Goal: Task Accomplishment & Management: Manage account settings

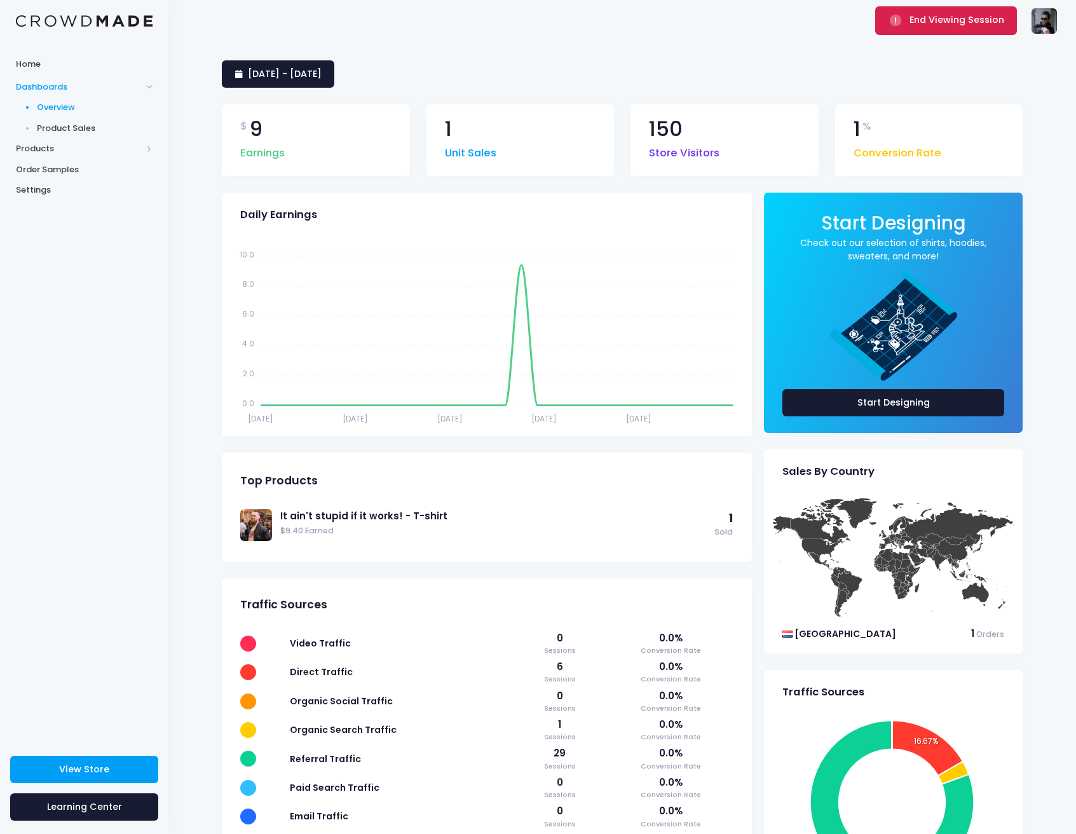
click at [953, 20] on span "End Viewing Session" at bounding box center [957, 19] width 95 height 13
click at [62, 139] on span "Products" at bounding box center [84, 149] width 168 height 21
click at [76, 151] on span "Product Editor" at bounding box center [95, 148] width 116 height 13
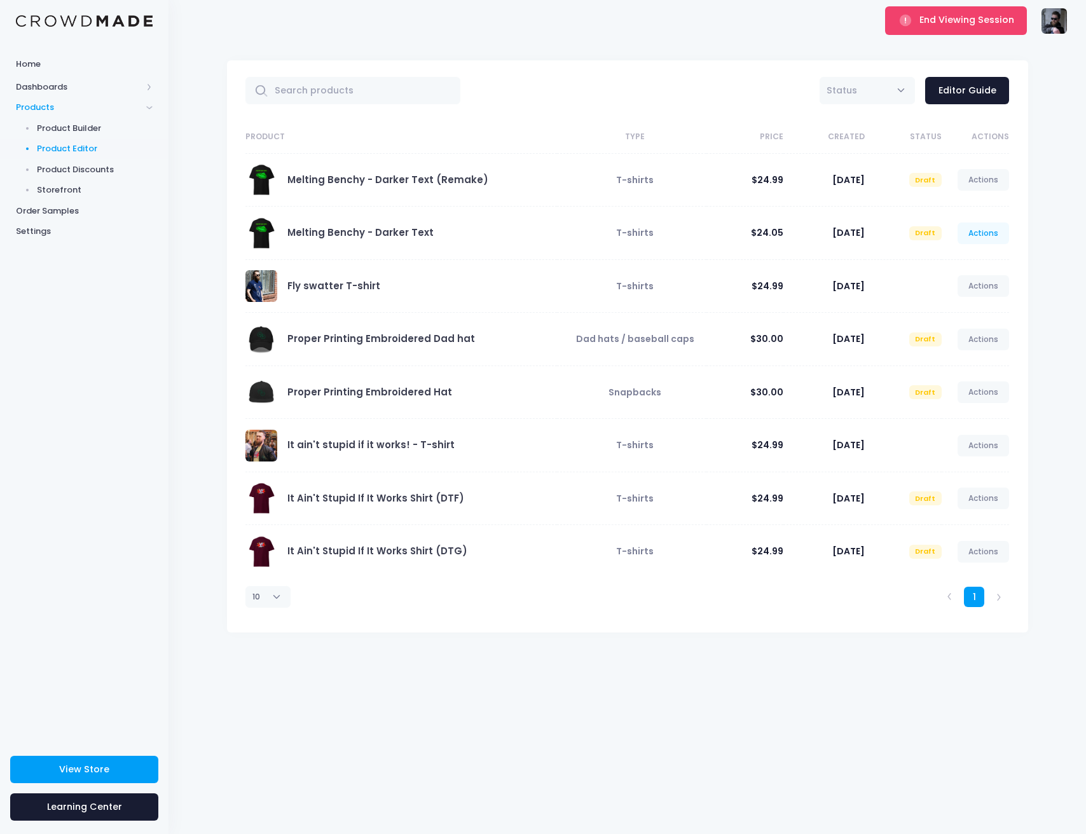
click at [981, 231] on link "Actions" at bounding box center [983, 233] width 52 height 22
click at [1047, 203] on div "All Active Draft Status Editor Guide Product Type Price Created Status Actions …" at bounding box center [626, 437] width 917 height 793
click at [444, 179] on link "Melting Benchy - Darker Text (Remake)" at bounding box center [387, 179] width 201 height 13
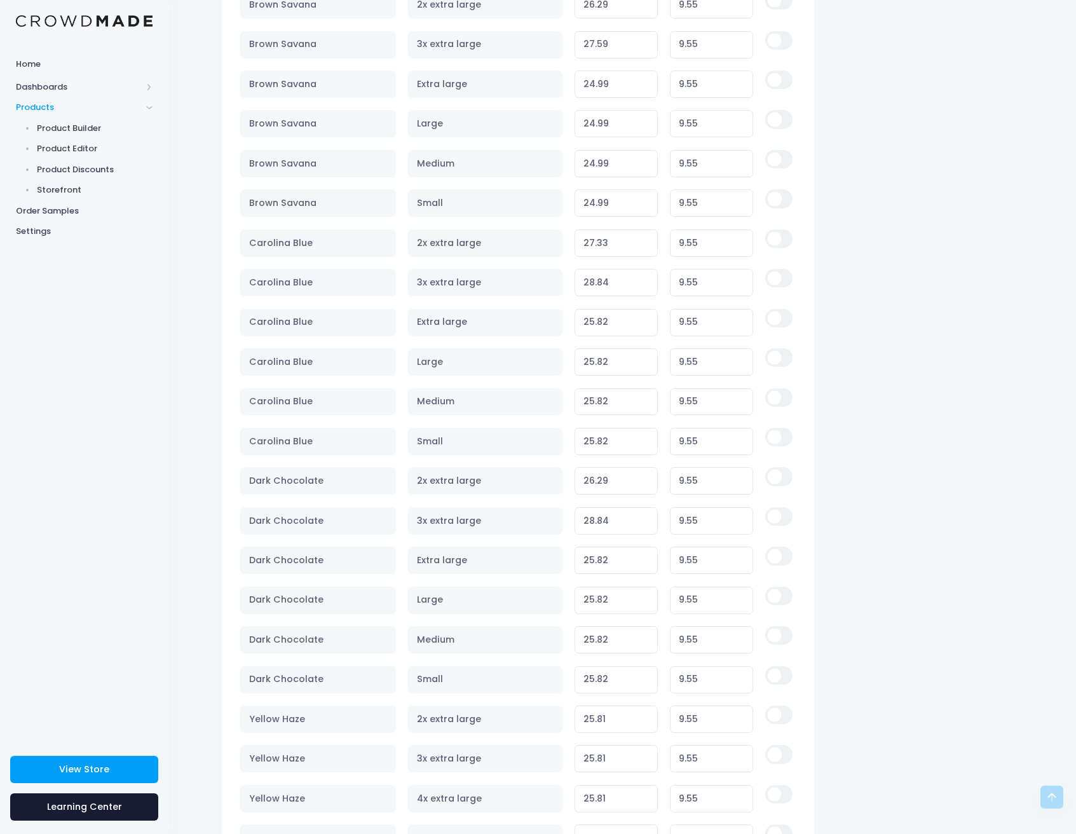
scroll to position [1404, 0]
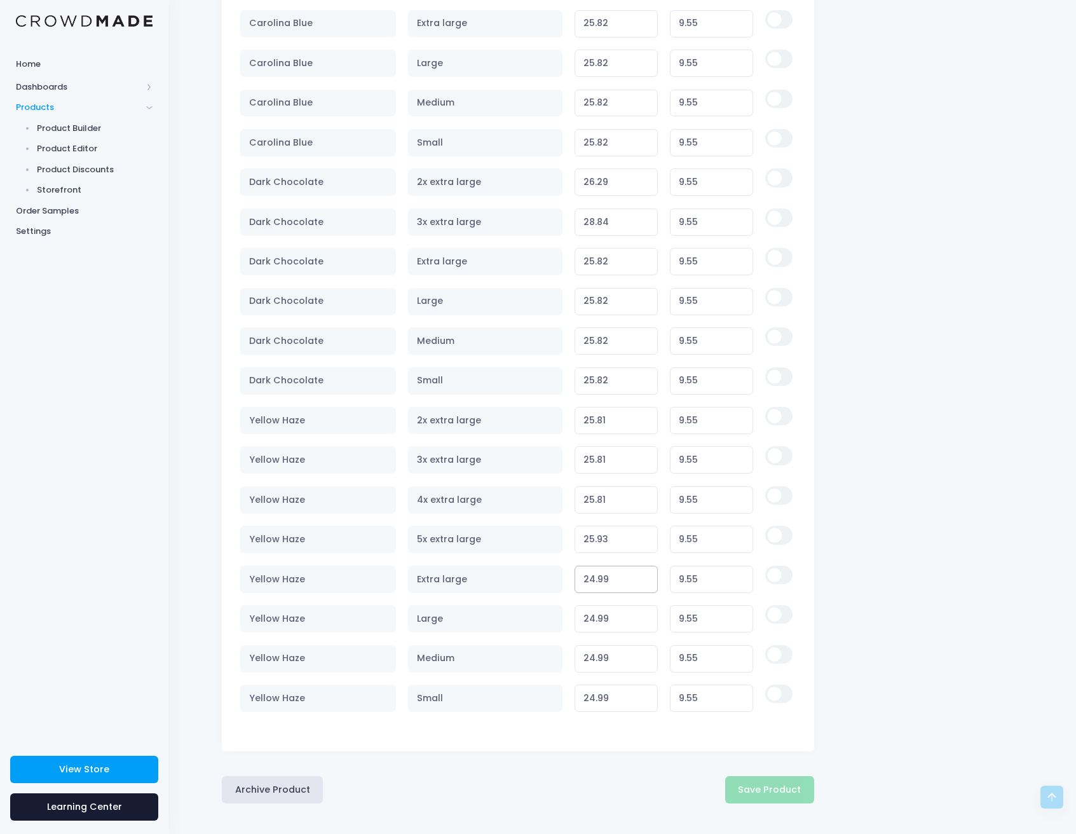
drag, startPoint x: 620, startPoint y: 579, endPoint x: 572, endPoint y: 583, distance: 47.8
click at [572, 583] on td "24.99 Variant price must be at least $15.44 and not more than $250" at bounding box center [616, 578] width 95 height 39
click at [522, 380] on tr "Dark Chocolate Small 25.82 Variant price must be at least $16.27 and not more t…" at bounding box center [517, 380] width 555 height 39
paste input "number"
type input "25.82"
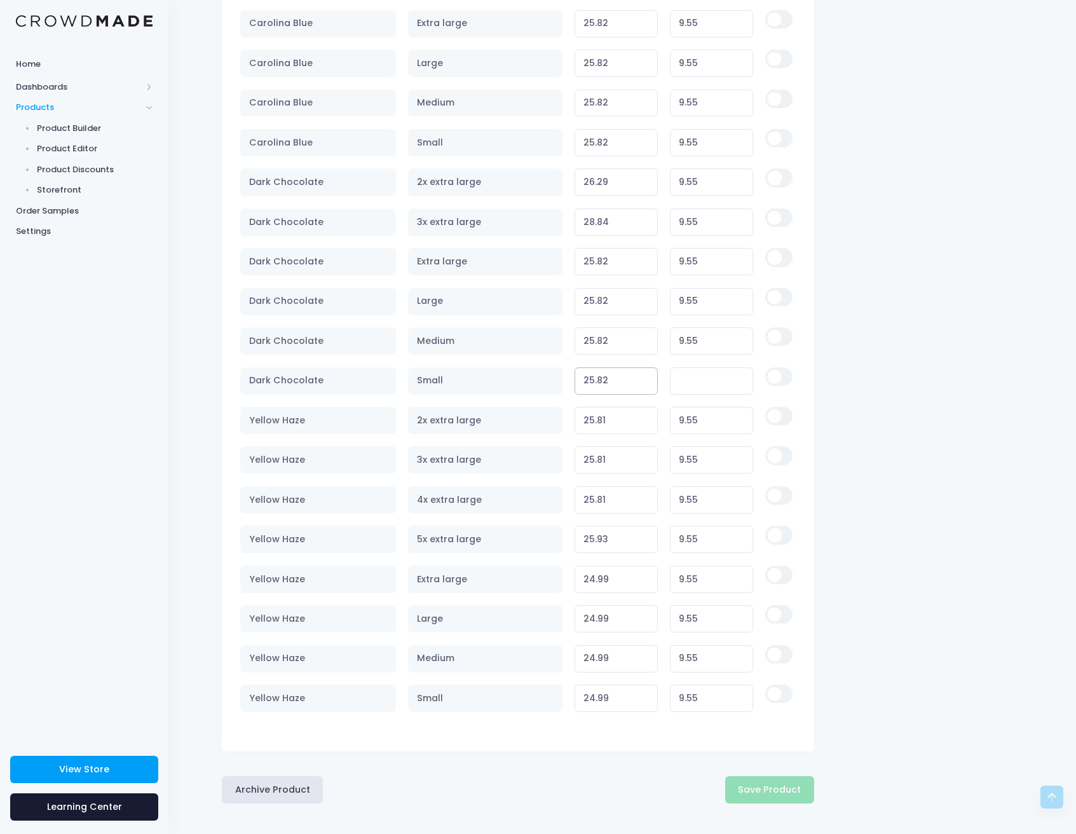
type input "9.55"
drag, startPoint x: 932, startPoint y: 381, endPoint x: 944, endPoint y: 383, distance: 11.5
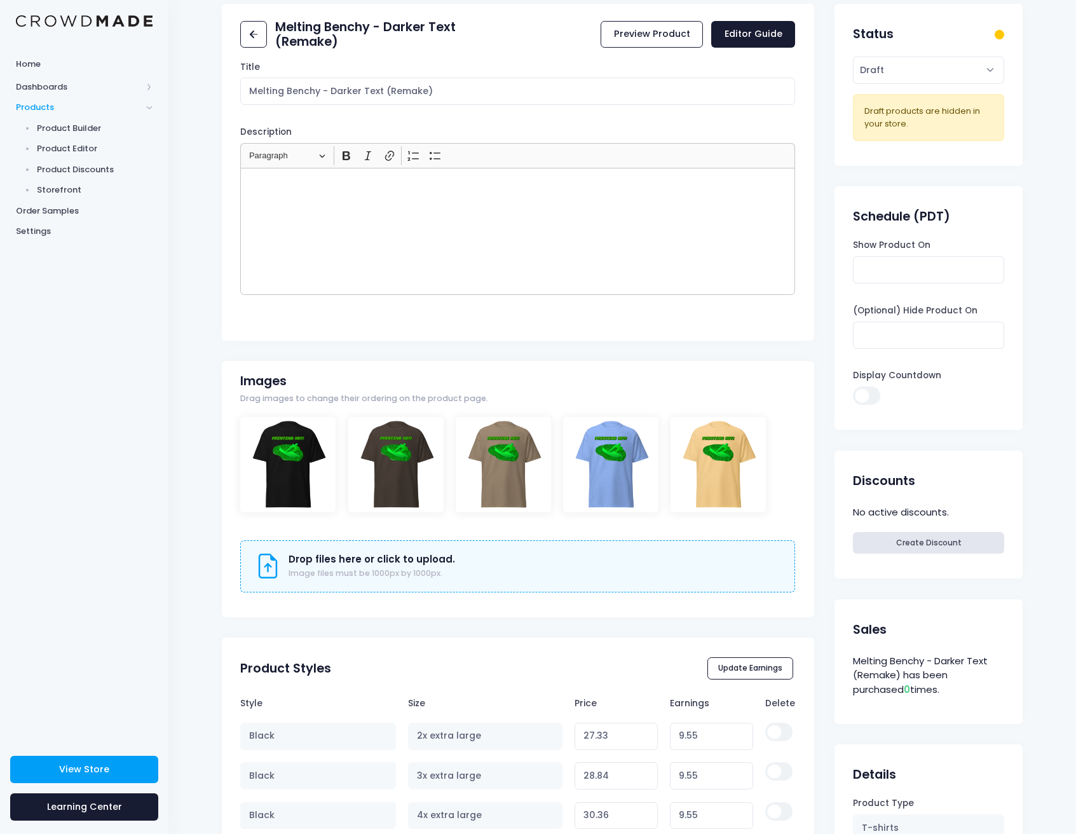
scroll to position [0, 0]
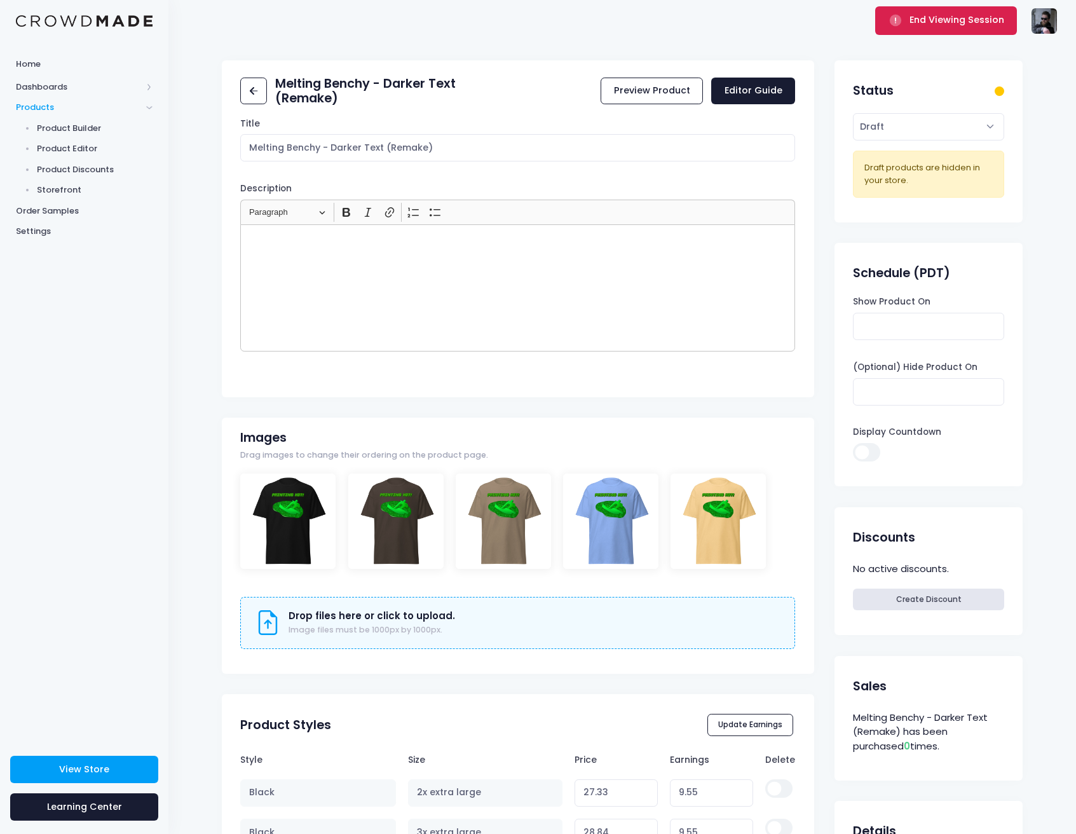
click at [906, 20] on span "submit" at bounding box center [897, 19] width 17 height 13
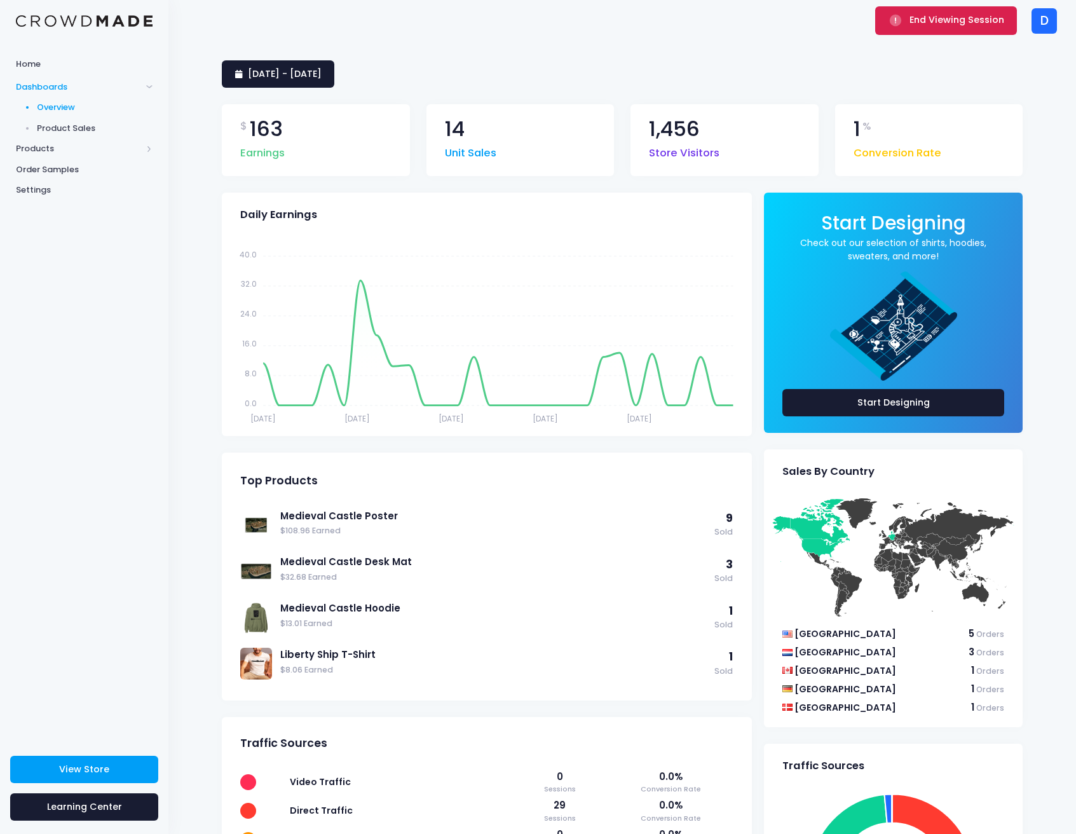
click at [973, 20] on span "End Viewing Session" at bounding box center [957, 19] width 95 height 13
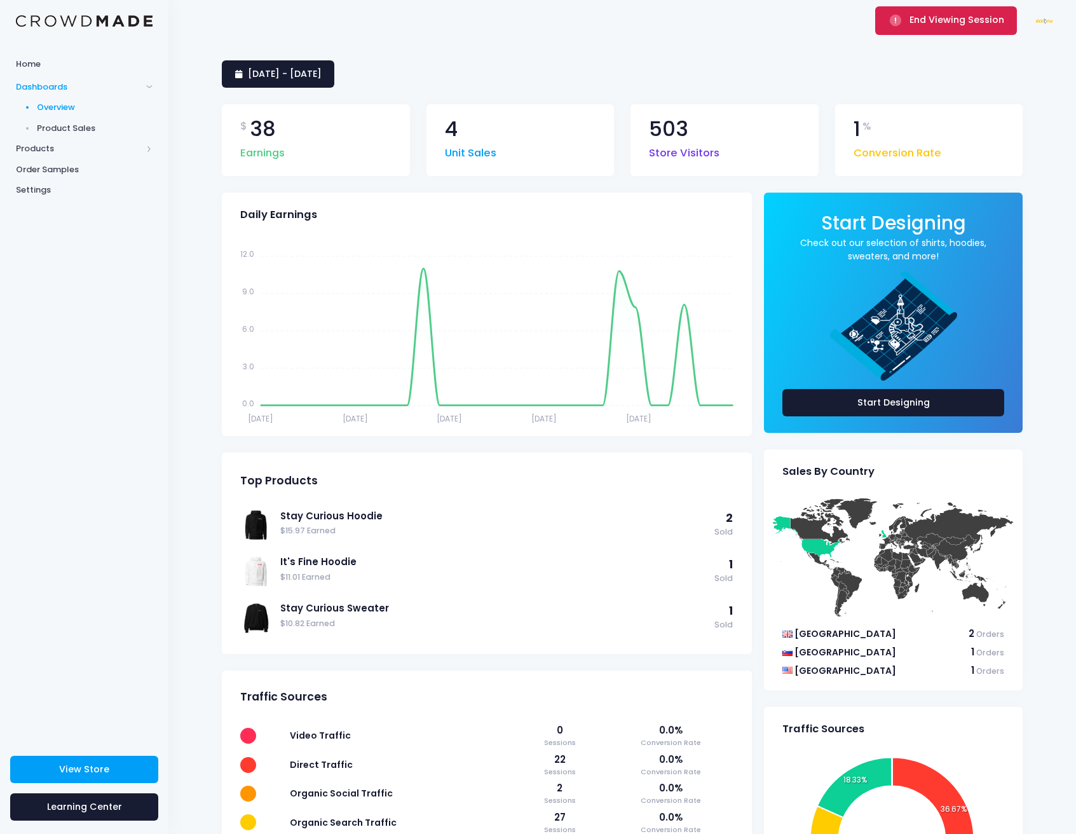
click at [910, 26] on button "End Viewing Session" at bounding box center [946, 20] width 142 height 28
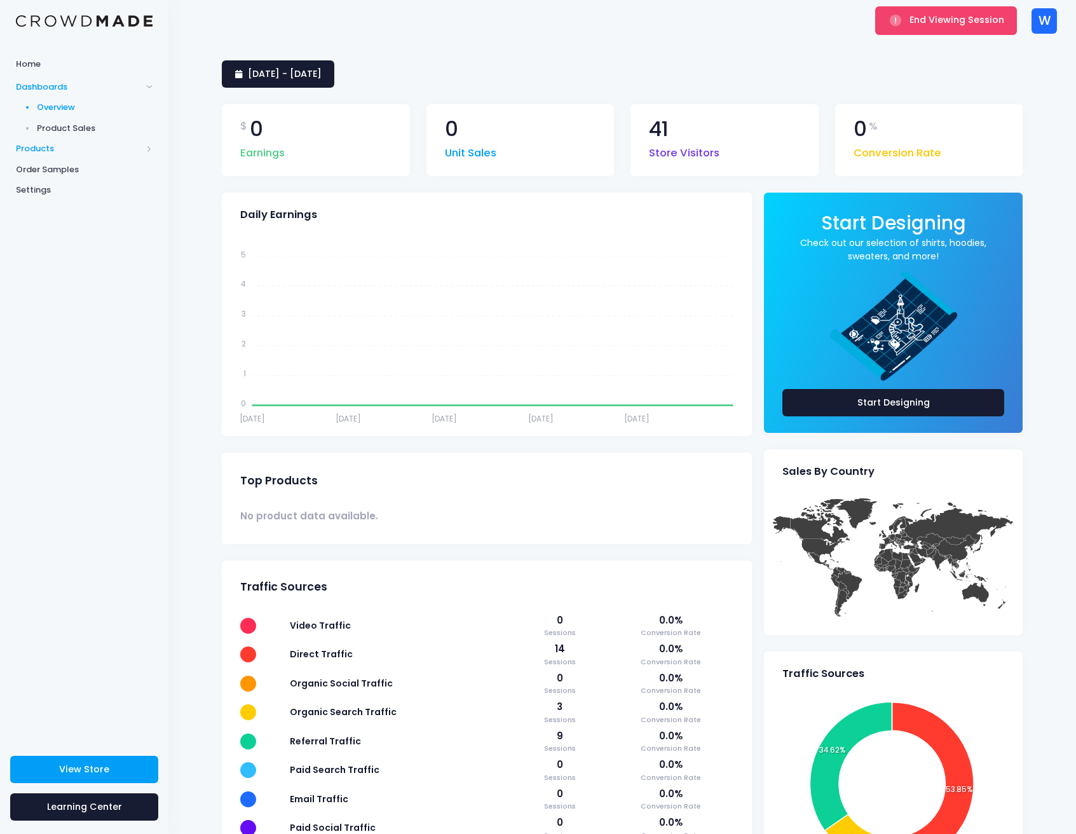
click at [32, 146] on span "Products" at bounding box center [79, 148] width 126 height 13
click at [67, 142] on span "Product Editor" at bounding box center [95, 148] width 116 height 13
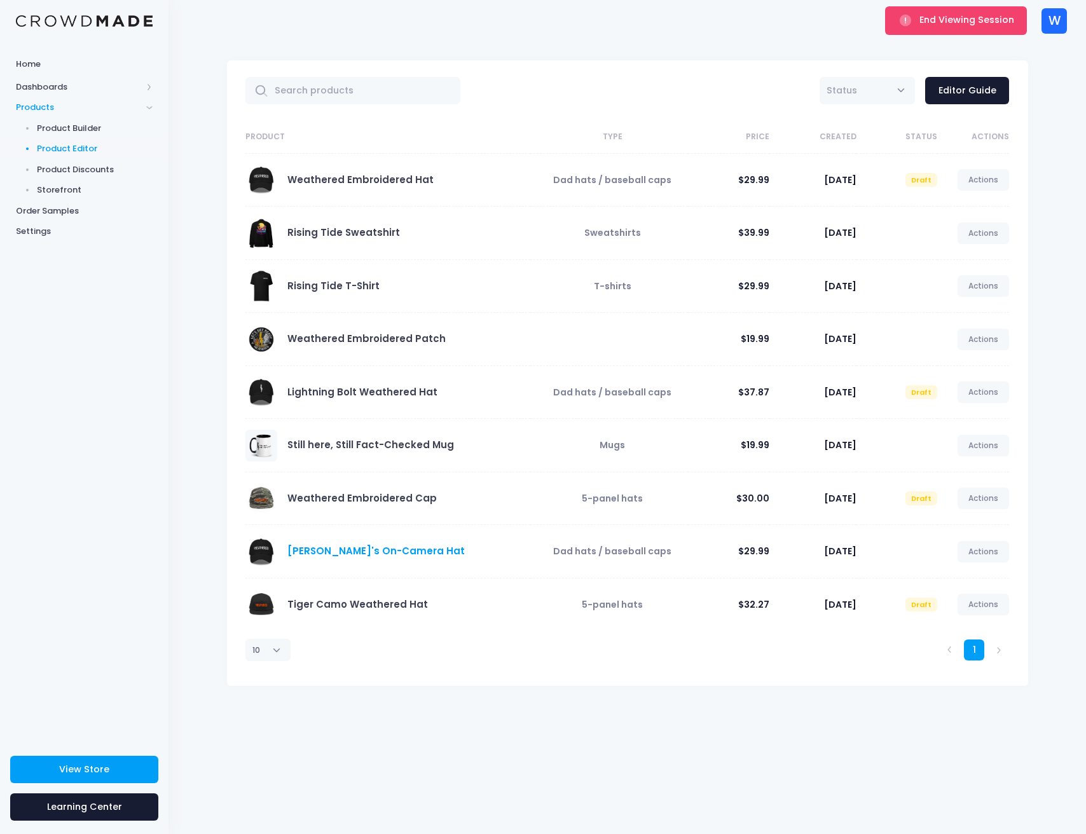
click at [366, 550] on link "[PERSON_NAME]'s On-Camera Hat" at bounding box center [375, 550] width 177 height 13
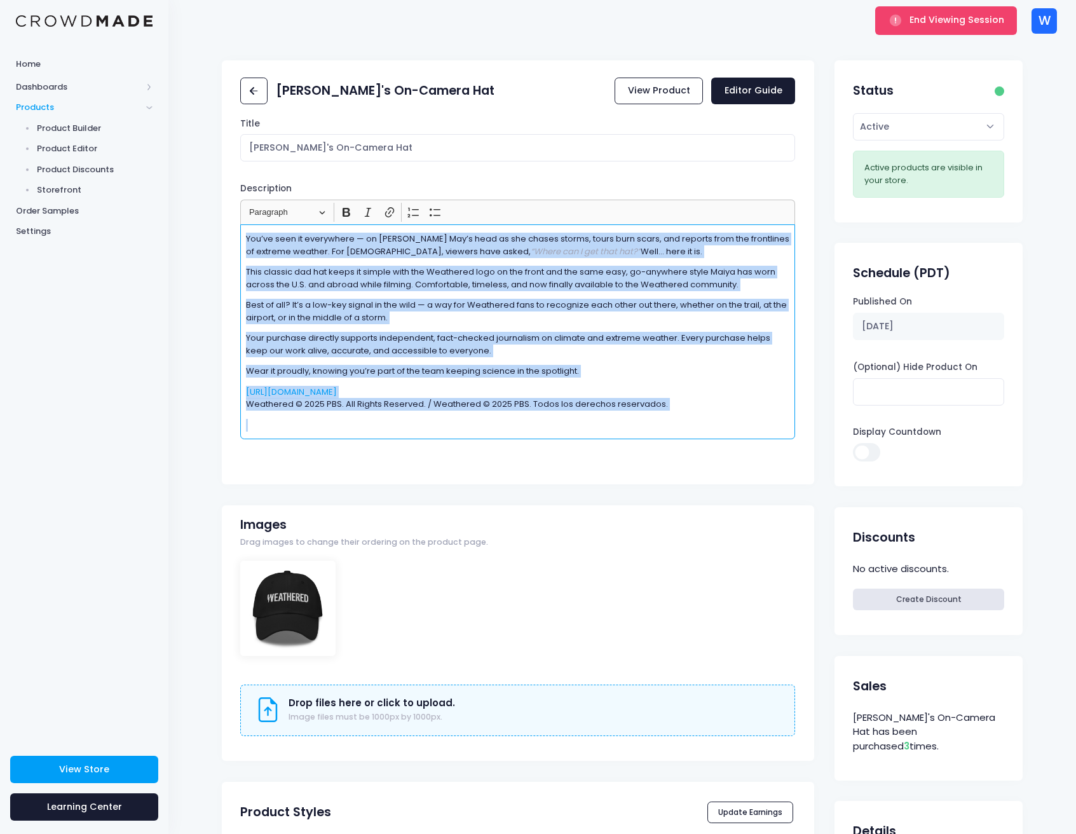
drag, startPoint x: 245, startPoint y: 235, endPoint x: 718, endPoint y: 411, distance: 504.0
click at [718, 411] on div "You’ve seen it everywhere — on Maiya May’s head as she chases storms, tours bur…" at bounding box center [517, 331] width 555 height 214
copy div "You’ve seen it everywhere — on Maiya May’s head as she chases storms, tours bur…"
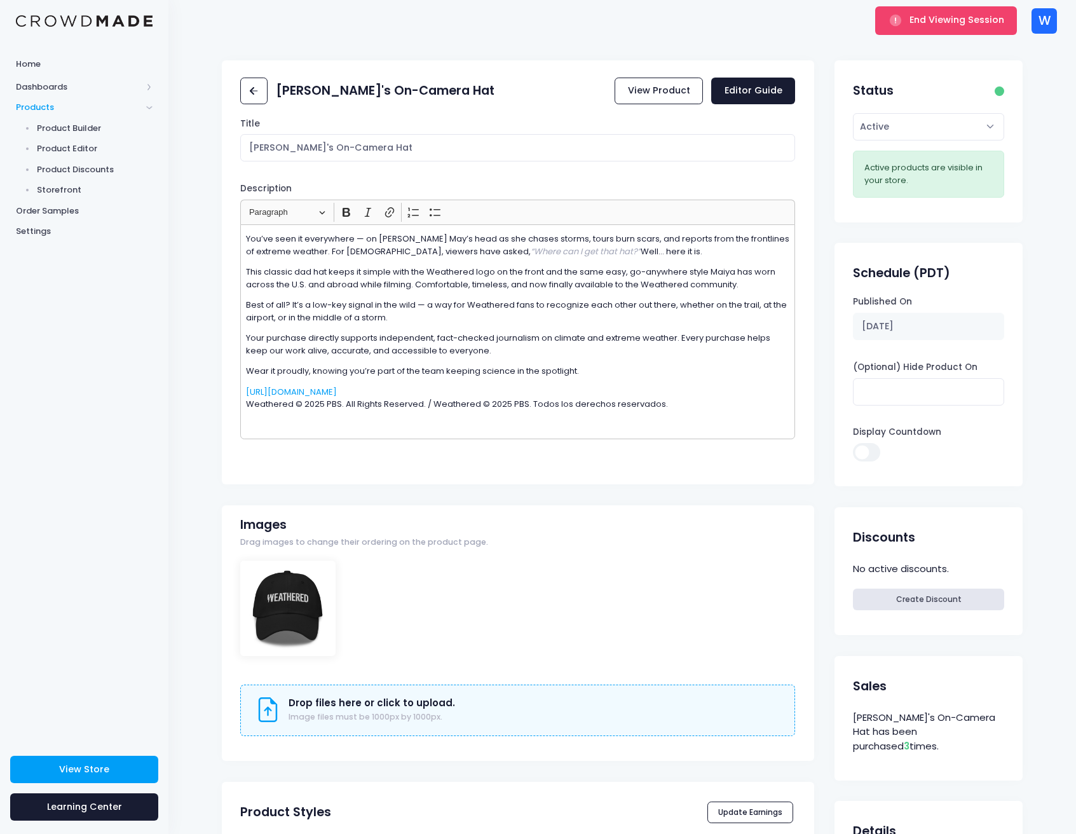
click at [89, 317] on div "Home Dashboards Overview Product Sales Products Product Builder Product Editor …" at bounding box center [84, 392] width 168 height 683
click at [261, 88] on icon at bounding box center [254, 91] width 15 height 15
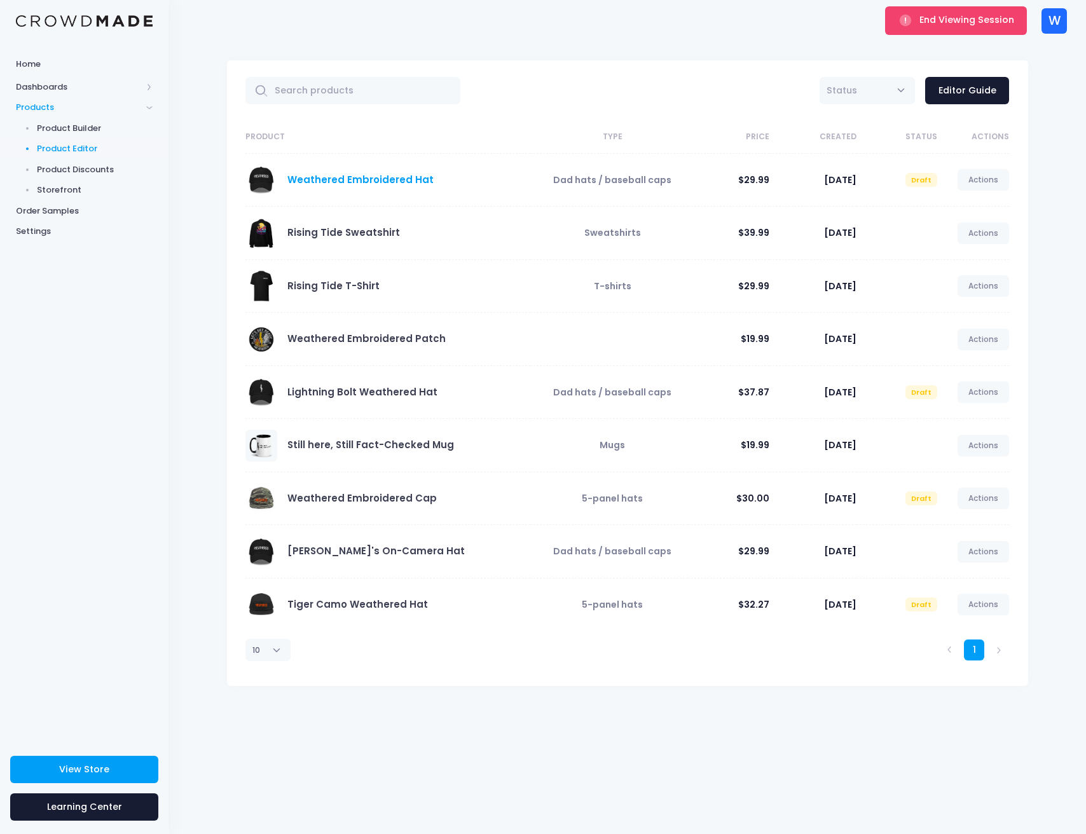
click at [367, 179] on link "Weathered Embroidered Hat" at bounding box center [360, 179] width 146 height 13
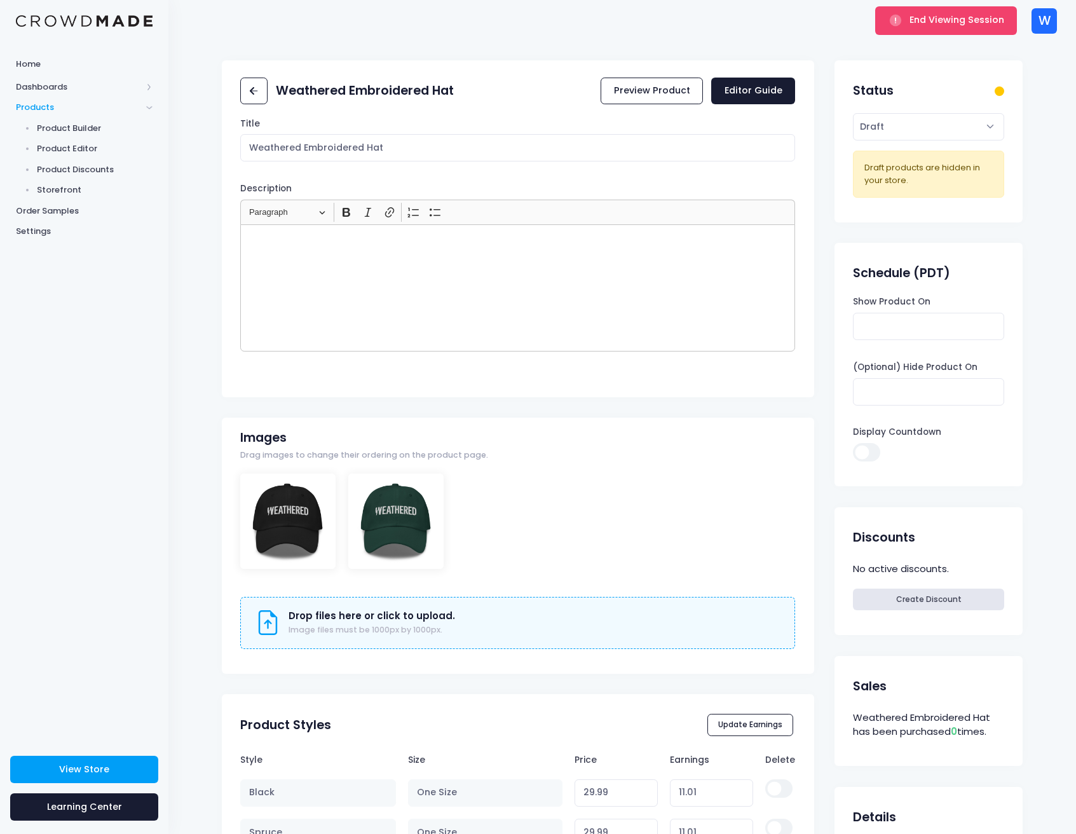
click at [339, 271] on div "Rich Text Editor, main" at bounding box center [517, 287] width 555 height 127
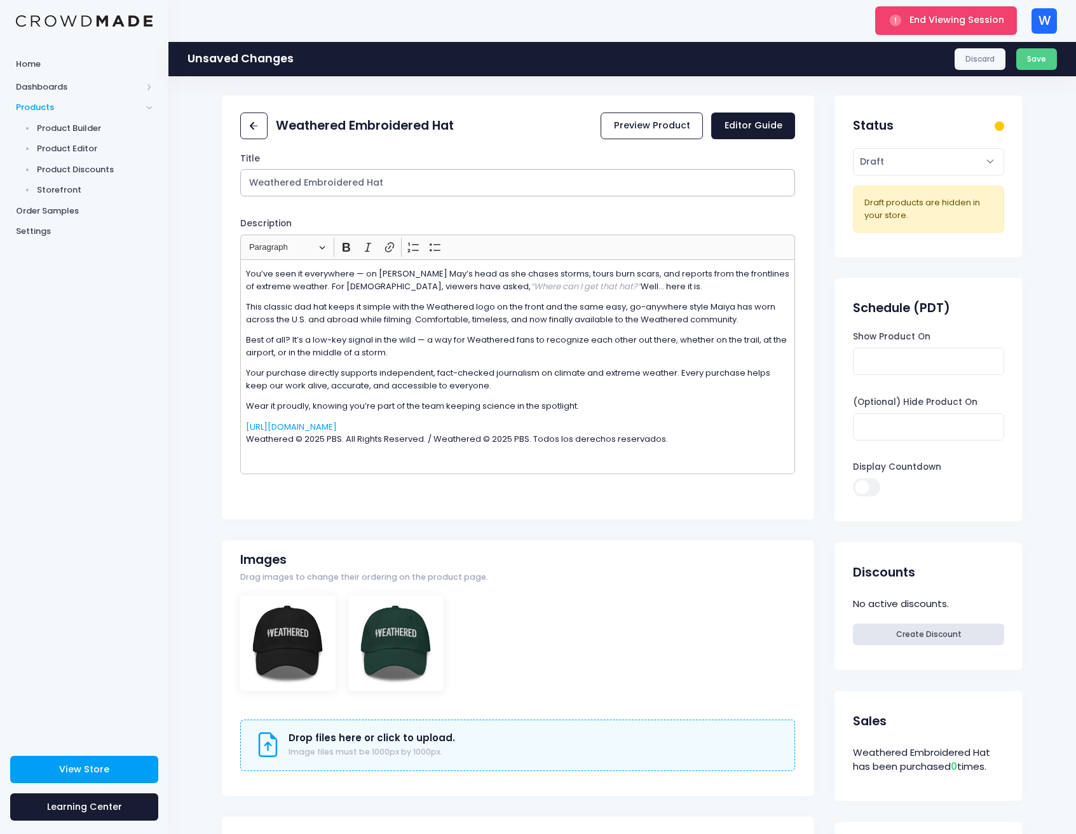
drag, startPoint x: 413, startPoint y: 178, endPoint x: 193, endPoint y: 182, distance: 219.9
click at [193, 182] on div "Weathered Embroidered Hat Preview Product Editor Guide Title Weathered Embroide…" at bounding box center [622, 629] width 908 height 1068
click at [622, 171] on input "[PERSON_NAME]'s On-Camera Hat" at bounding box center [517, 182] width 555 height 27
type input "[PERSON_NAME]'s On-Camera Hat"
click at [1051, 48] on button "Save" at bounding box center [1036, 59] width 41 height 22
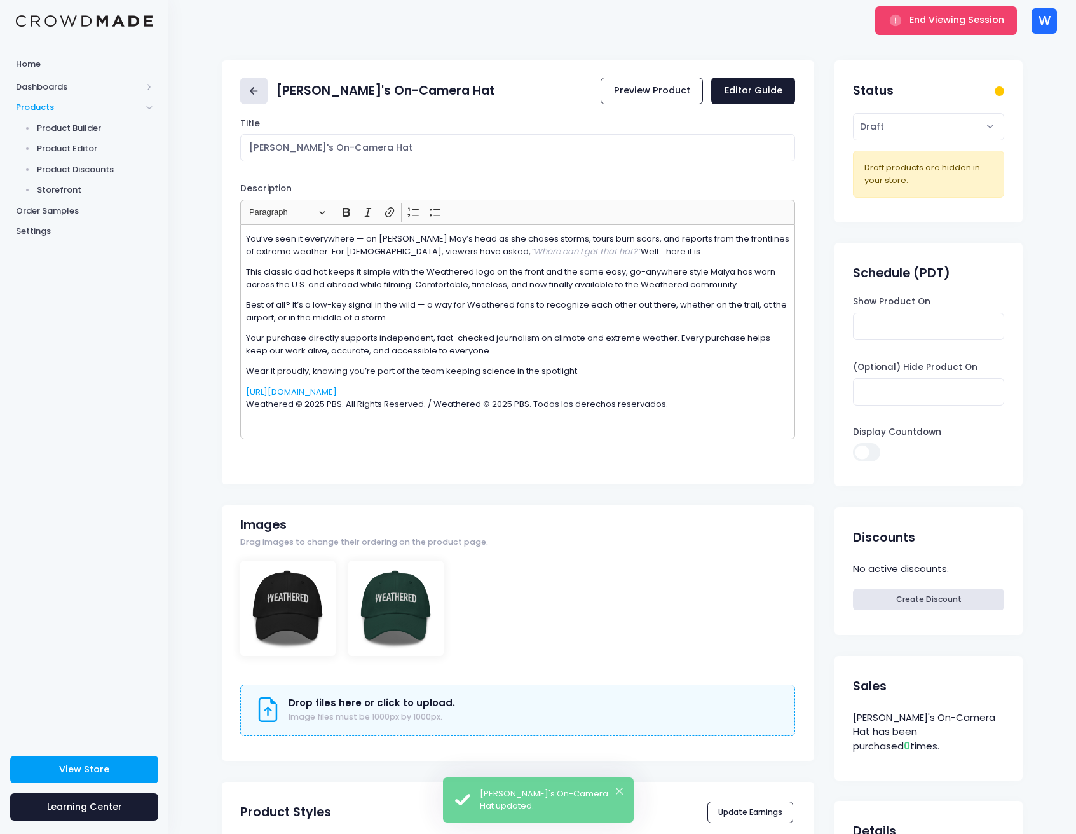
click at [264, 93] on link at bounding box center [253, 91] width 27 height 27
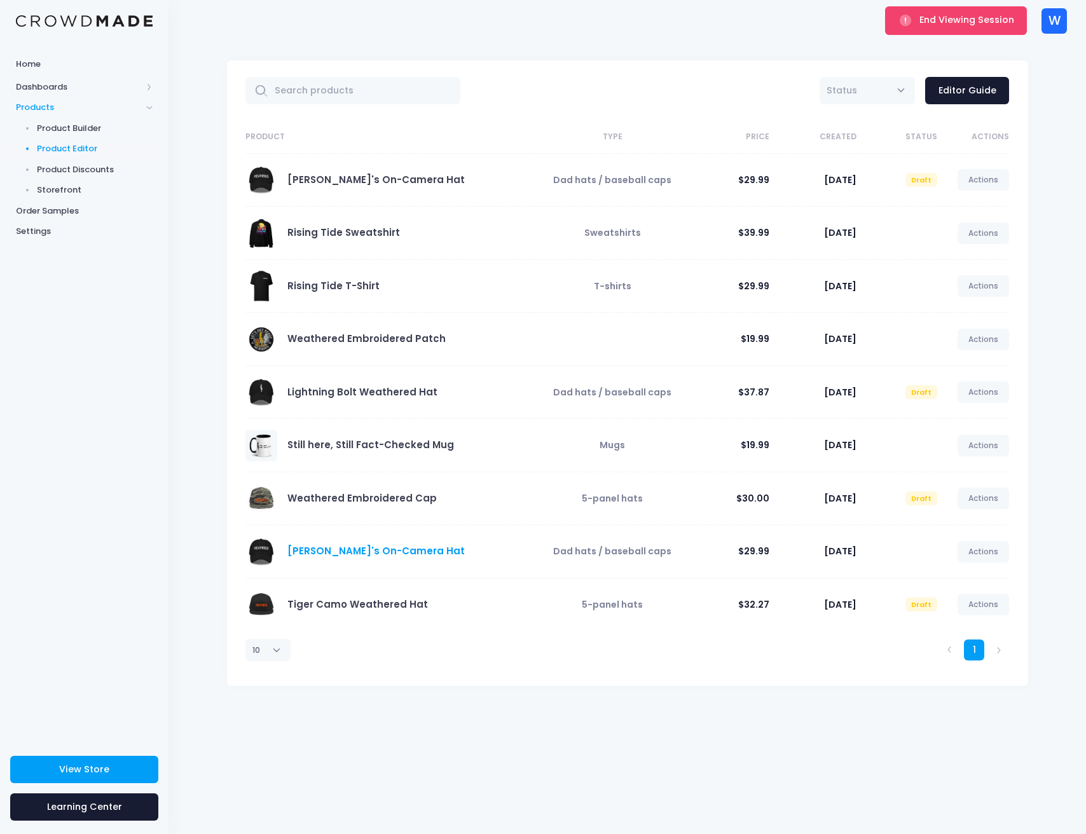
click at [320, 546] on link "[PERSON_NAME]'s On-Camera Hat" at bounding box center [375, 550] width 177 height 13
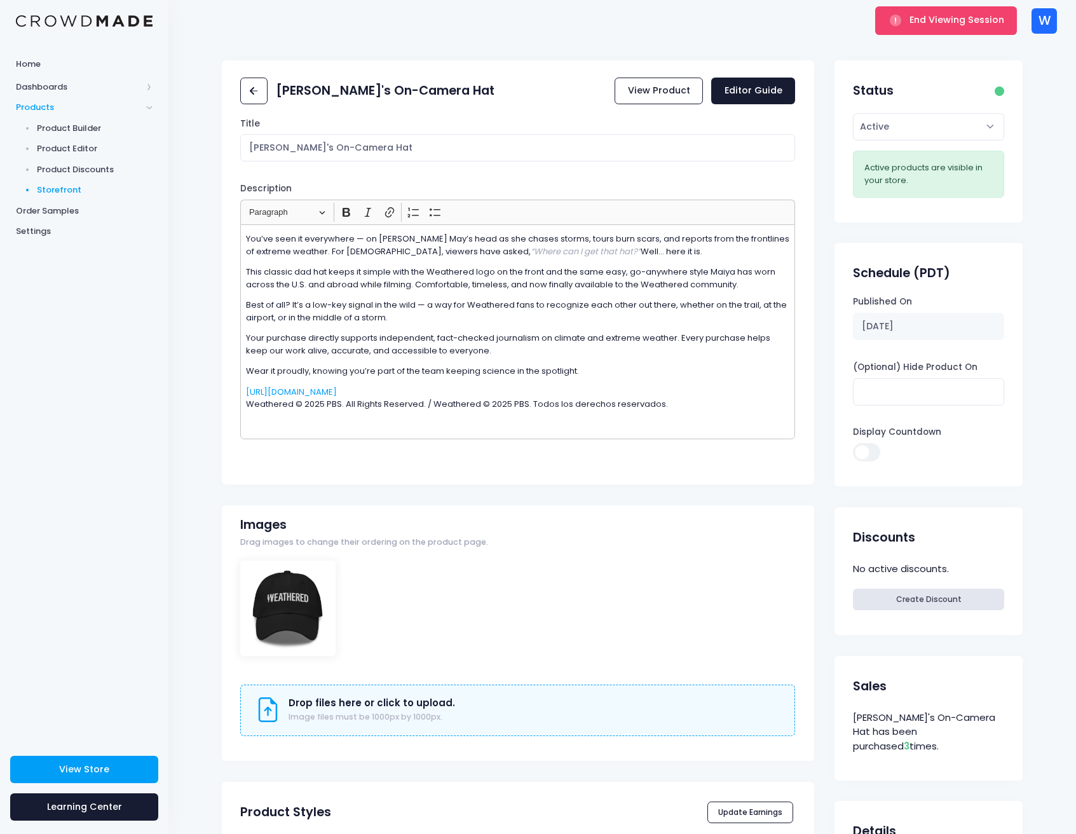
click at [76, 189] on span "Storefront" at bounding box center [95, 190] width 116 height 13
click at [51, 189] on span "Storefront" at bounding box center [95, 190] width 116 height 13
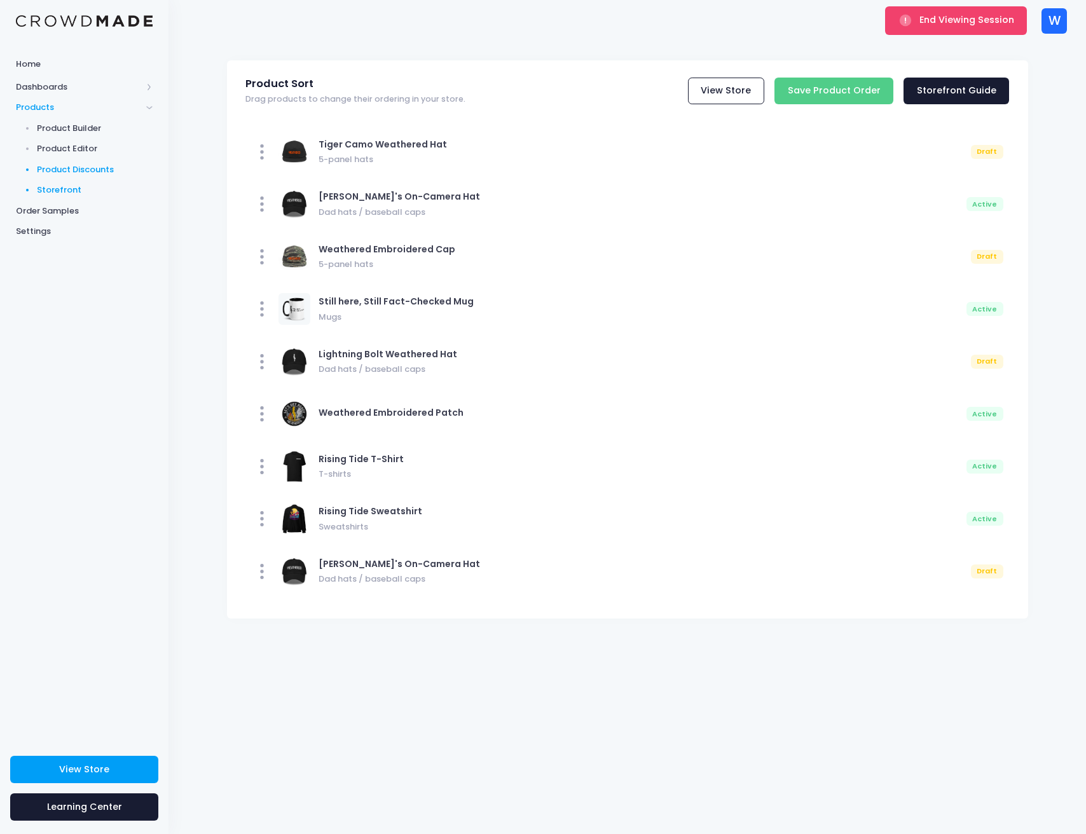
click at [71, 168] on span "Product Discounts" at bounding box center [95, 169] width 116 height 13
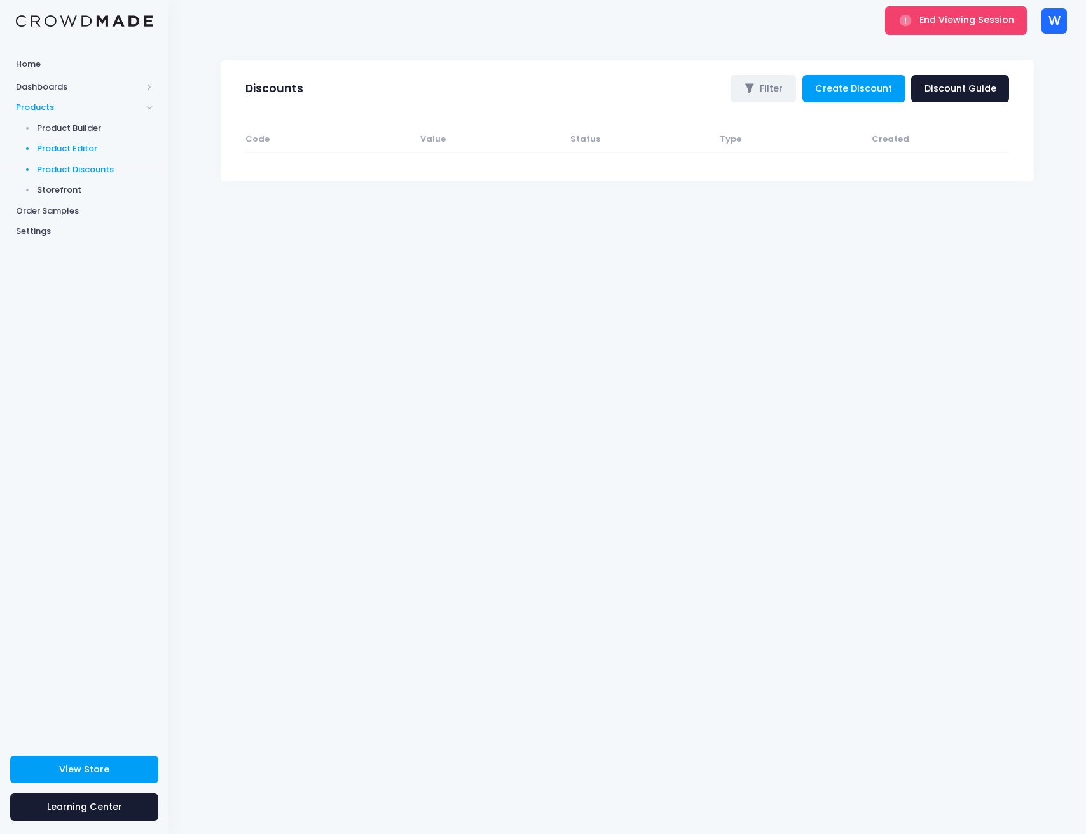
click at [66, 140] on link "Product Editor" at bounding box center [84, 149] width 168 height 21
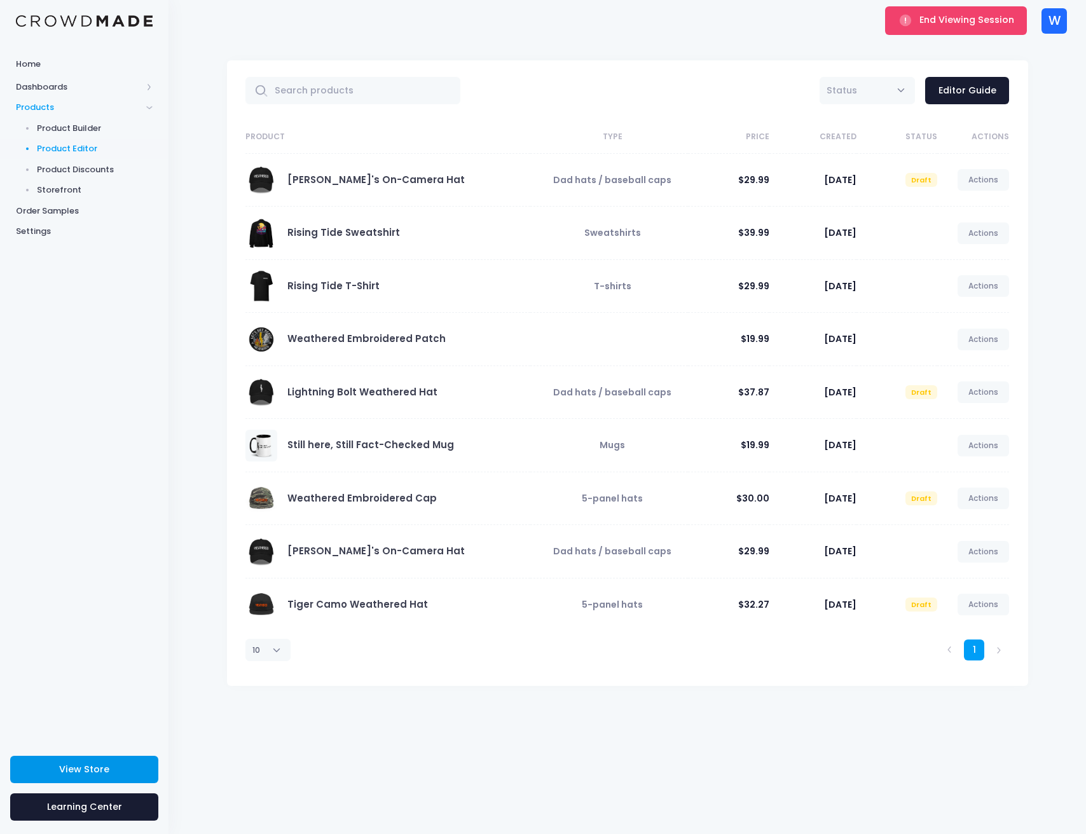
click at [57, 772] on link "View Store" at bounding box center [84, 769] width 148 height 27
click at [955, 83] on link "Editor Guide" at bounding box center [967, 90] width 84 height 27
click at [350, 552] on link "[PERSON_NAME]'s On-Camera Hat" at bounding box center [375, 550] width 177 height 13
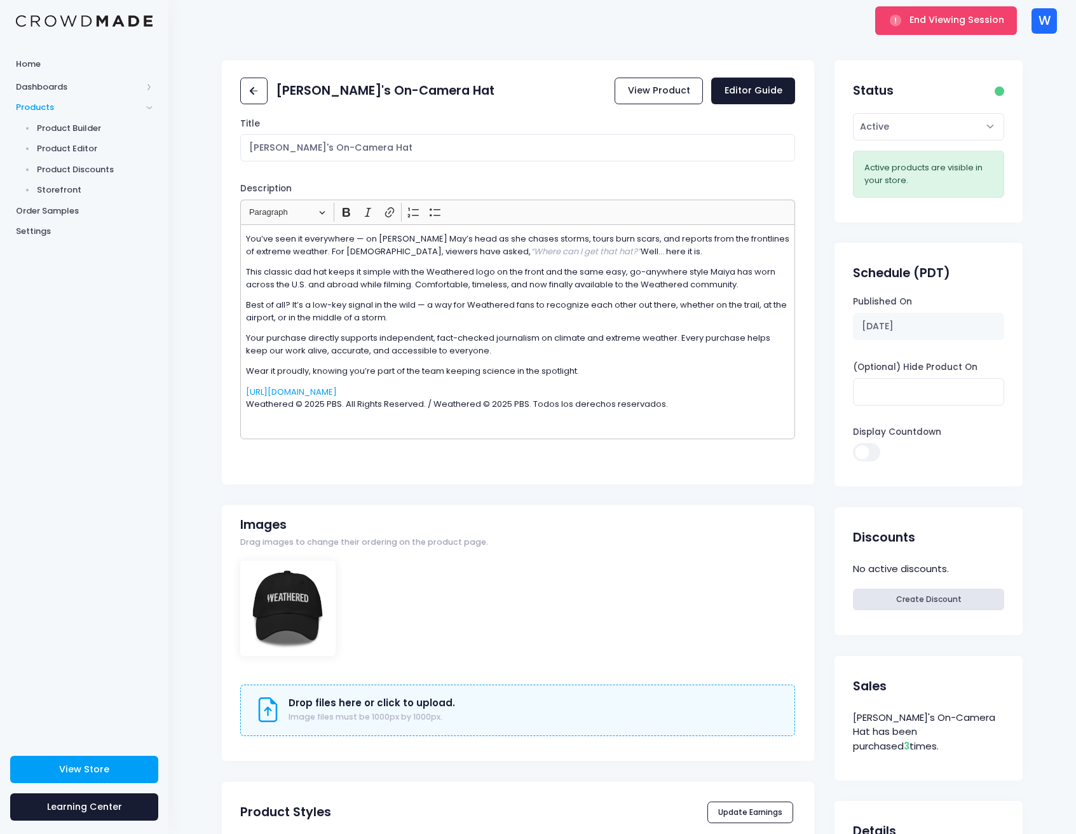
scroll to position [310, 0]
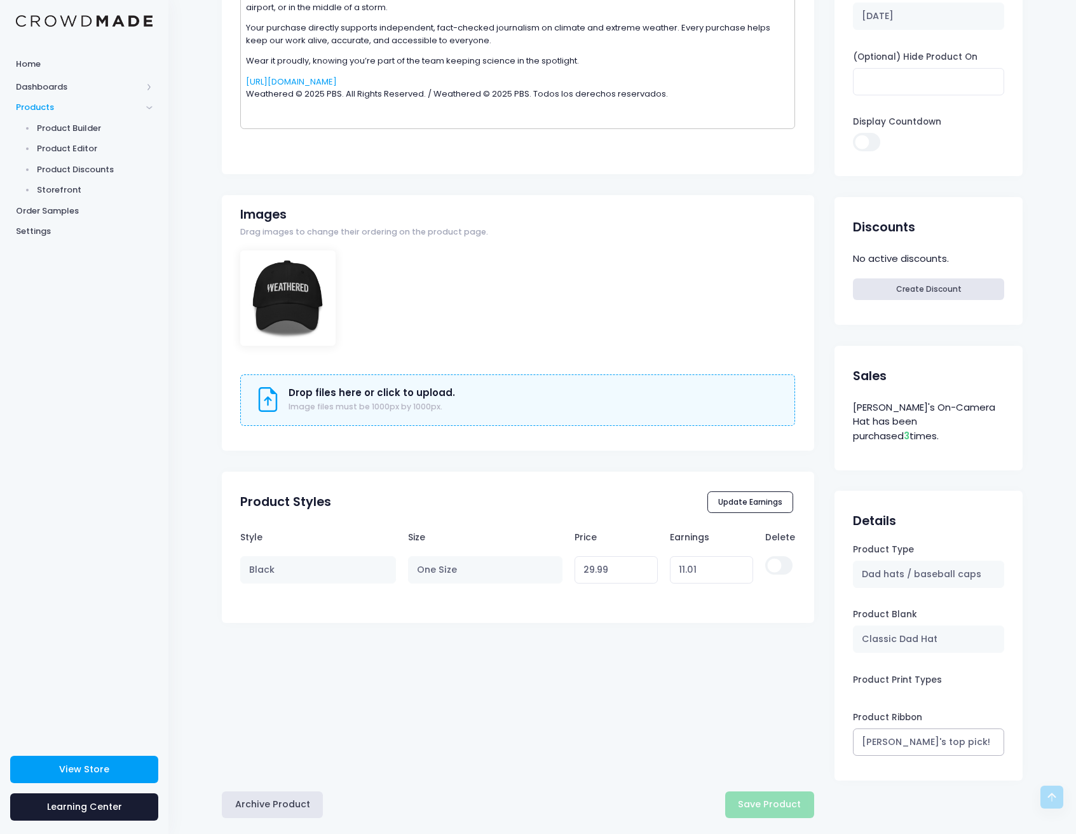
drag, startPoint x: 946, startPoint y: 721, endPoint x: 842, endPoint y: 719, distance: 103.6
click at [842, 719] on div "Product Type Dad hats / baseball caps Product Blank Classic Dad Hat Product Pri…" at bounding box center [929, 657] width 188 height 229
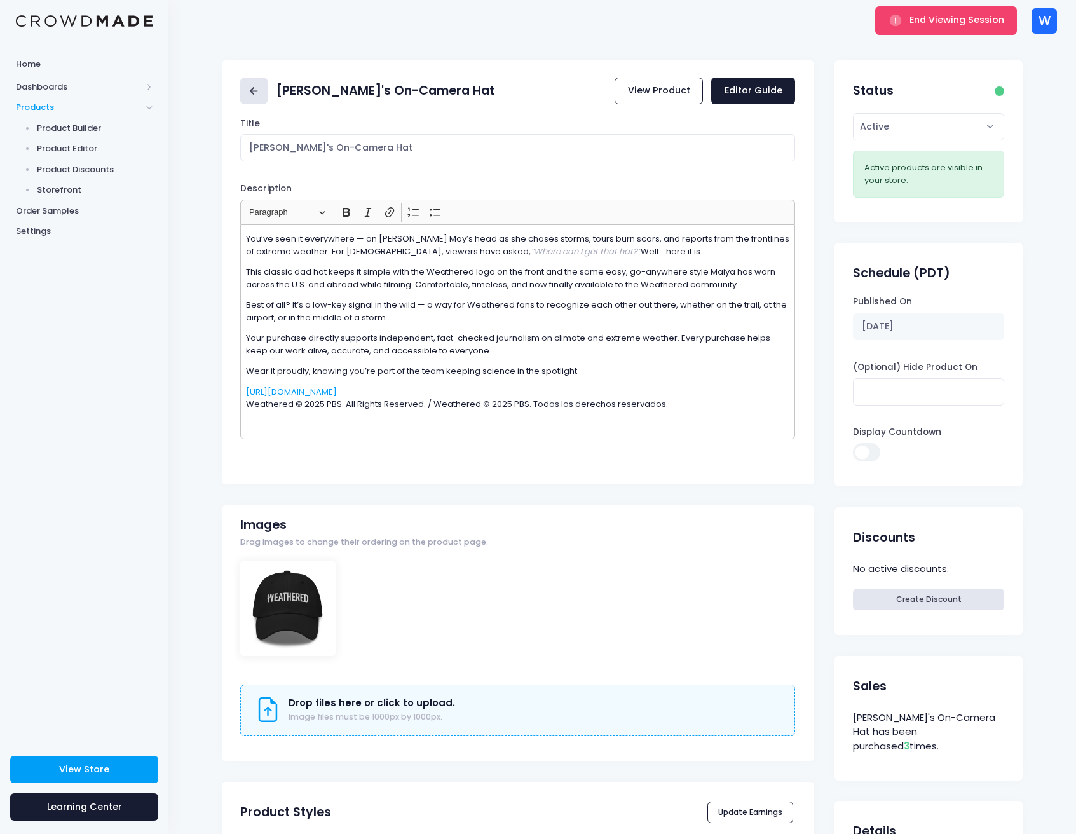
click at [256, 91] on rect at bounding box center [254, 90] width 8 height 1
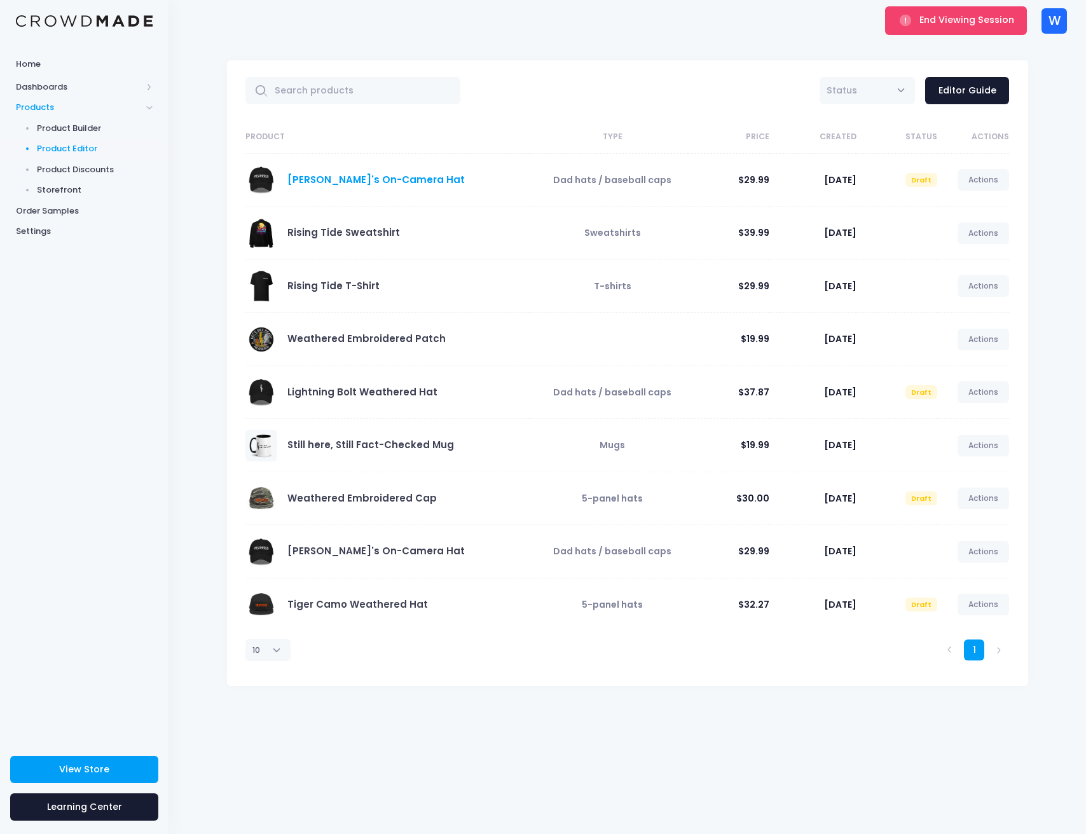
click at [380, 174] on link "[PERSON_NAME]'s On-Camera Hat" at bounding box center [375, 179] width 177 height 13
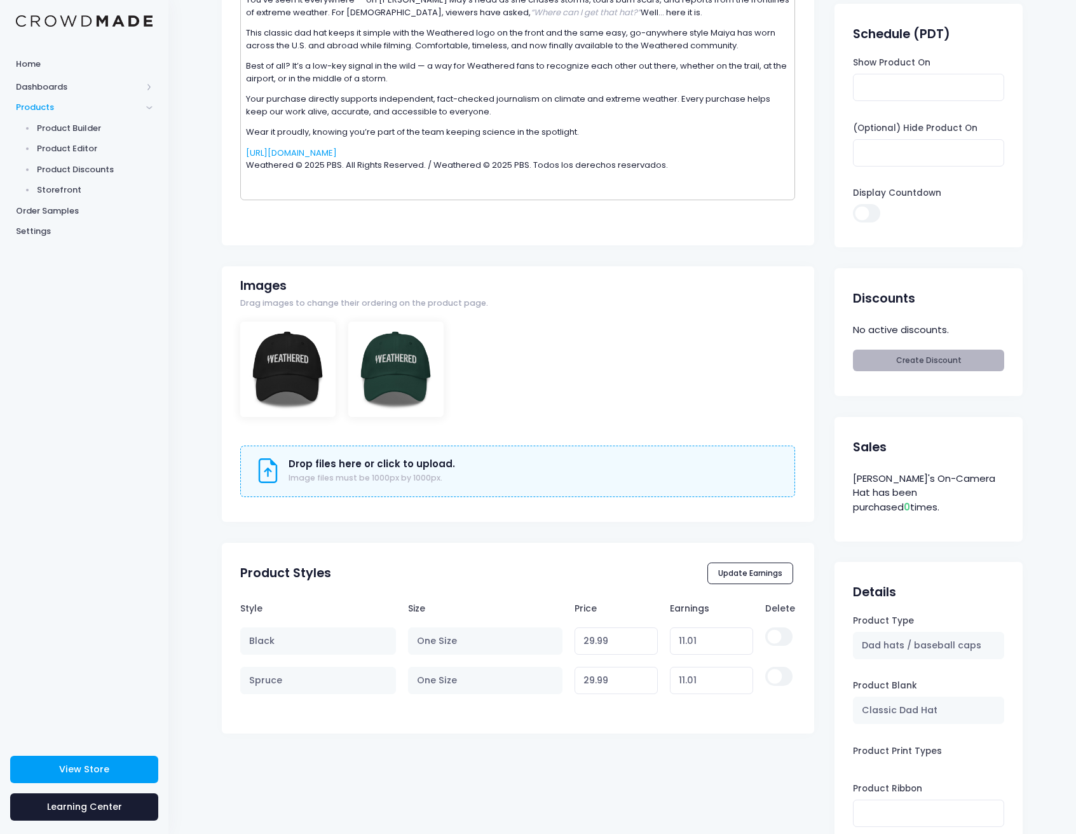
scroll to position [310, 0]
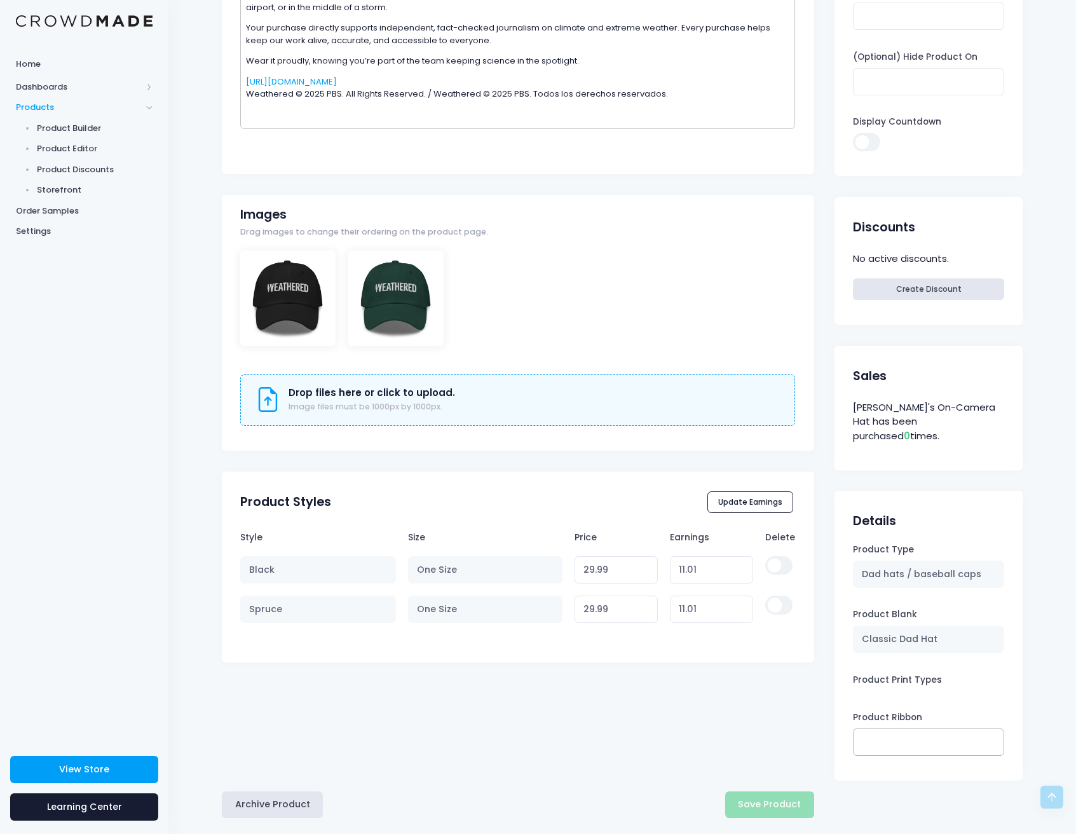
click at [913, 728] on input "text" at bounding box center [928, 741] width 151 height 27
paste input "Maiya's top pick!"
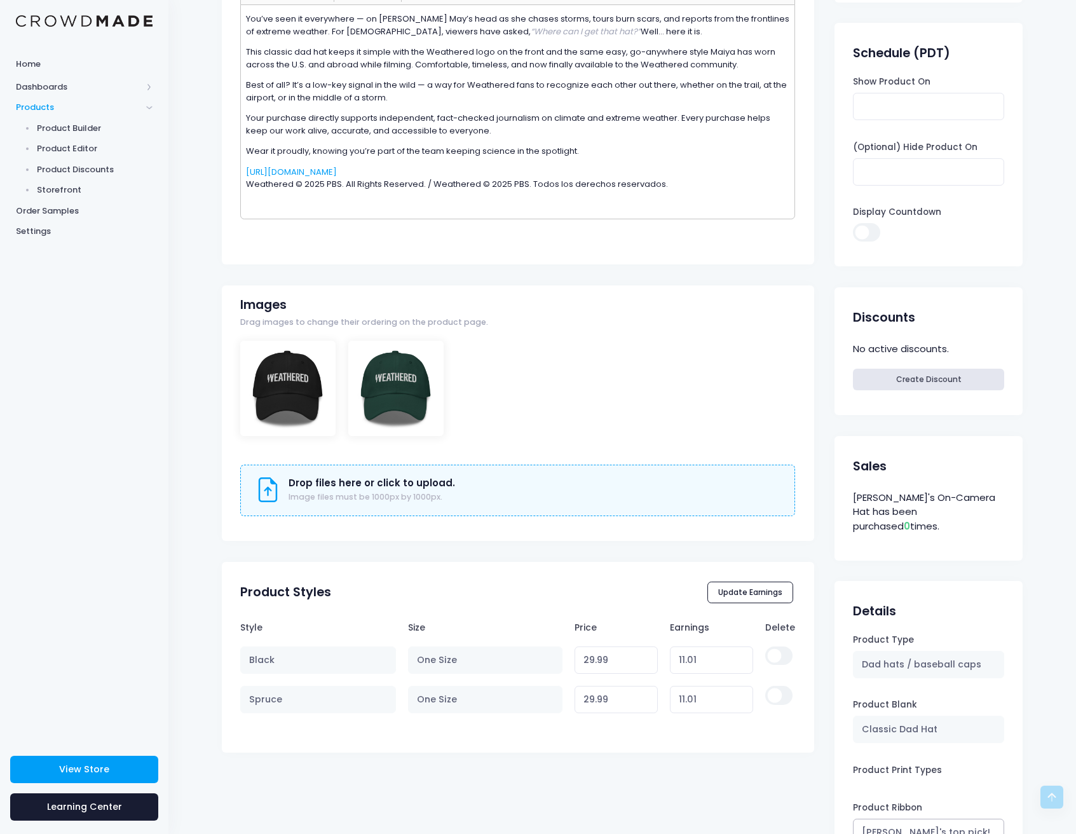
scroll to position [0, 0]
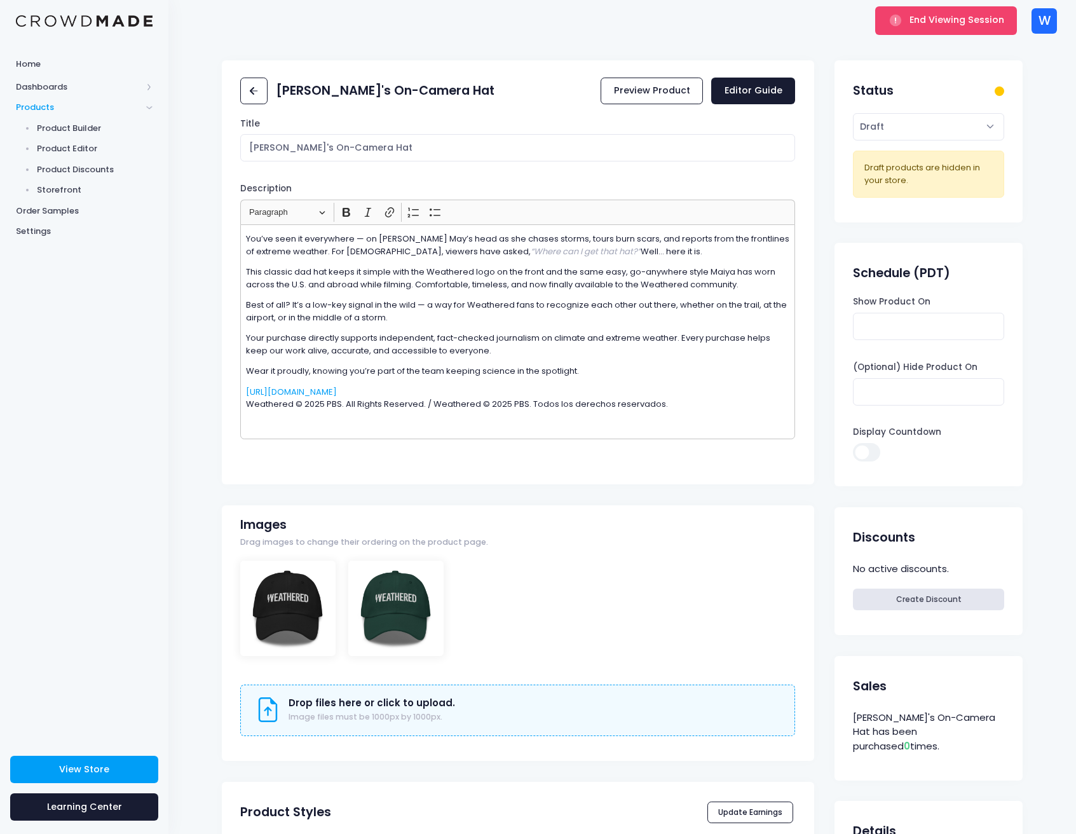
type input "Maiya's top pick!"
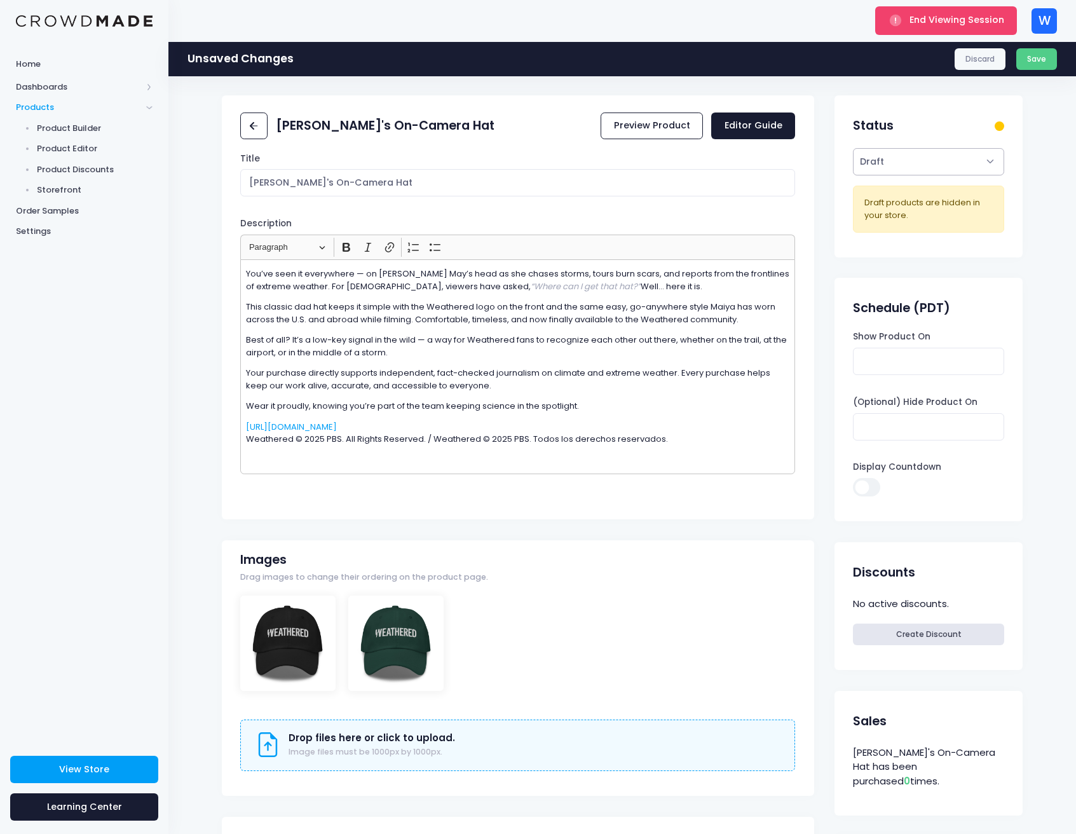
select select "active"
click at [1051, 55] on button "Save" at bounding box center [1036, 59] width 41 height 22
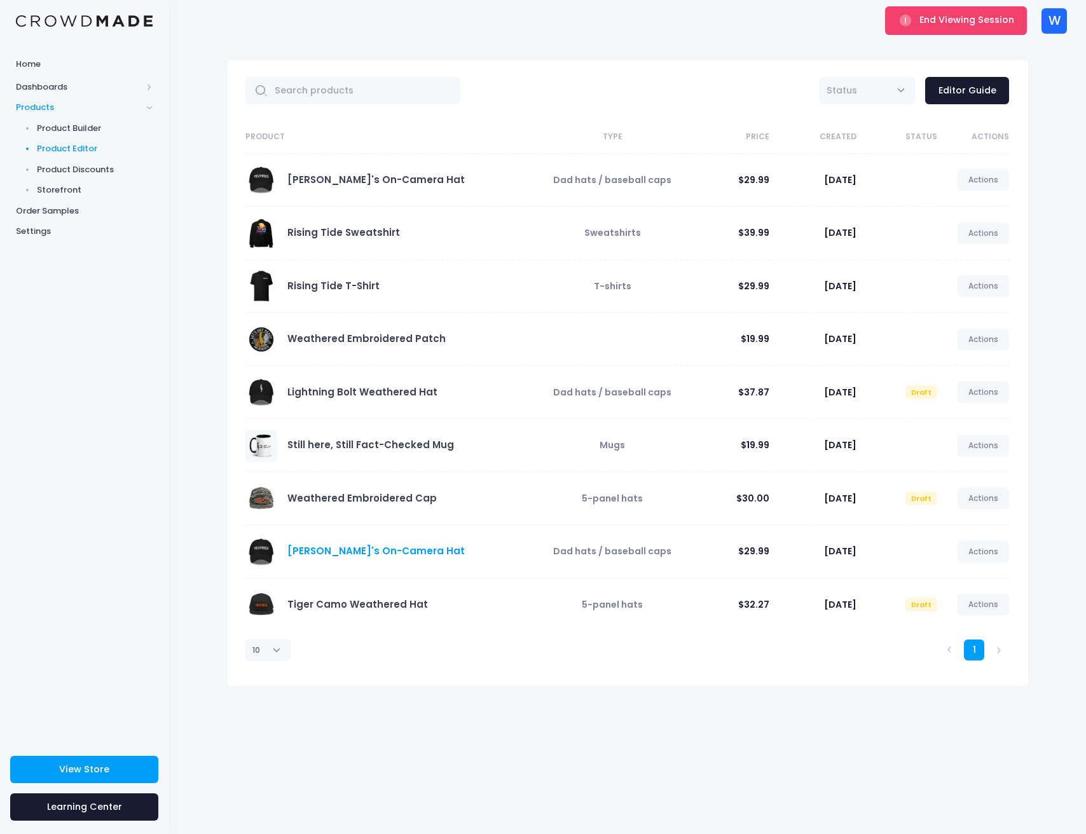
click at [294, 550] on link "[PERSON_NAME]'s On-Camera Hat" at bounding box center [375, 550] width 177 height 13
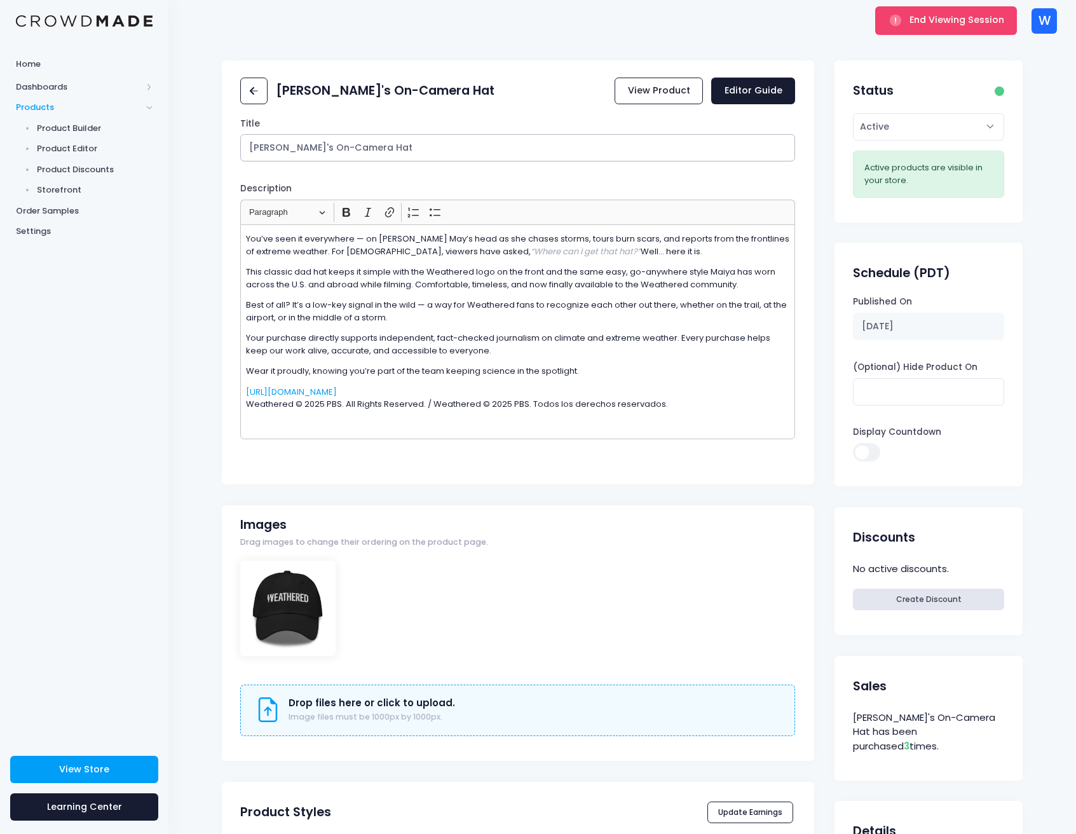
drag, startPoint x: 399, startPoint y: 149, endPoint x: 221, endPoint y: 148, distance: 177.3
click at [221, 148] on div "Maiya's On-Camera Hat View Product Editor Guide Title Maiya's On-Camera Hat Des…" at bounding box center [622, 601] width 839 height 1082
select select "draft"
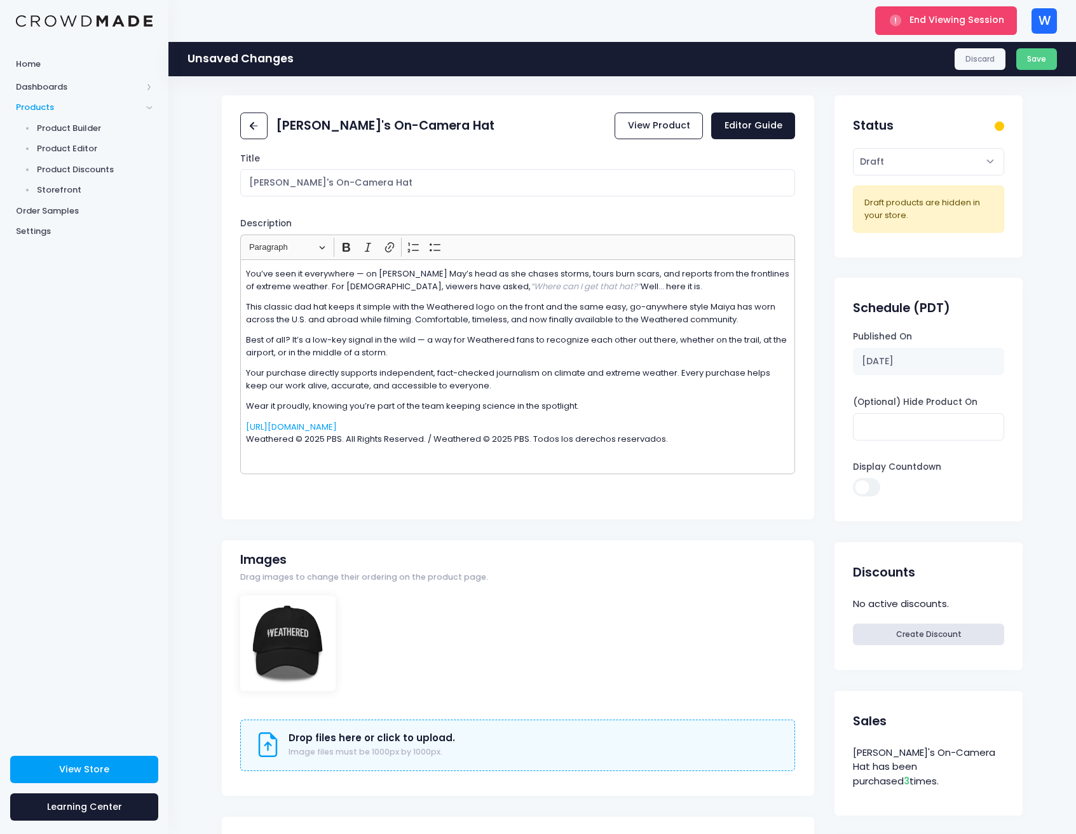
click at [395, 143] on div "Maiya's On-Camera Hat" at bounding box center [367, 126] width 254 height 36
click at [389, 187] on input "[PERSON_NAME]'s On-Camera Hat" at bounding box center [517, 182] width 555 height 27
type input "[PERSON_NAME]'s On-Camera Hat (No Green Option)"
click at [1054, 57] on button "Save" at bounding box center [1036, 59] width 41 height 22
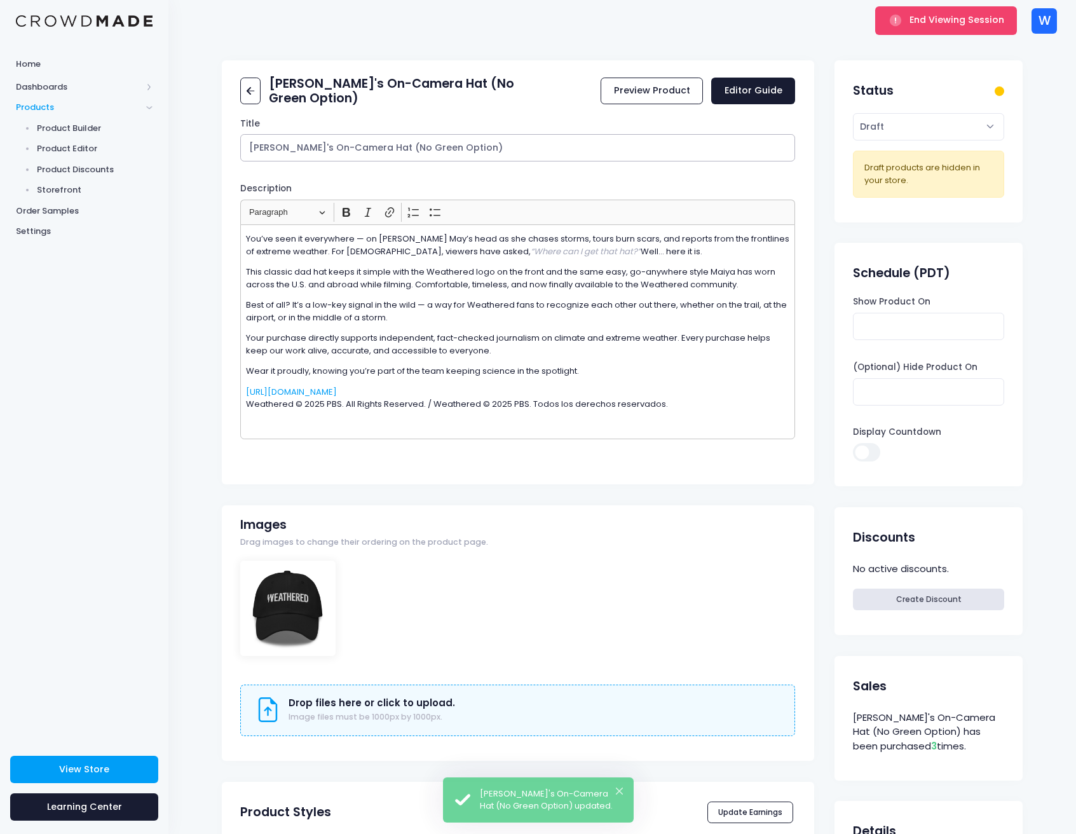
click at [261, 135] on input "[PERSON_NAME]'s On-Camera Hat (No Green Option)" at bounding box center [517, 147] width 555 height 27
click at [254, 92] on icon at bounding box center [250, 91] width 15 height 15
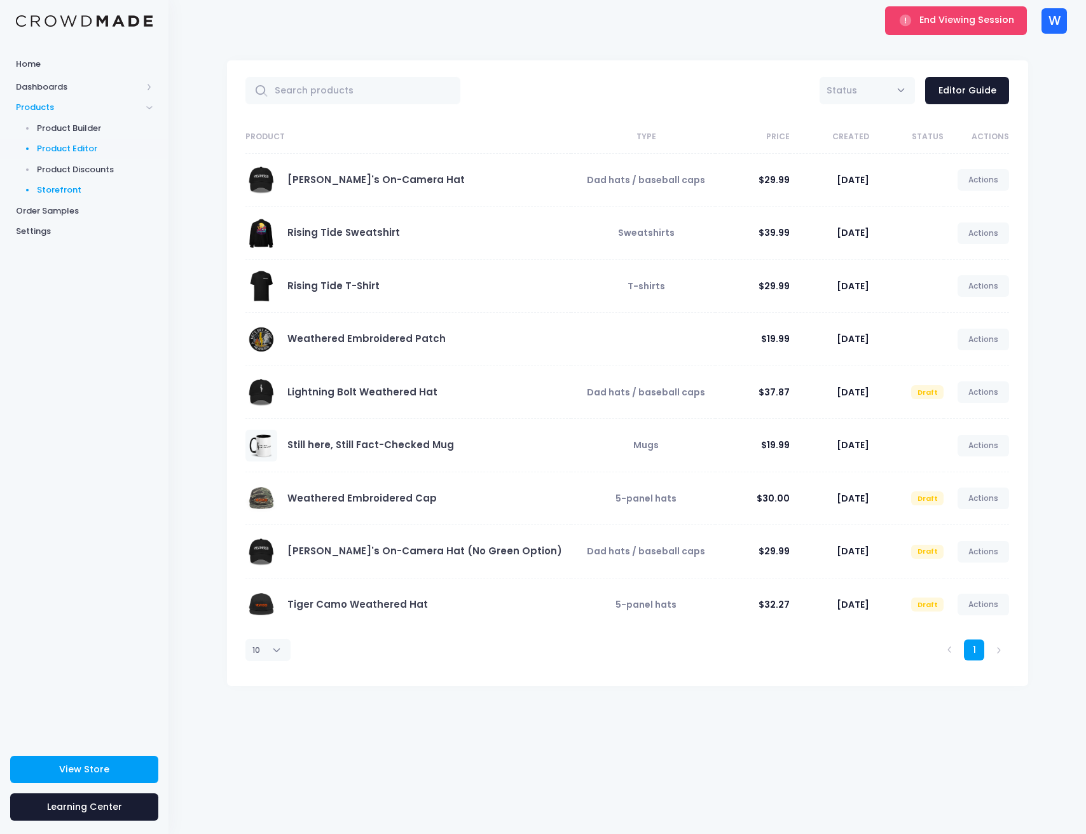
click at [52, 192] on span "Storefront" at bounding box center [95, 190] width 116 height 13
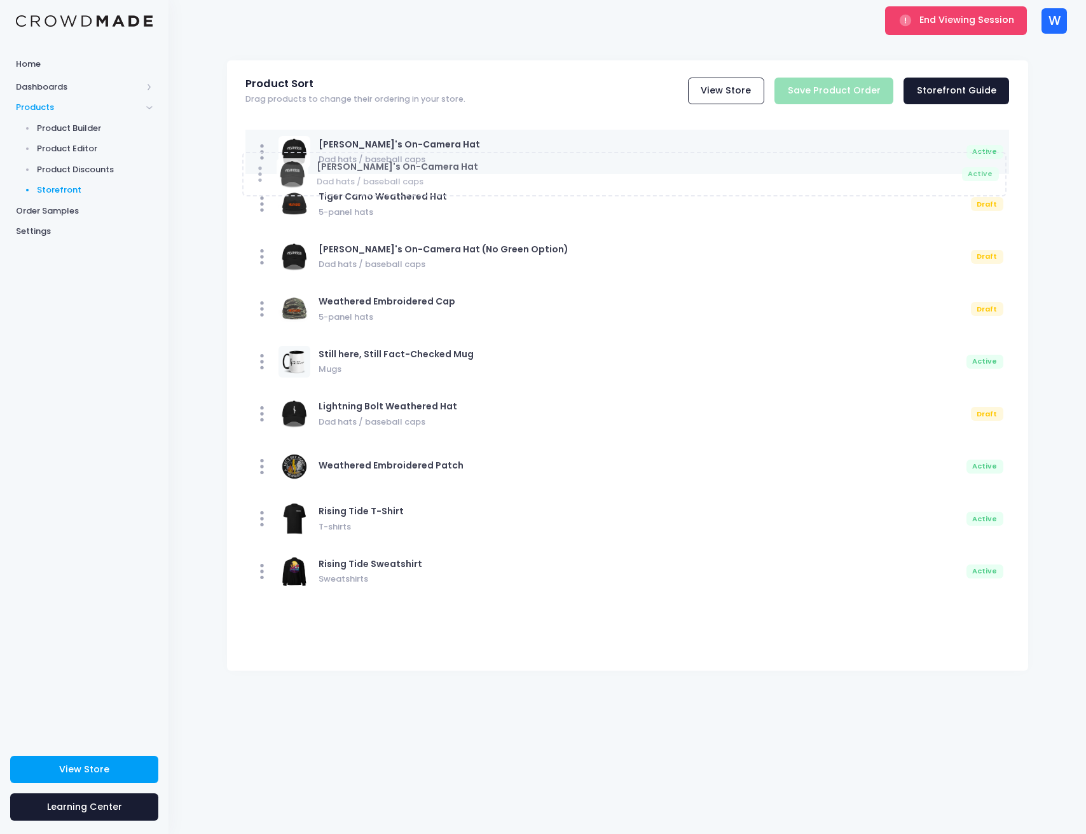
drag, startPoint x: 263, startPoint y: 568, endPoint x: 260, endPoint y: 171, distance: 397.2
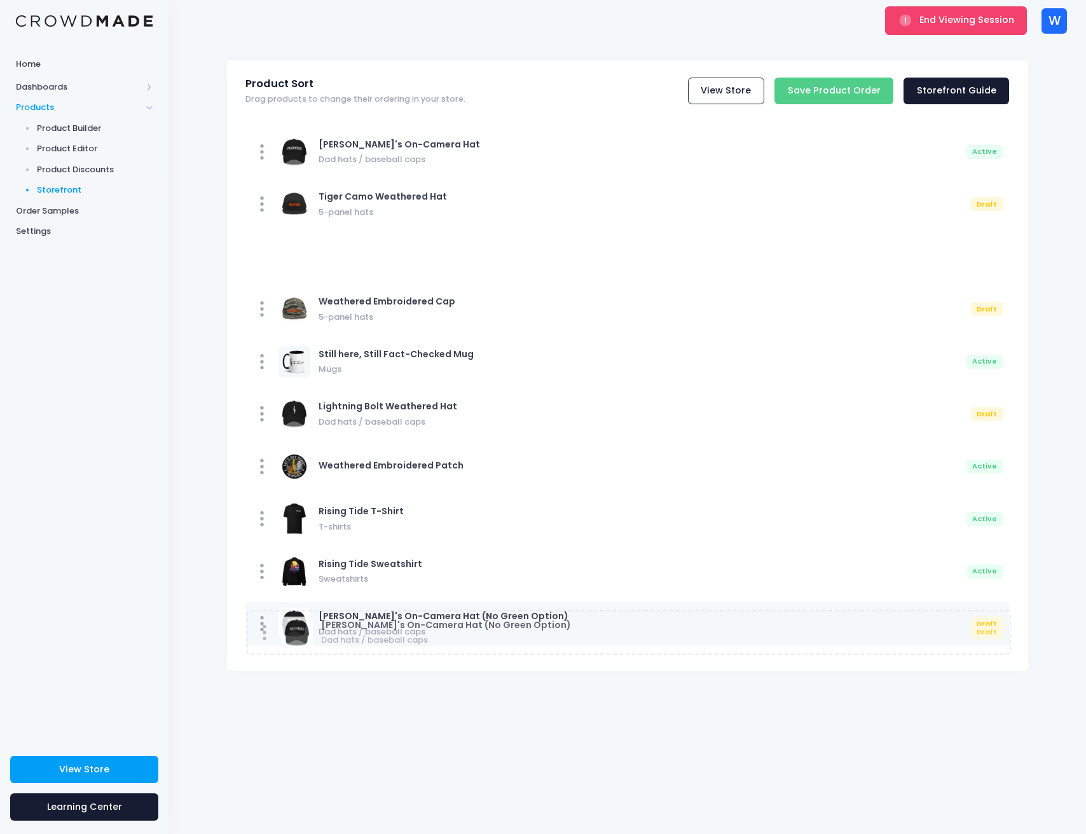
drag, startPoint x: 276, startPoint y: 262, endPoint x: 278, endPoint y: 639, distance: 376.9
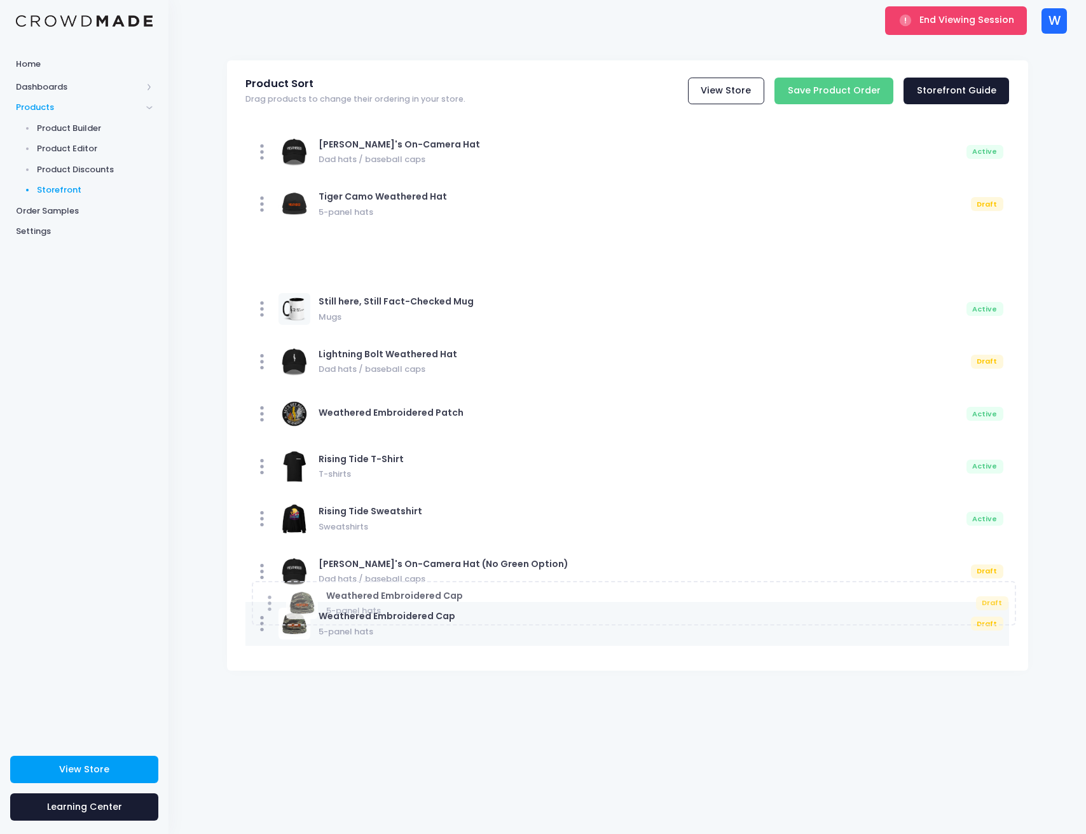
drag, startPoint x: 261, startPoint y: 279, endPoint x: 266, endPoint y: 597, distance: 318.5
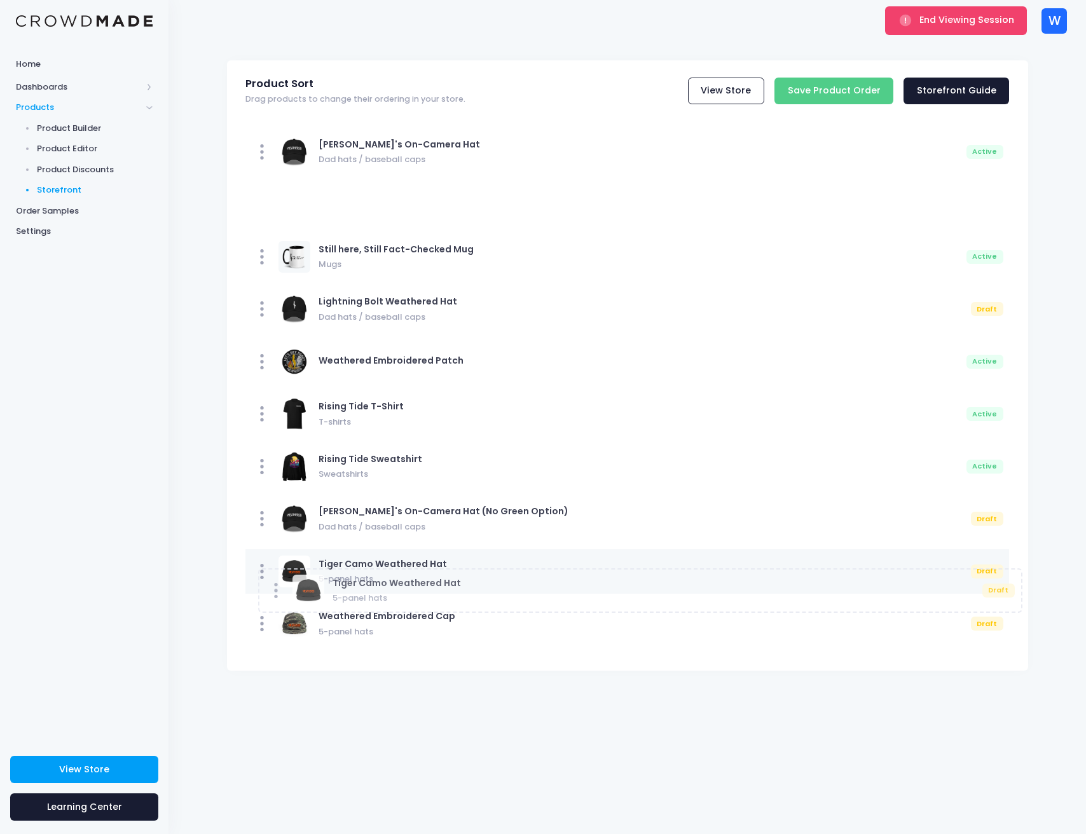
drag, startPoint x: 276, startPoint y: 206, endPoint x: 288, endPoint y: 594, distance: 387.9
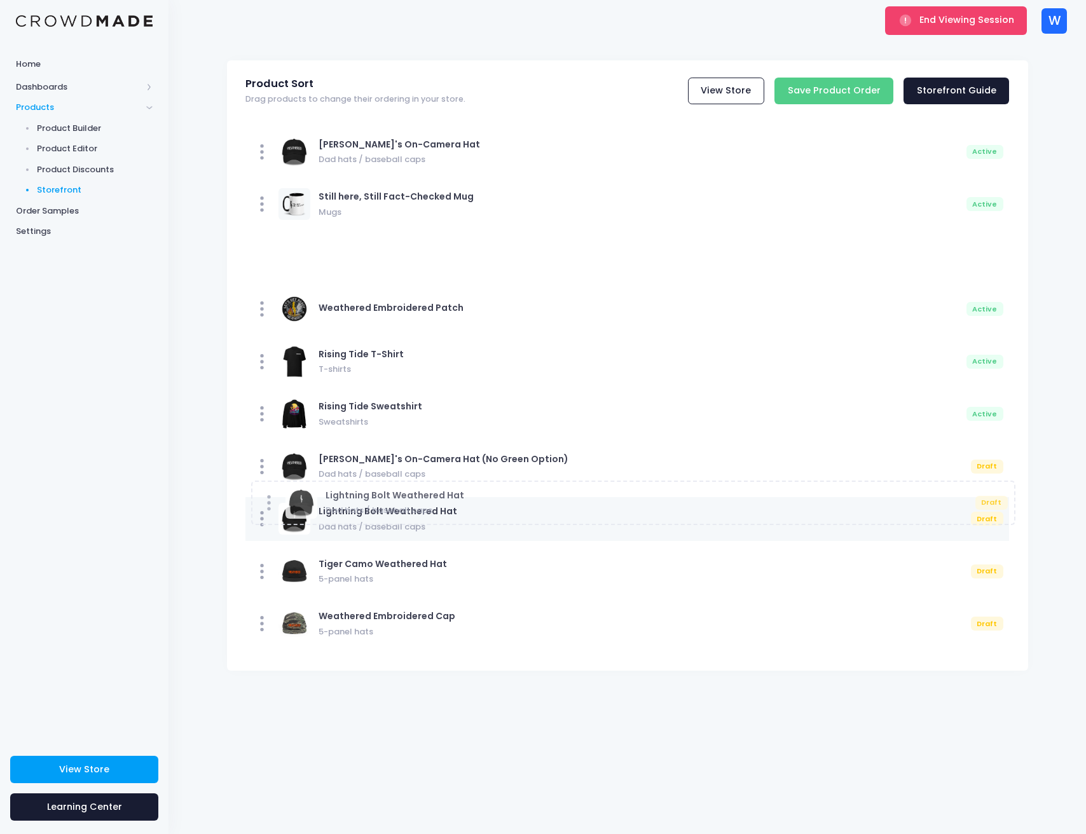
drag, startPoint x: 261, startPoint y: 252, endPoint x: 266, endPoint y: 498, distance: 246.0
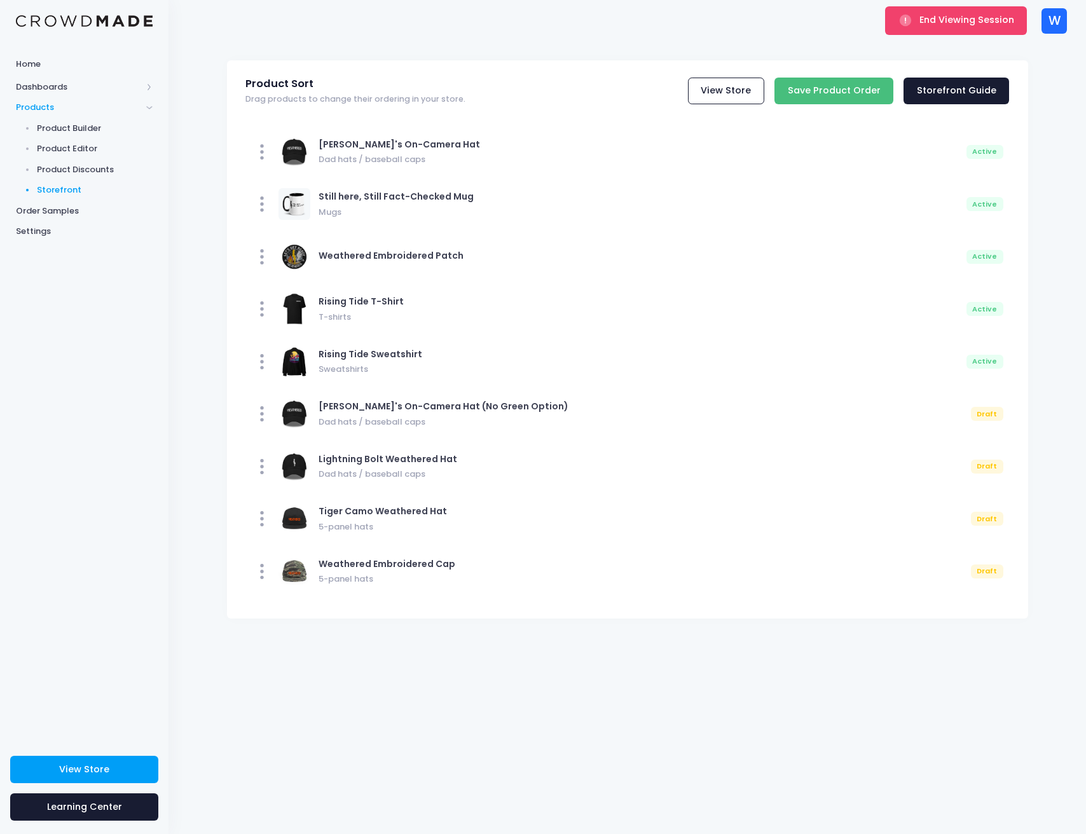
click at [837, 92] on input "Save Product Order" at bounding box center [833, 91] width 119 height 27
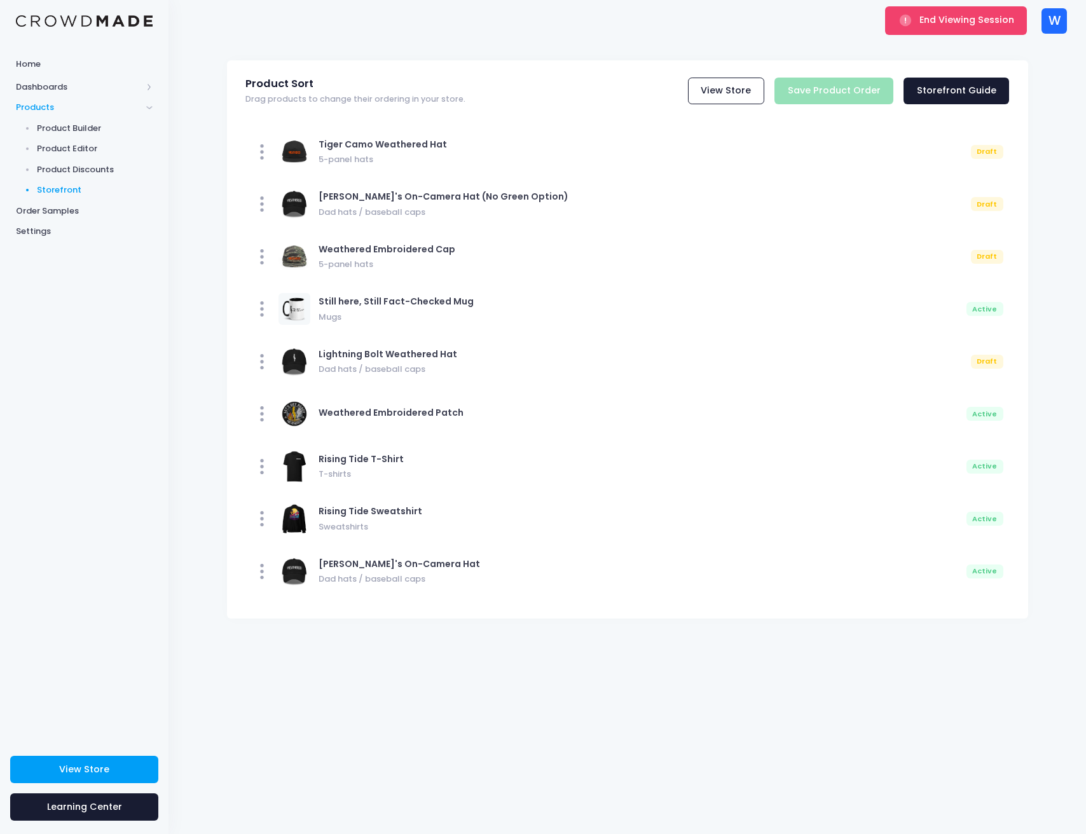
click at [865, 93] on div "View Store Save Product Order Storefront Guide" at bounding box center [739, 91] width 540 height 27
click at [66, 177] on link "Product Discounts" at bounding box center [84, 169] width 168 height 21
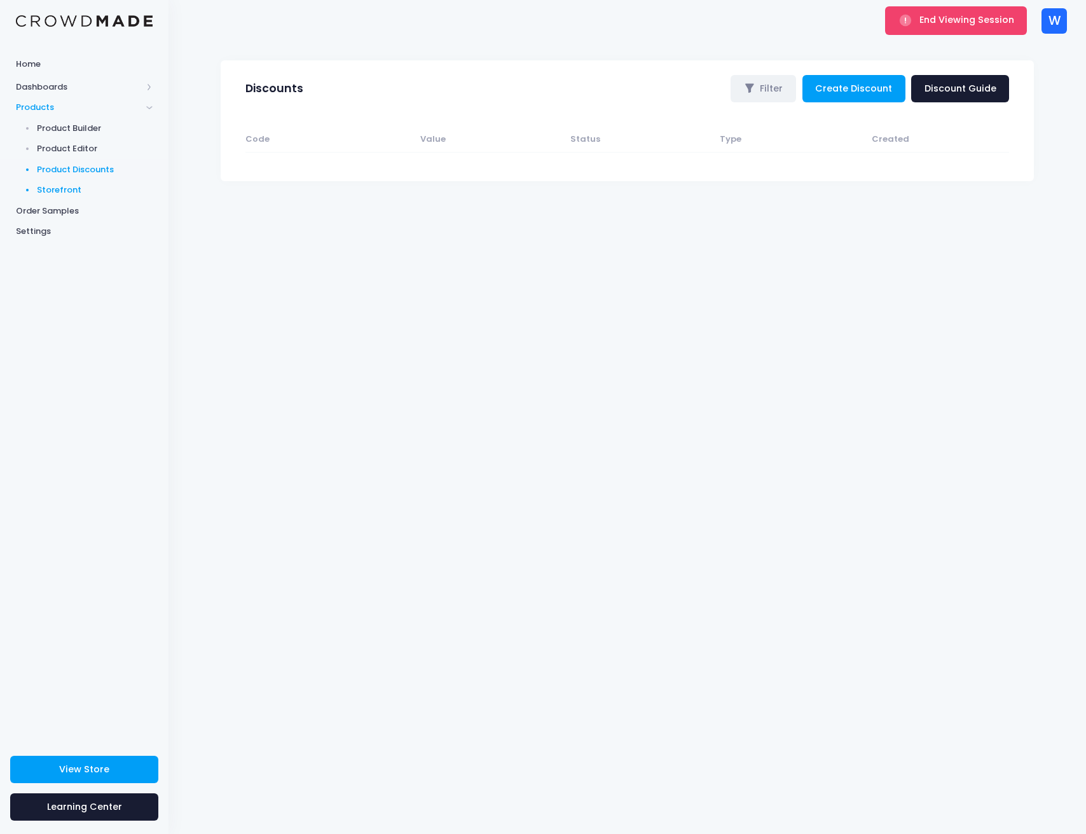
click at [64, 186] on span "Storefront" at bounding box center [95, 190] width 116 height 13
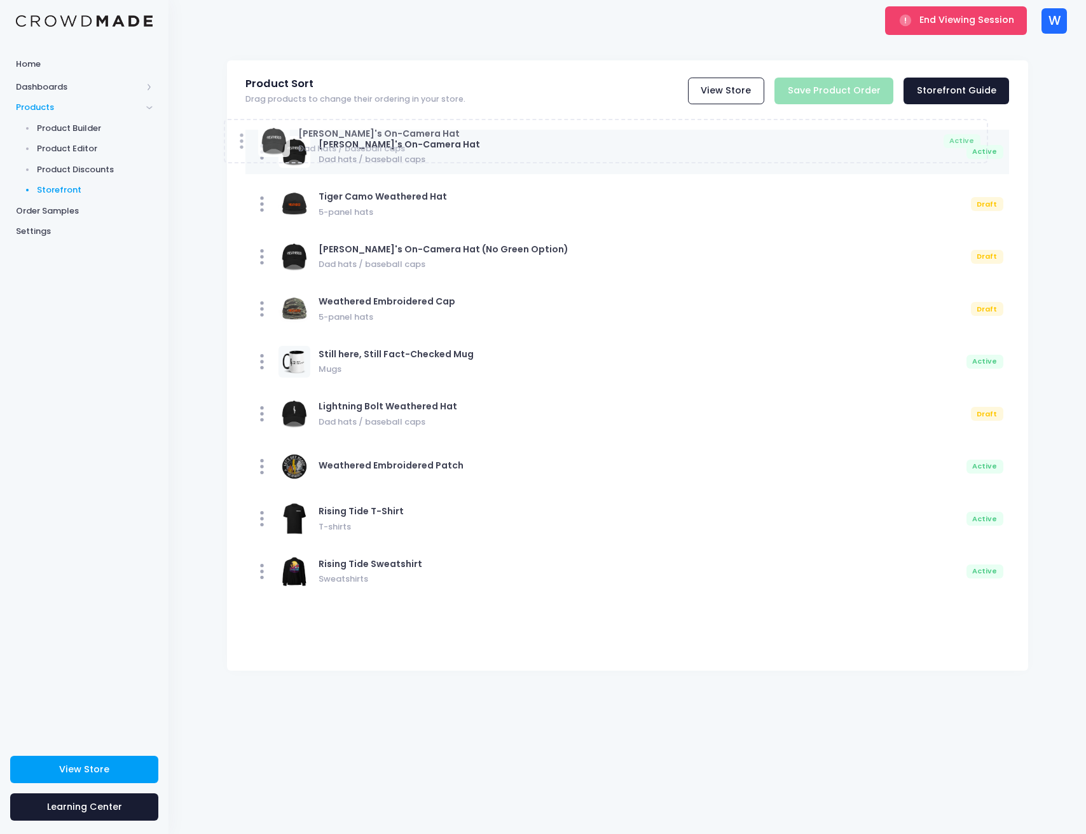
drag, startPoint x: 271, startPoint y: 572, endPoint x: 249, endPoint y: 141, distance: 431.5
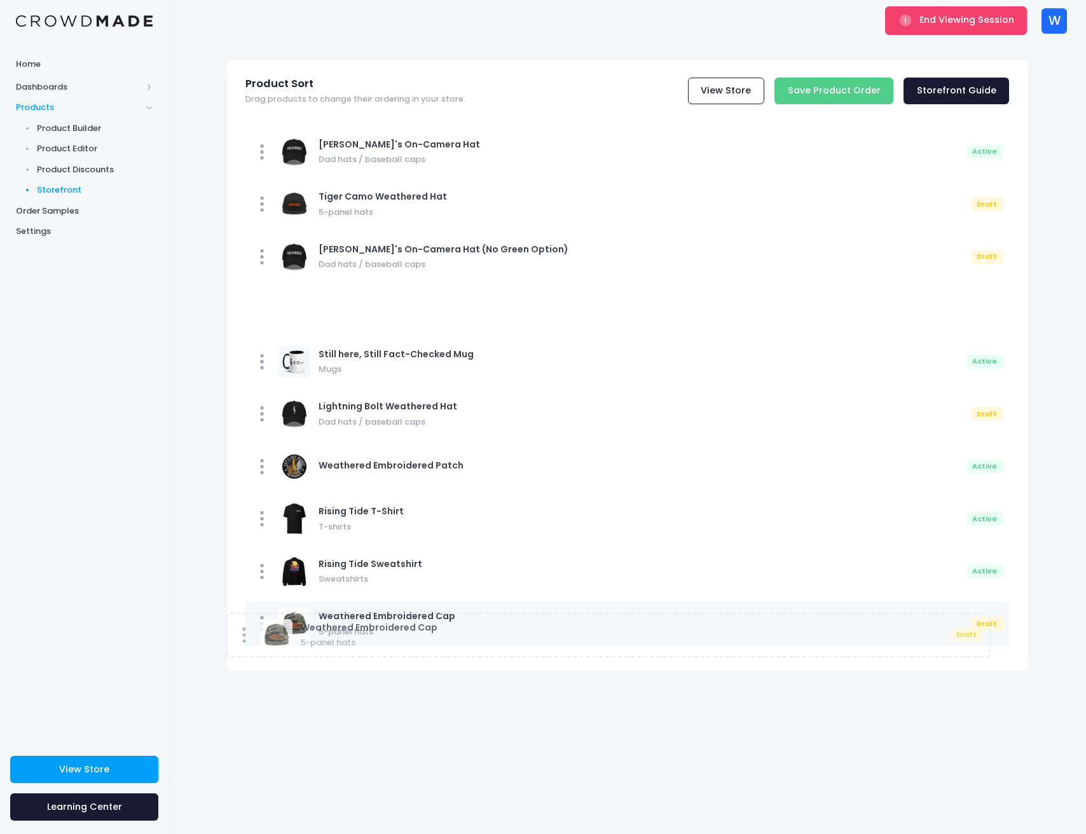
drag, startPoint x: 271, startPoint y: 317, endPoint x: 255, endPoint y: 556, distance: 240.1
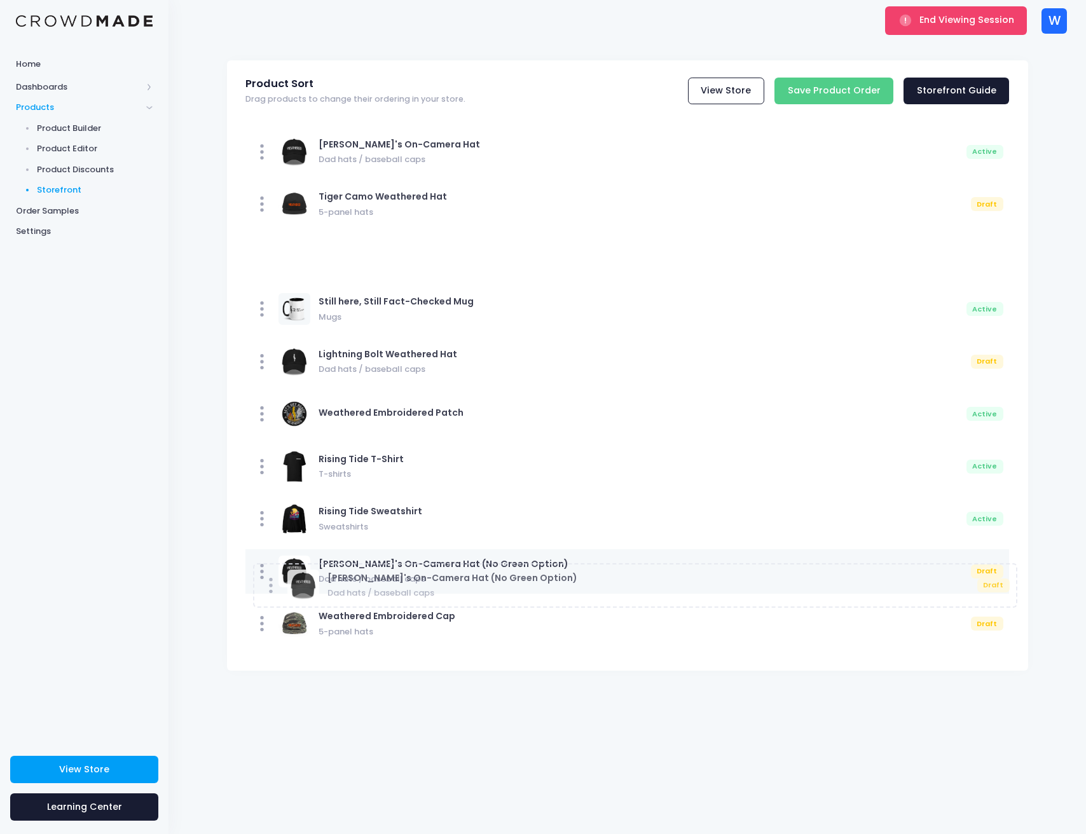
drag, startPoint x: 265, startPoint y: 248, endPoint x: 273, endPoint y: 574, distance: 326.1
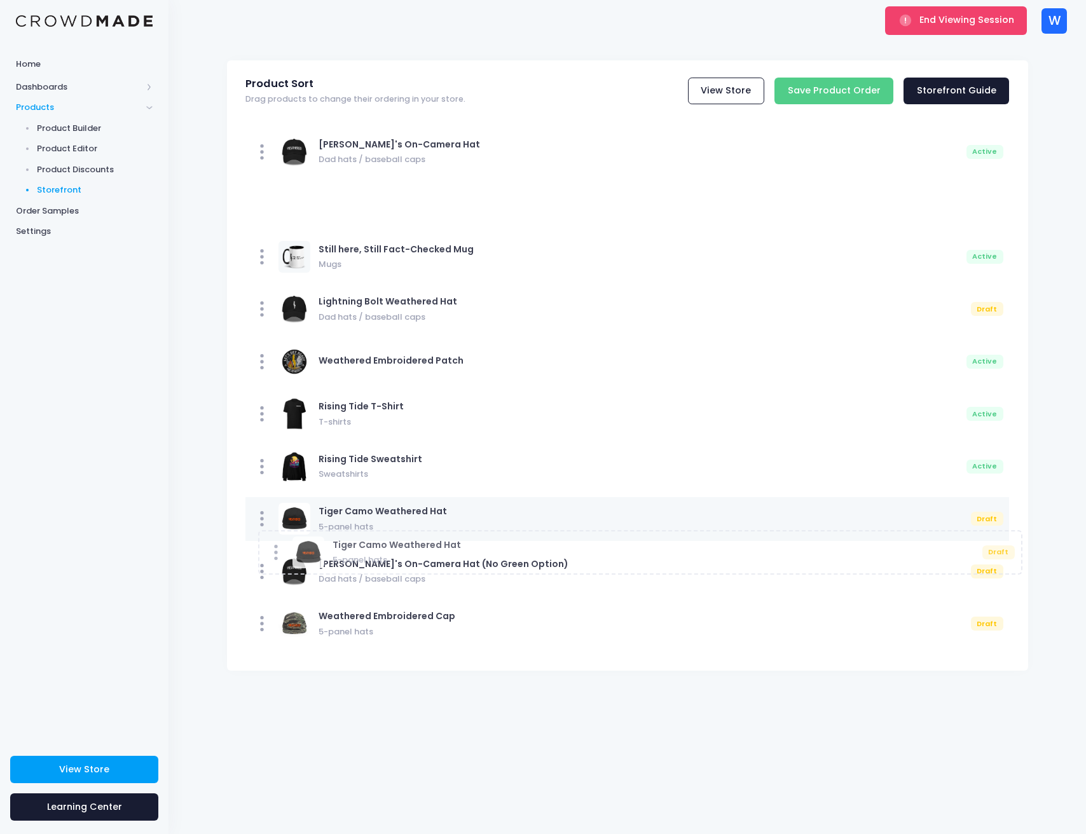
drag, startPoint x: 275, startPoint y: 228, endPoint x: 284, endPoint y: 556, distance: 328.7
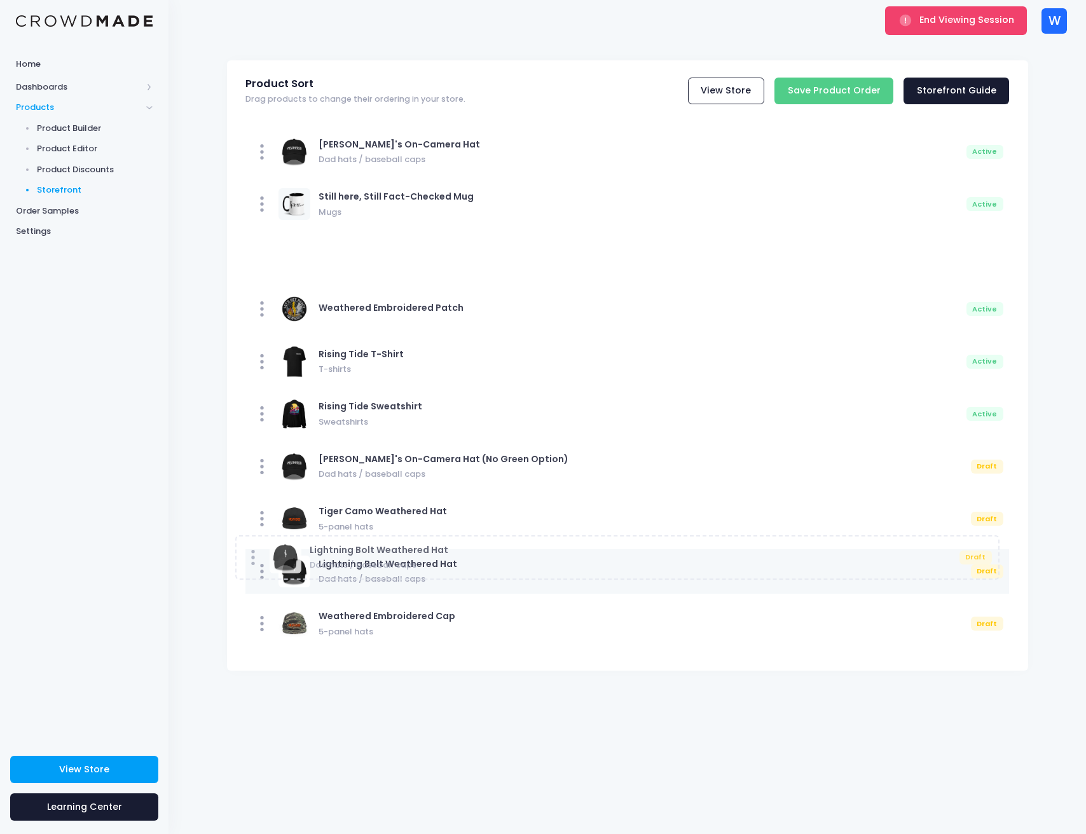
drag, startPoint x: 275, startPoint y: 258, endPoint x: 269, endPoint y: 559, distance: 300.7
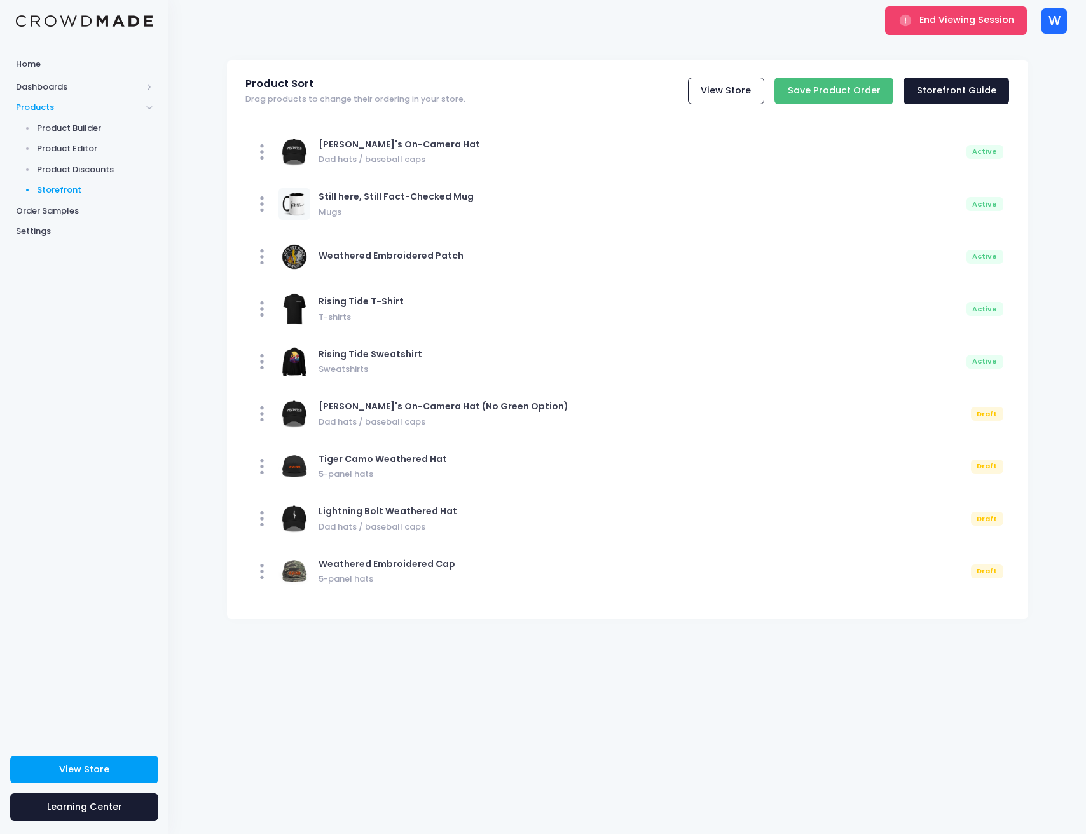
click at [873, 90] on input "Save Product Order" at bounding box center [833, 91] width 119 height 27
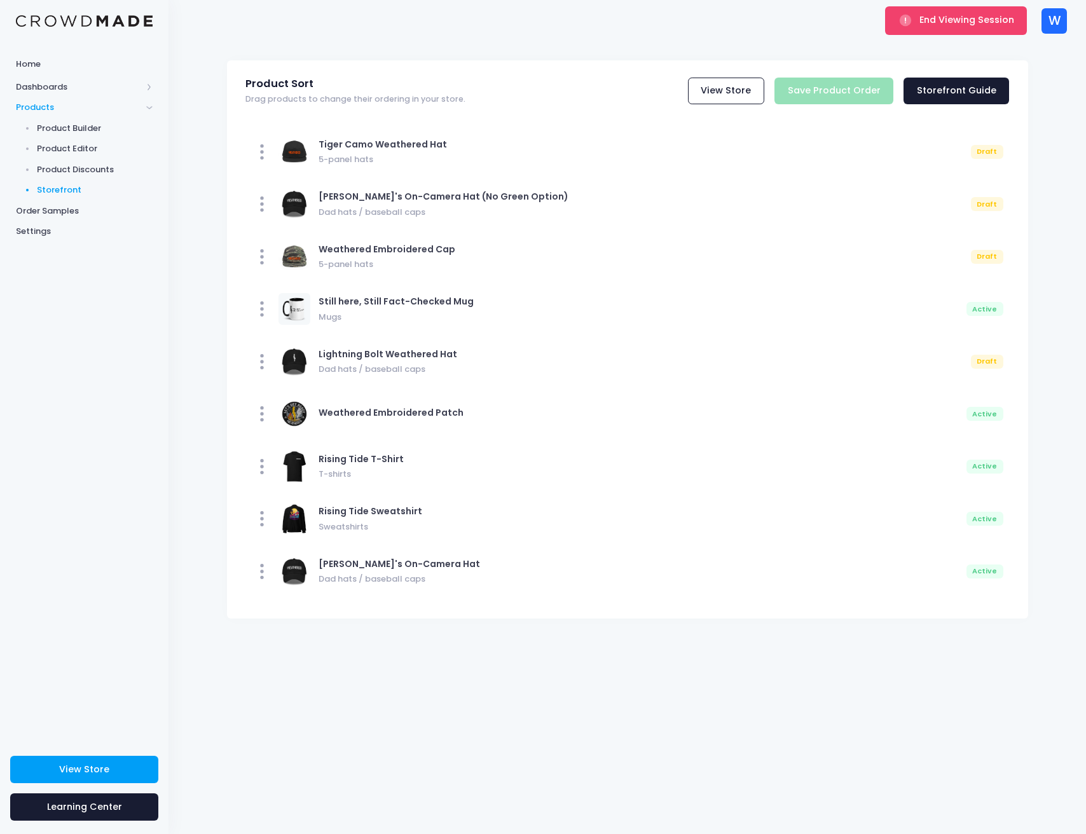
click at [812, 89] on div "View Store Save Product Order Storefront Guide" at bounding box center [739, 91] width 540 height 27
click at [730, 85] on link "View Store" at bounding box center [726, 91] width 76 height 27
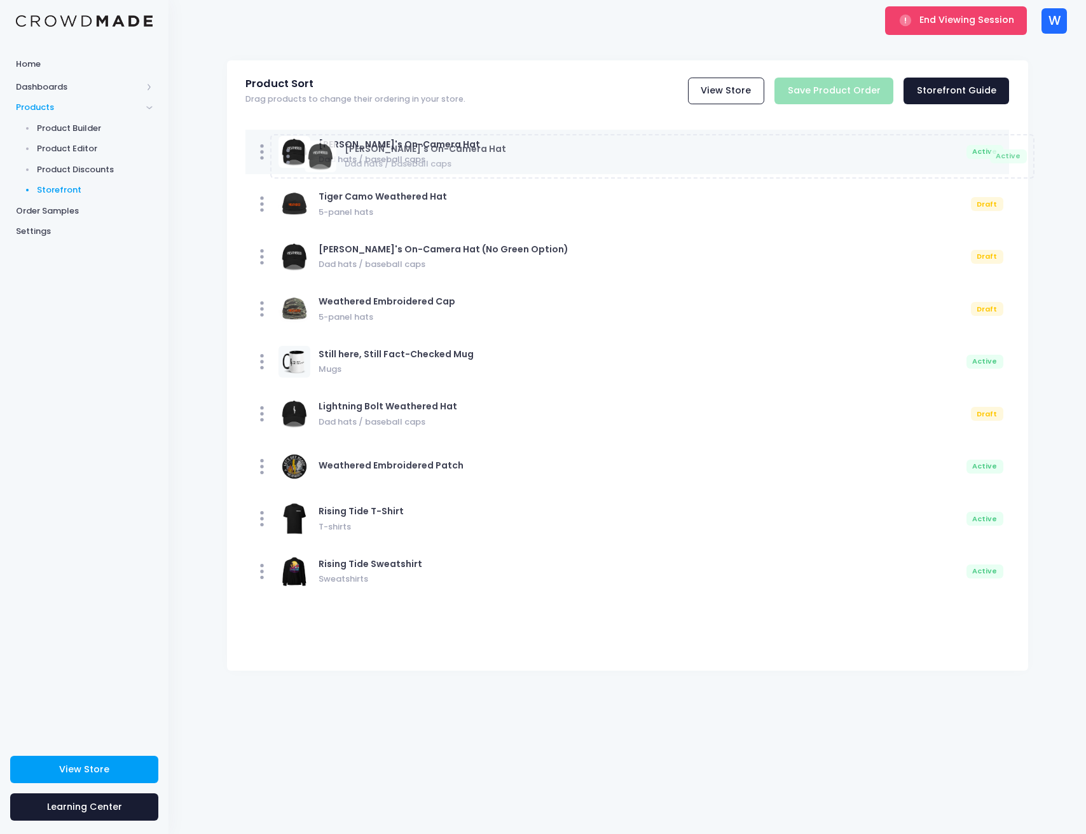
drag, startPoint x: 322, startPoint y: 576, endPoint x: 347, endPoint y: 159, distance: 417.7
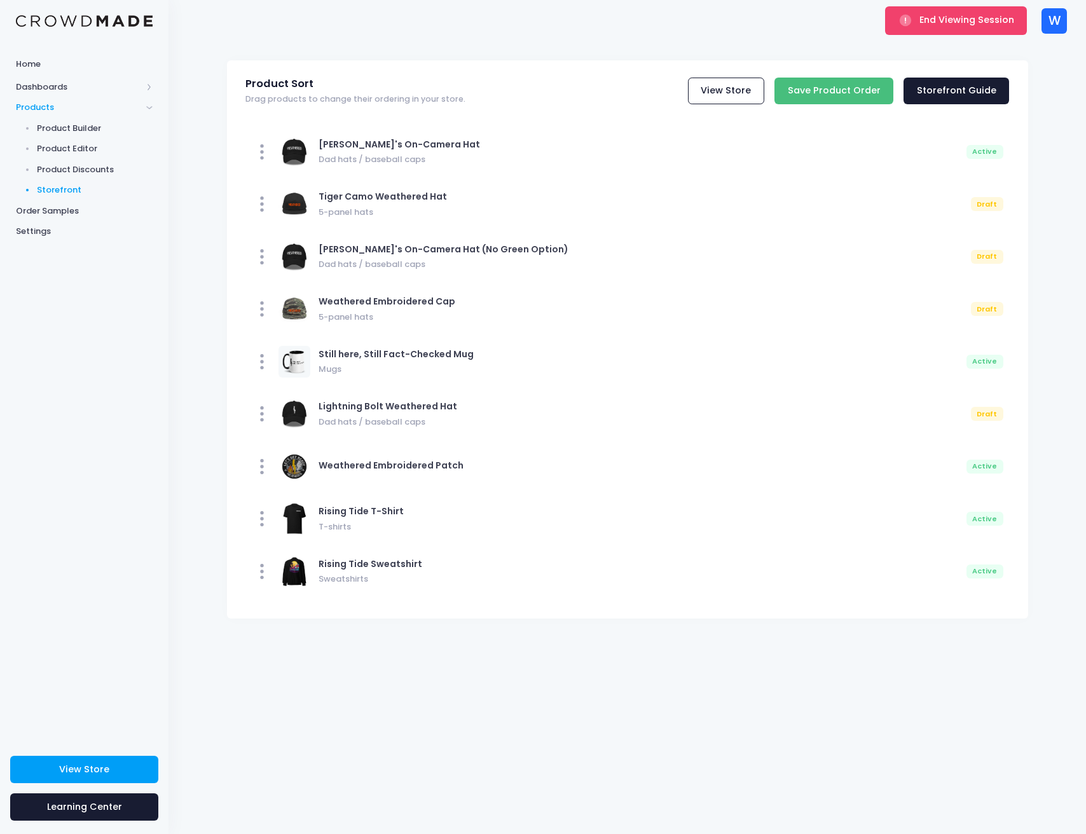
click at [817, 101] on input "Save Product Order" at bounding box center [833, 91] width 119 height 27
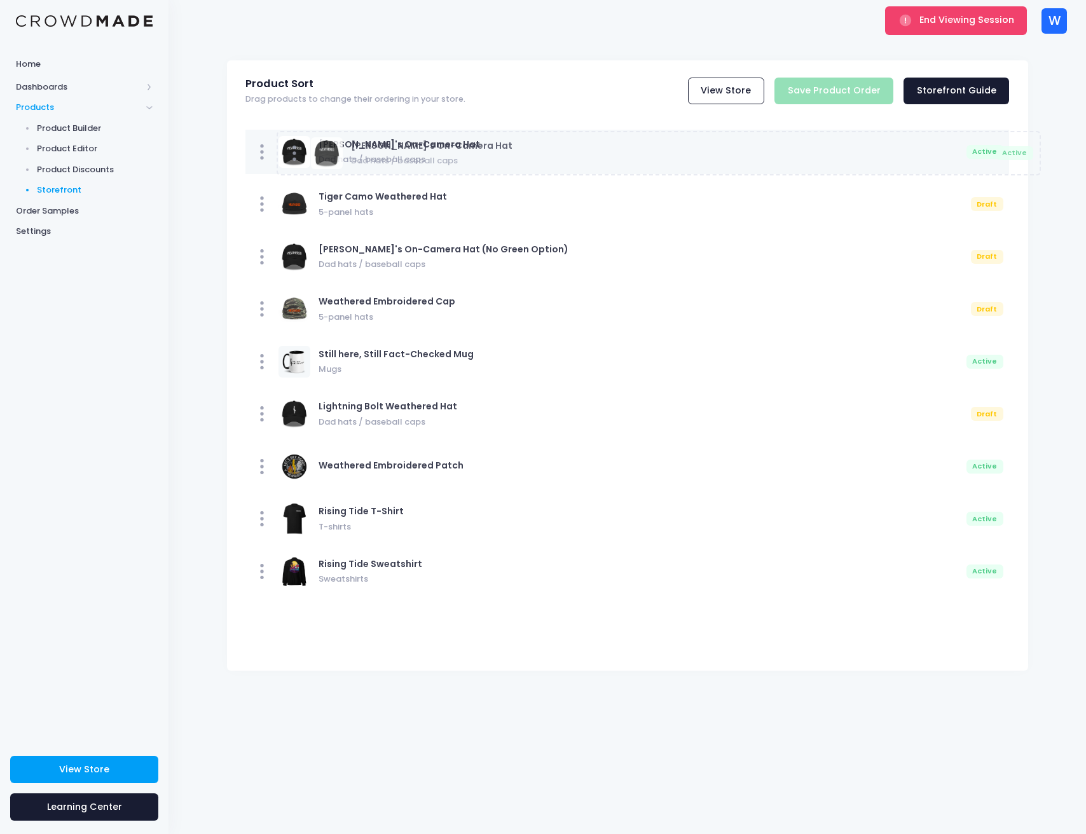
drag, startPoint x: 347, startPoint y: 573, endPoint x: 378, endPoint y: 154, distance: 419.4
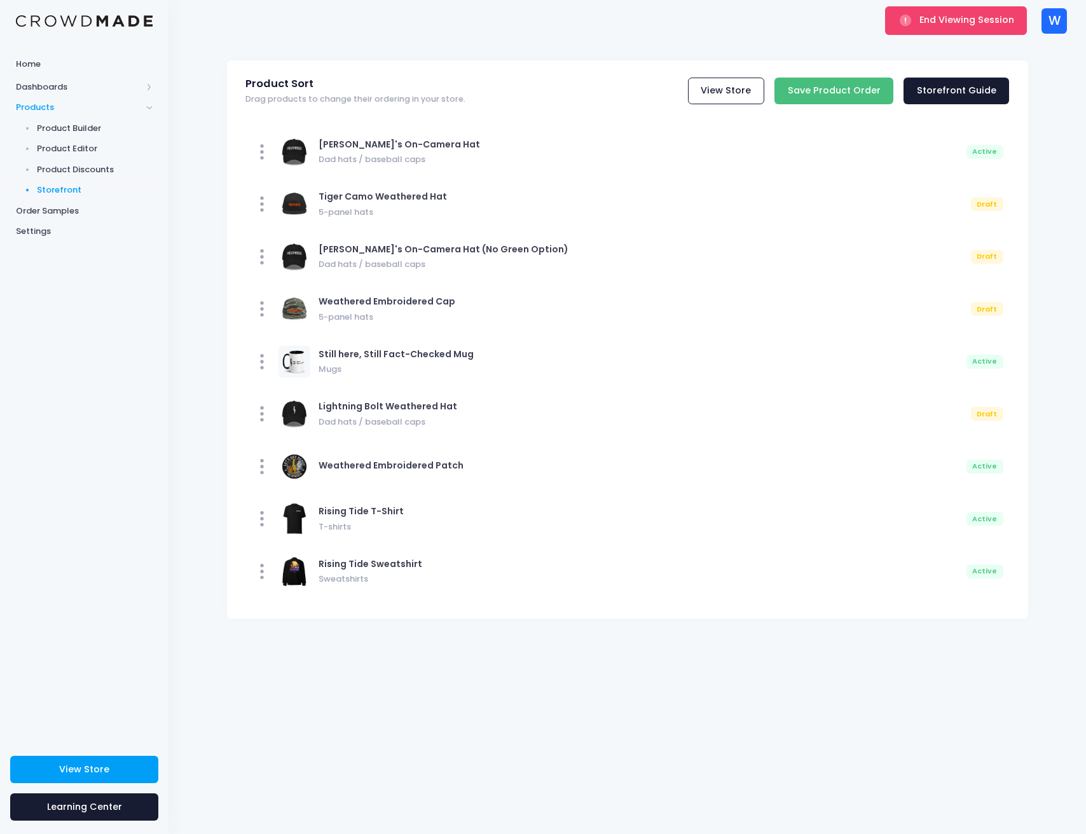
click at [848, 92] on input "Save Product Order" at bounding box center [833, 91] width 119 height 27
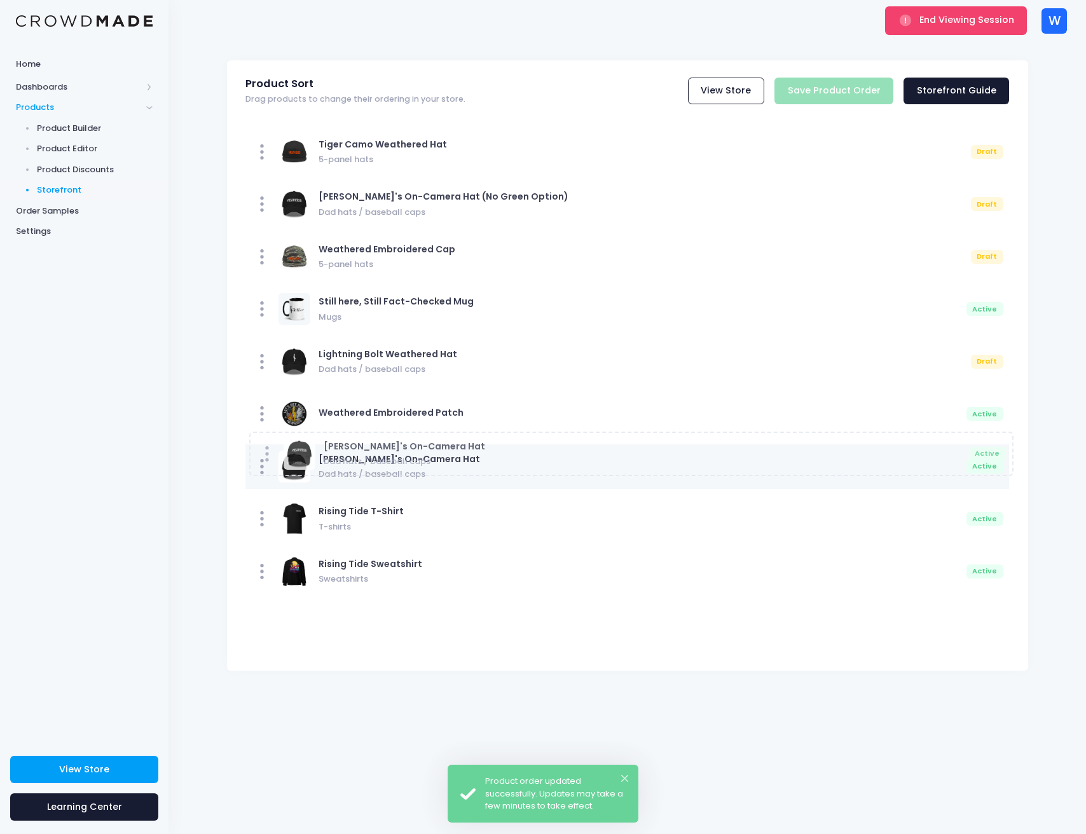
drag, startPoint x: 486, startPoint y: 571, endPoint x: 490, endPoint y: 454, distance: 117.6
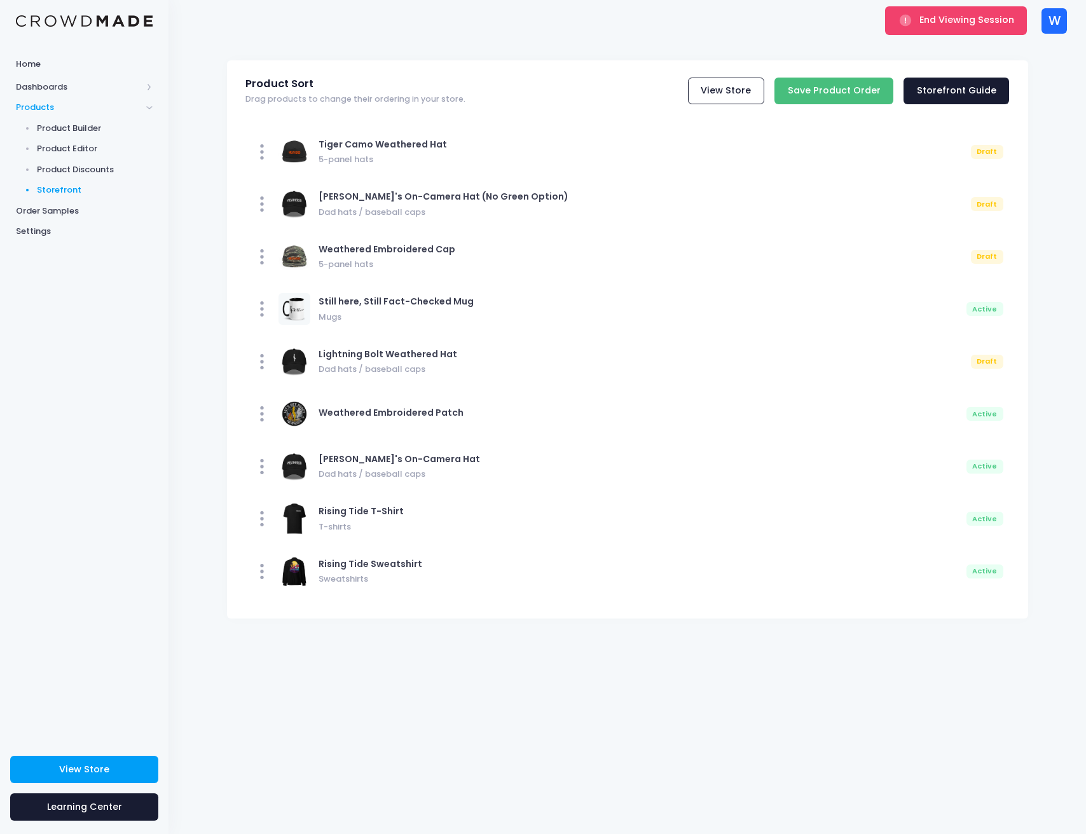
click at [837, 94] on input "Save Product Order" at bounding box center [833, 91] width 119 height 27
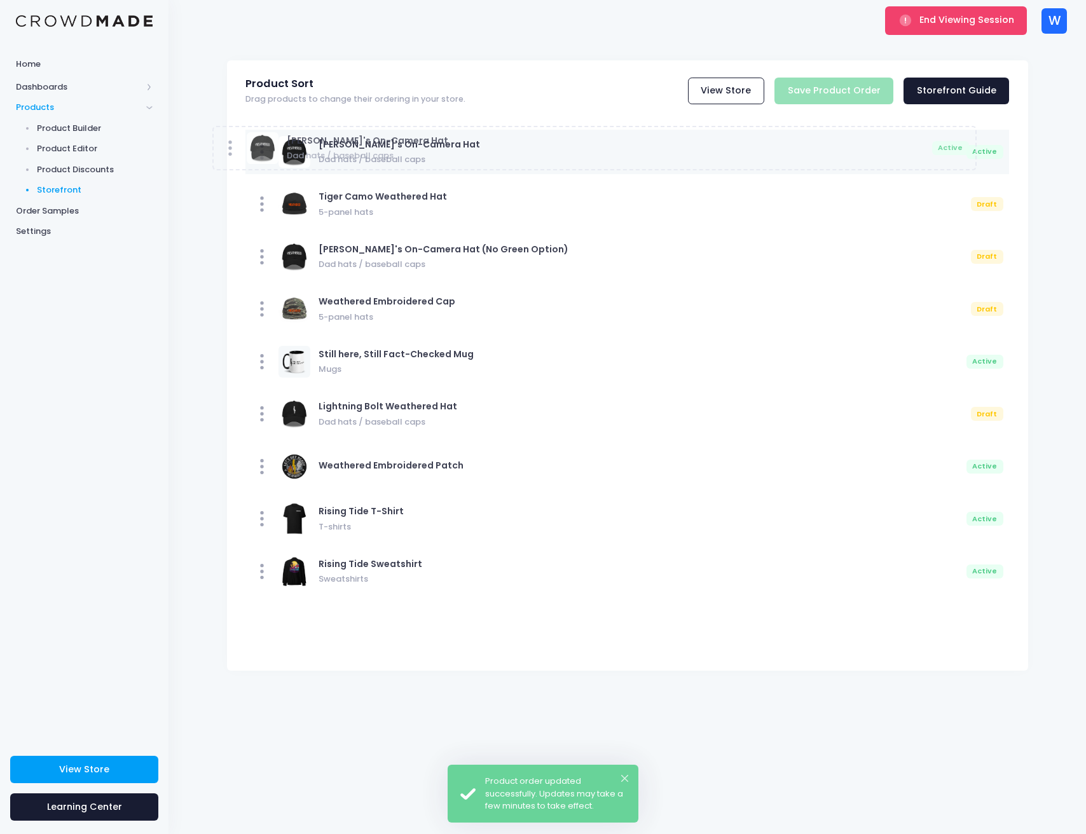
drag, startPoint x: 573, startPoint y: 574, endPoint x: 540, endPoint y: 151, distance: 424.6
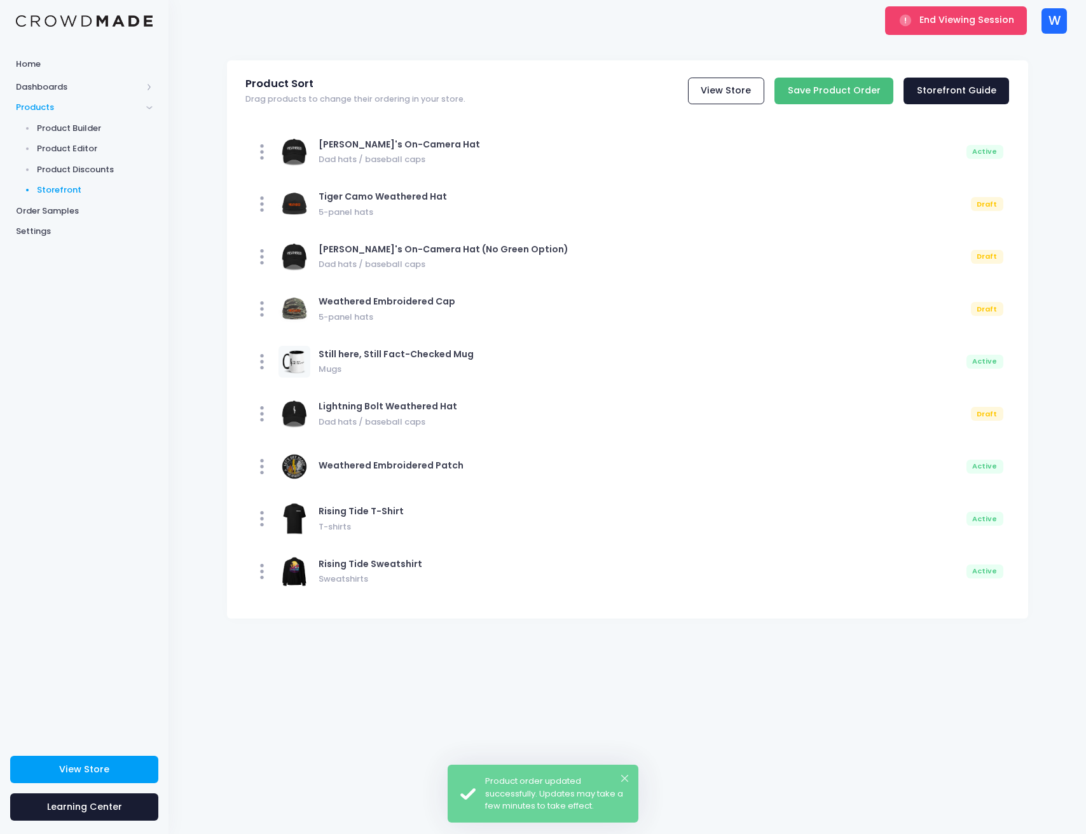
click at [878, 86] on input "Save Product Order" at bounding box center [833, 91] width 119 height 27
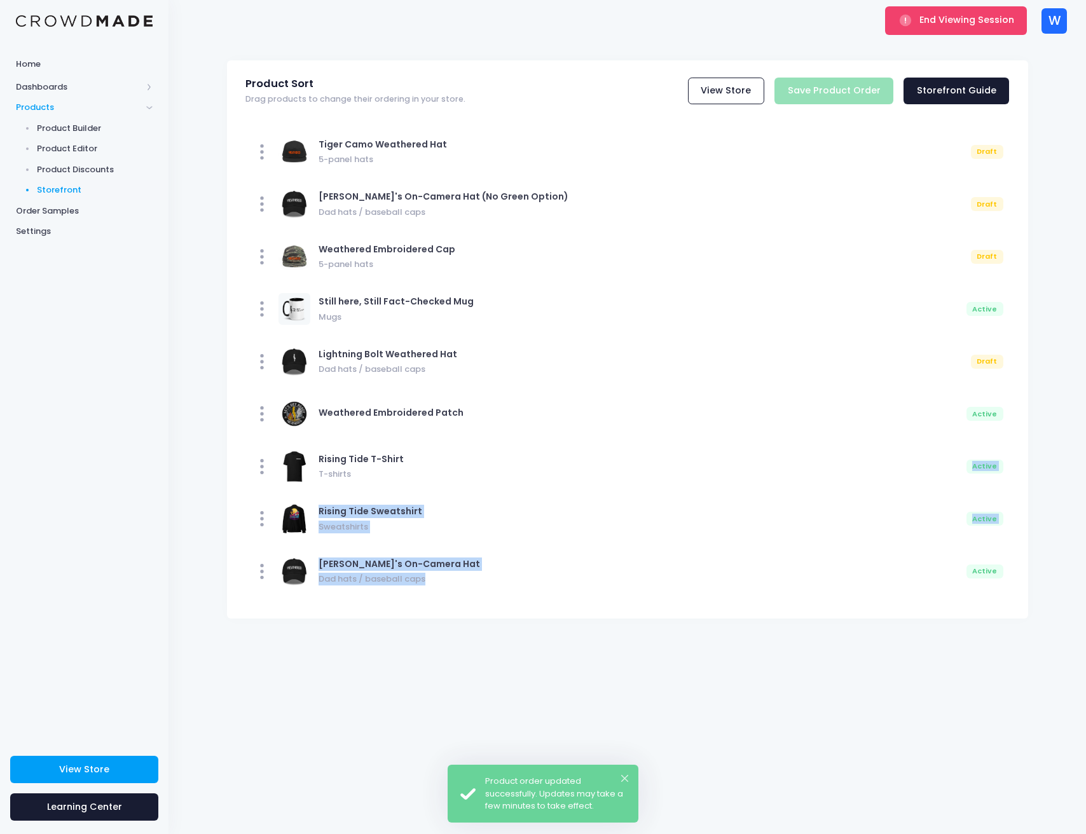
drag, startPoint x: 469, startPoint y: 603, endPoint x: 453, endPoint y: 555, distance: 50.8
click at [465, 479] on div "Tiger Camo Weathered Hat 5-panel hats Draft [PERSON_NAME]'s On-Camera Hat (No G…" at bounding box center [627, 365] width 801 height 505
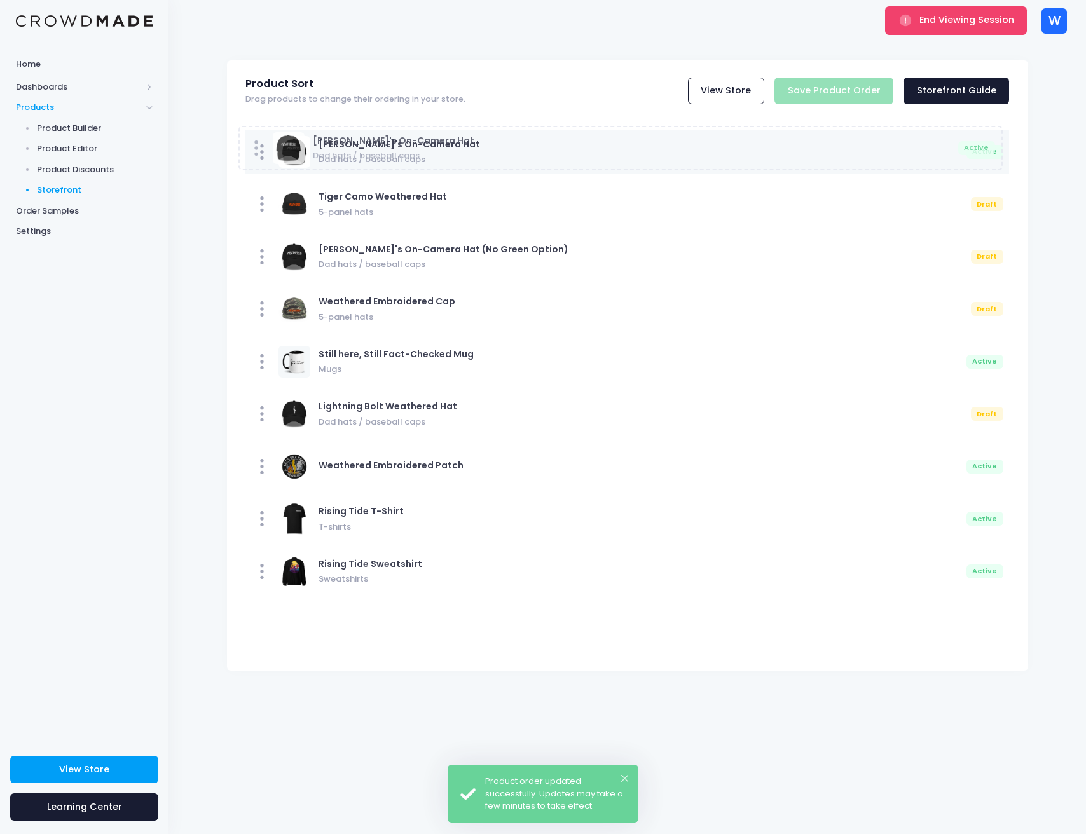
drag, startPoint x: 268, startPoint y: 578, endPoint x: 261, endPoint y: 154, distance: 423.4
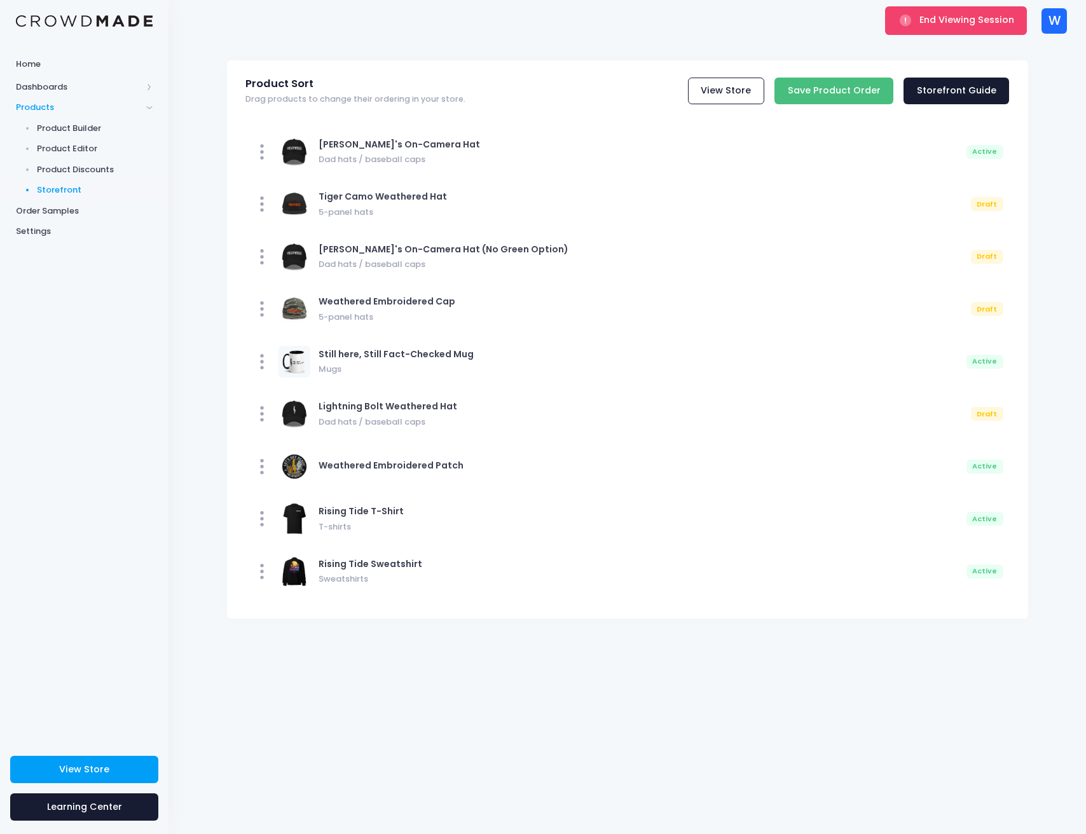
click at [828, 93] on input "Save Product Order" at bounding box center [833, 91] width 119 height 27
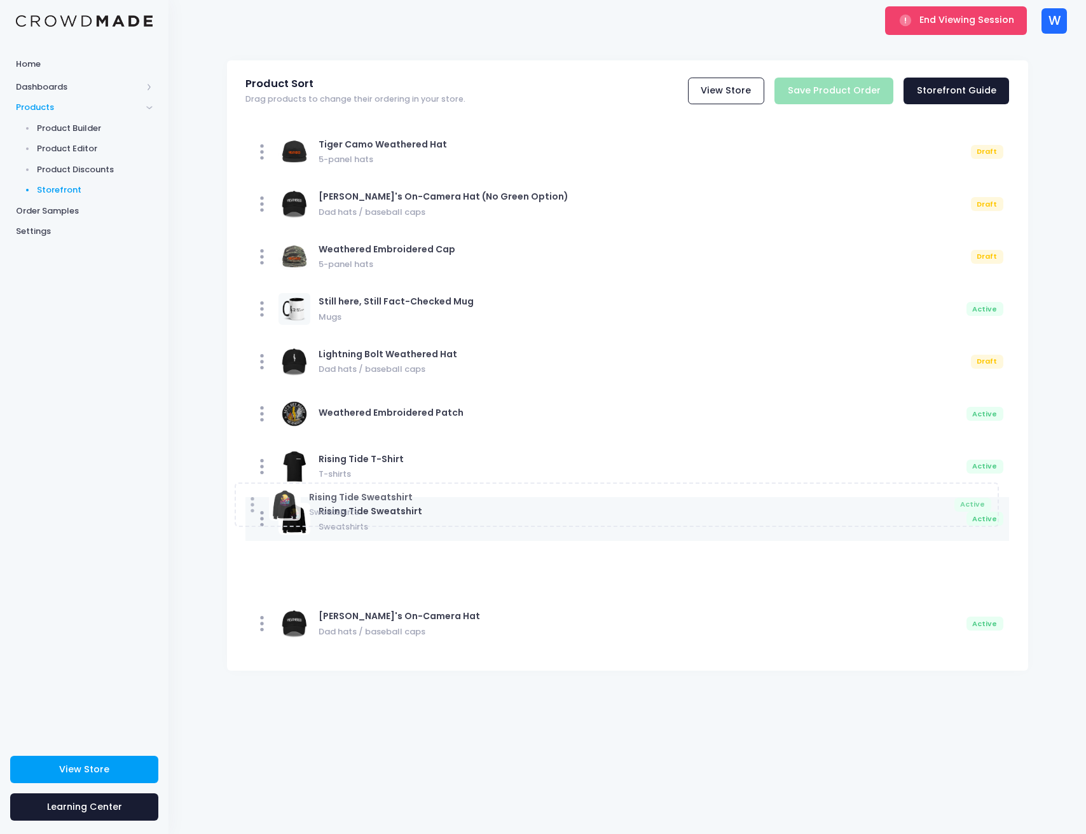
drag, startPoint x: 540, startPoint y: 530, endPoint x: 529, endPoint y: 515, distance: 18.2
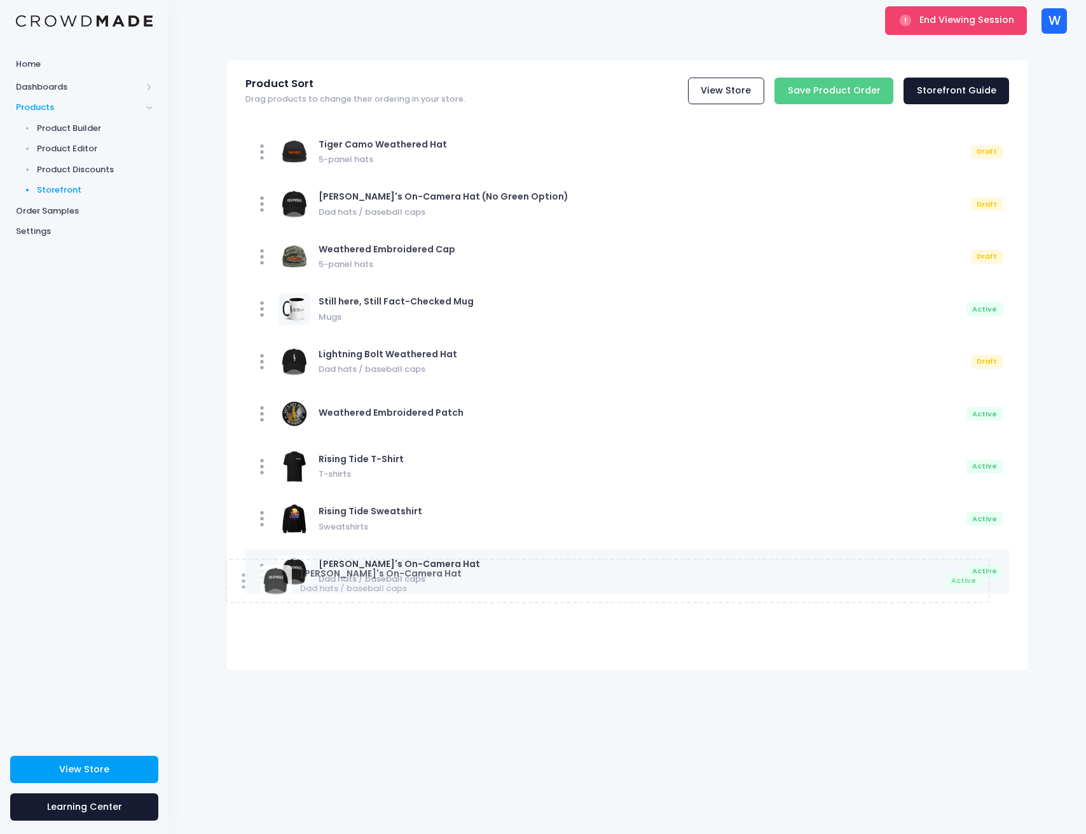
drag, startPoint x: 517, startPoint y: 588, endPoint x: 506, endPoint y: 610, distance: 24.2
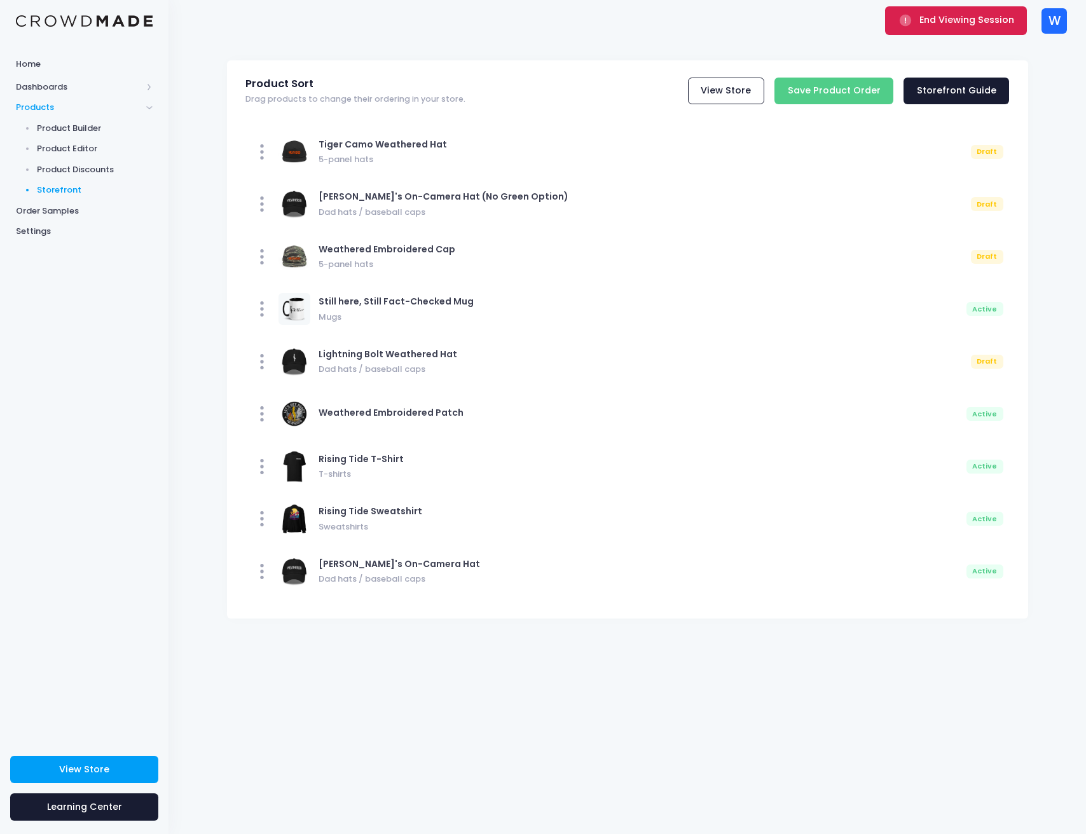
click at [928, 24] on span "End Viewing Session" at bounding box center [966, 19] width 95 height 13
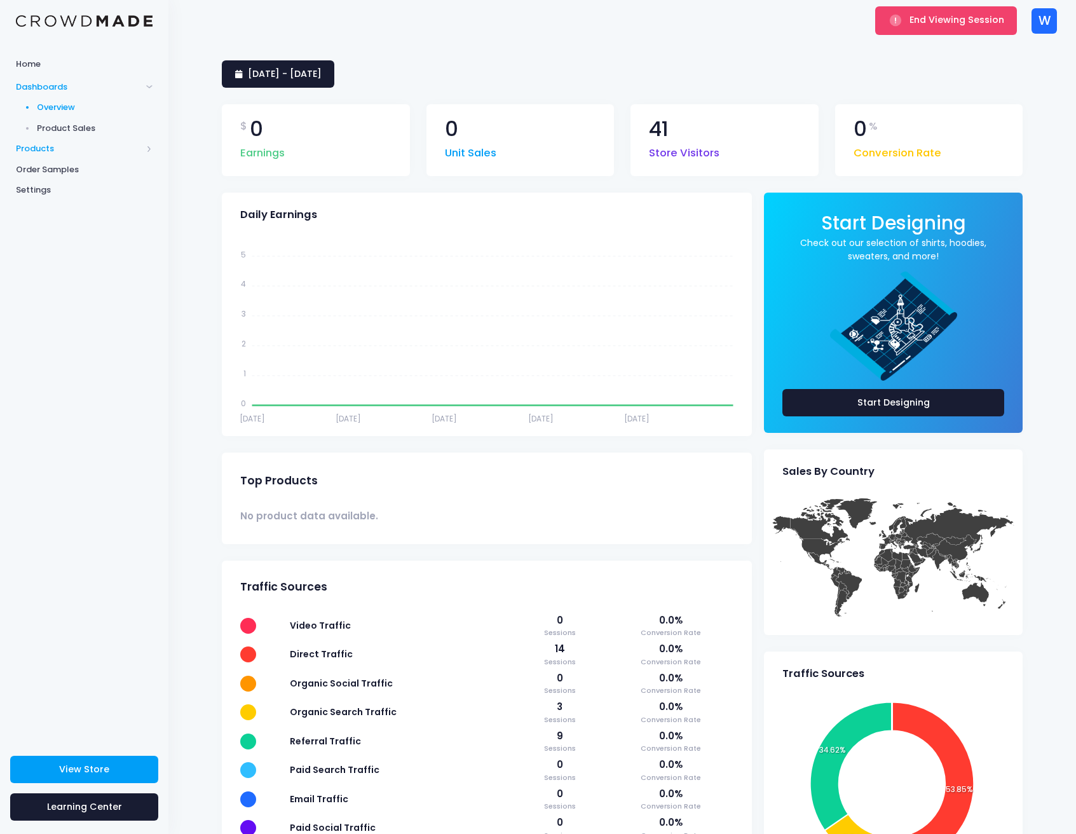
click at [86, 149] on span "Products" at bounding box center [79, 148] width 126 height 13
click at [79, 150] on span "Product Editor" at bounding box center [95, 148] width 116 height 13
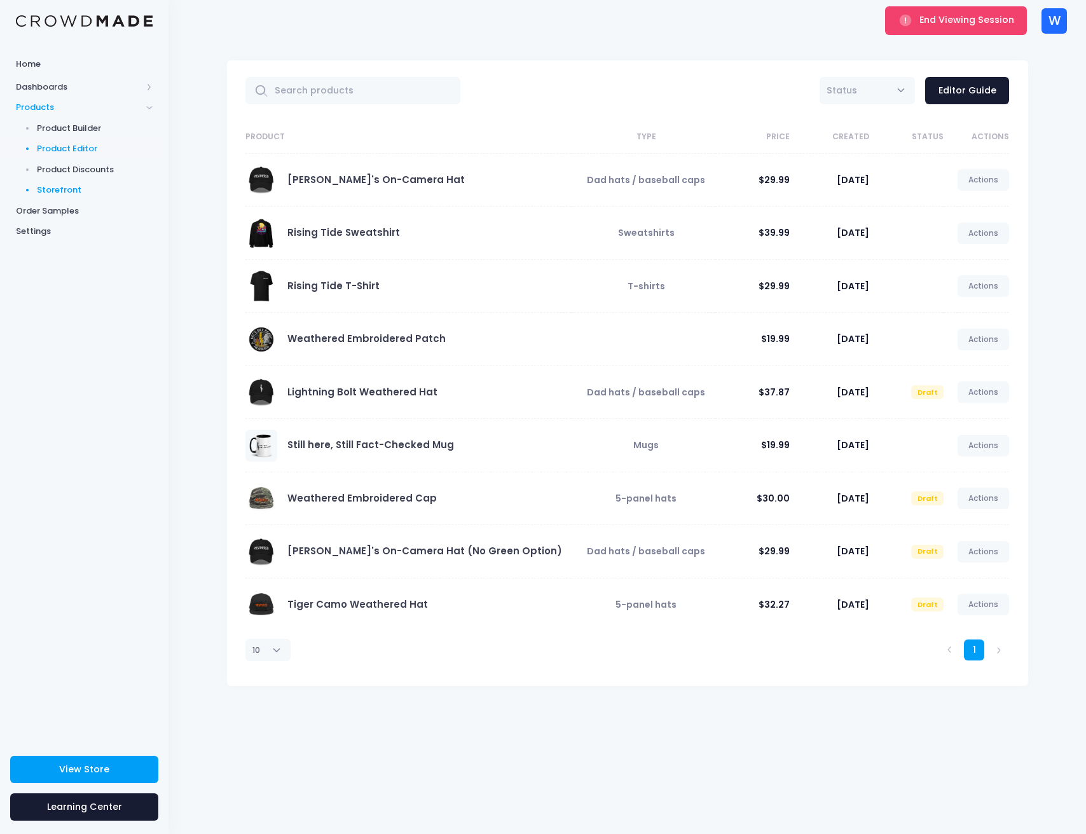
click at [50, 186] on span "Storefront" at bounding box center [95, 190] width 116 height 13
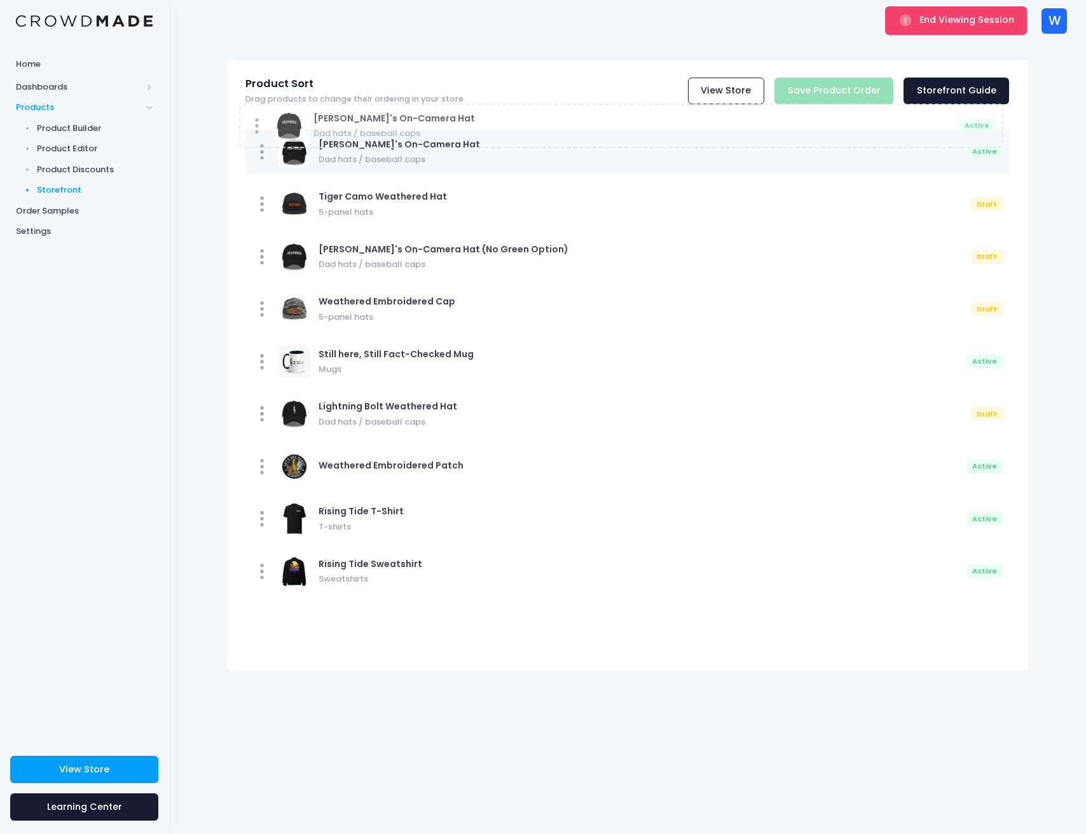
drag, startPoint x: 468, startPoint y: 578, endPoint x: 467, endPoint y: 140, distance: 438.5
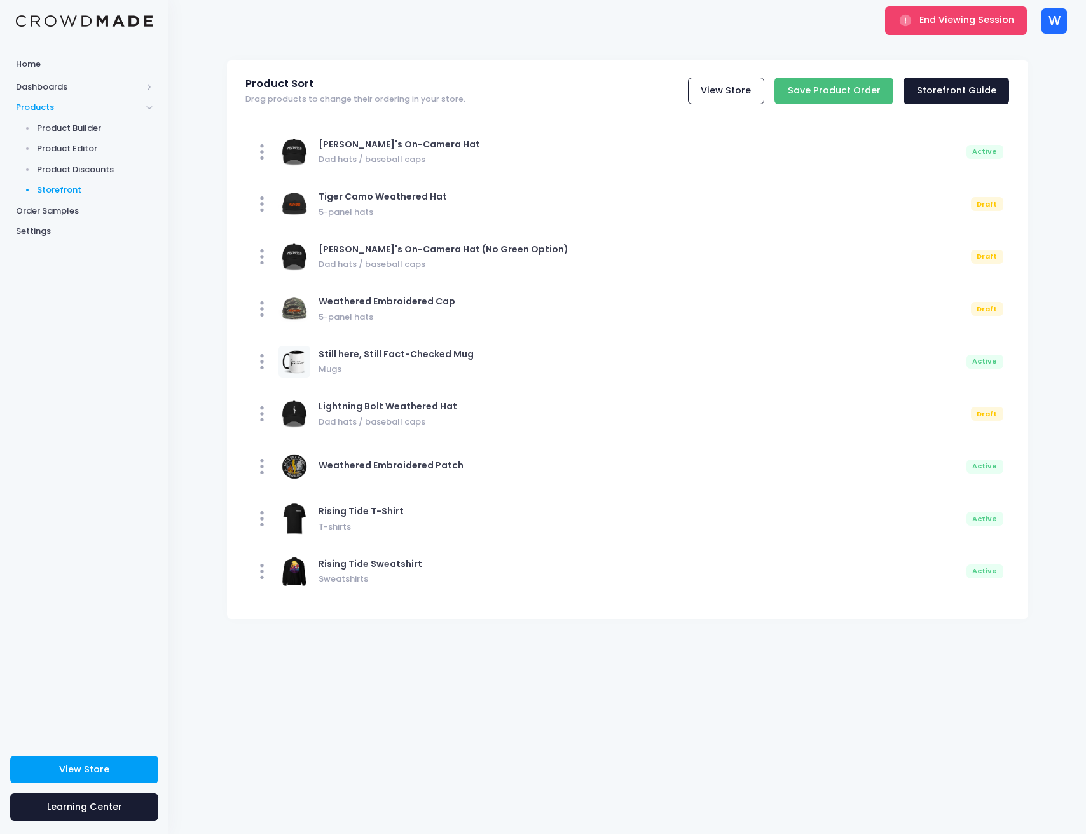
click at [851, 95] on input "Save Product Order" at bounding box center [833, 91] width 119 height 27
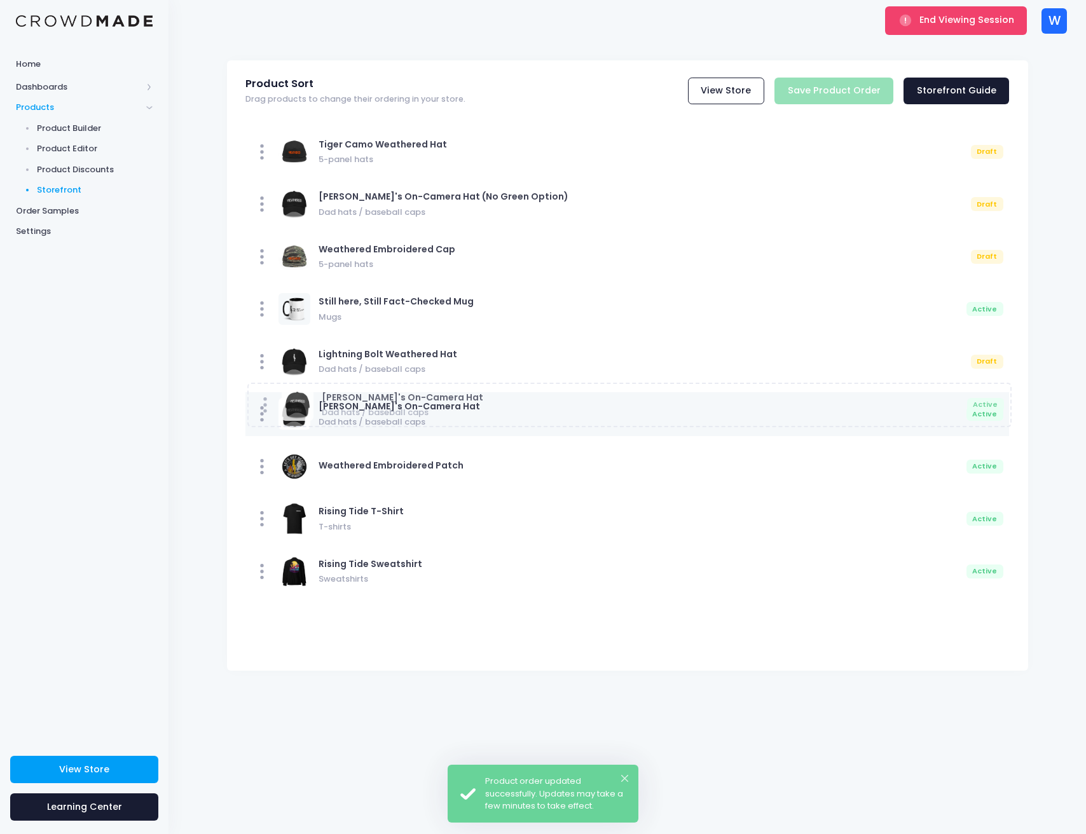
drag, startPoint x: 435, startPoint y: 564, endPoint x: 437, endPoint y: 398, distance: 166.5
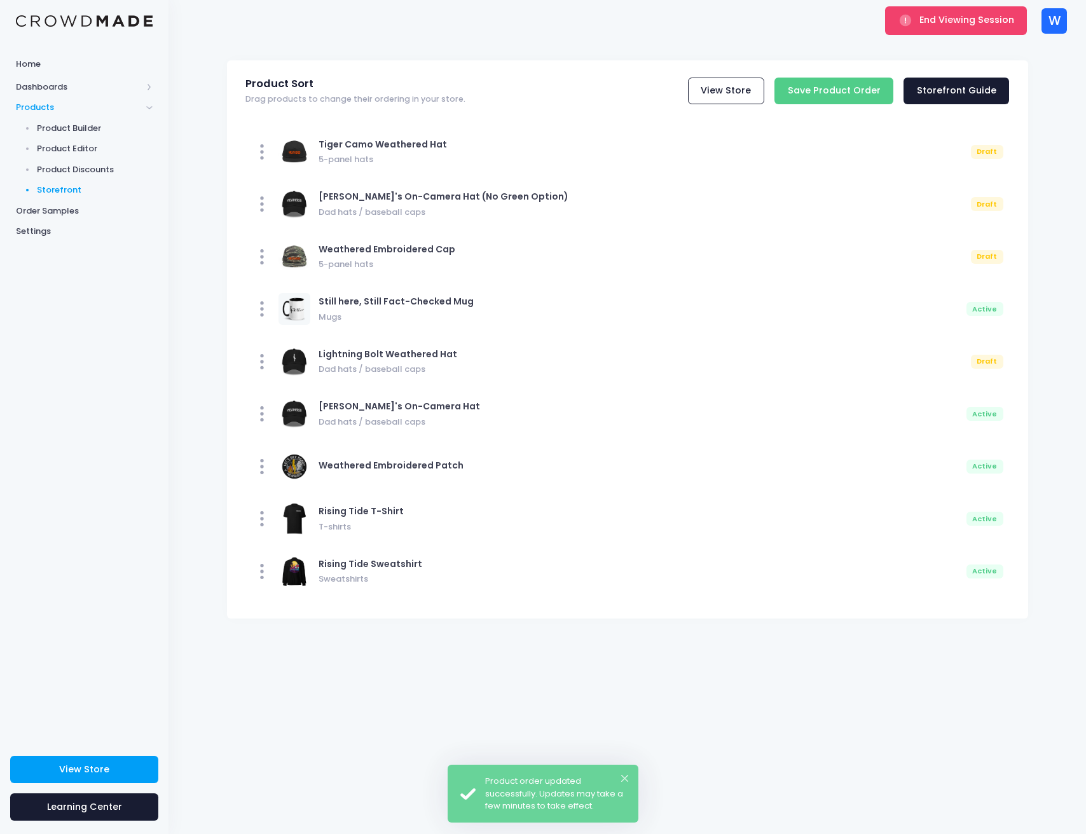
click at [810, 76] on div "Product Sort Drag products to change their ordering in your store. View Store S…" at bounding box center [627, 91] width 801 height 44
click at [814, 92] on input "Save Product Order" at bounding box center [833, 91] width 119 height 27
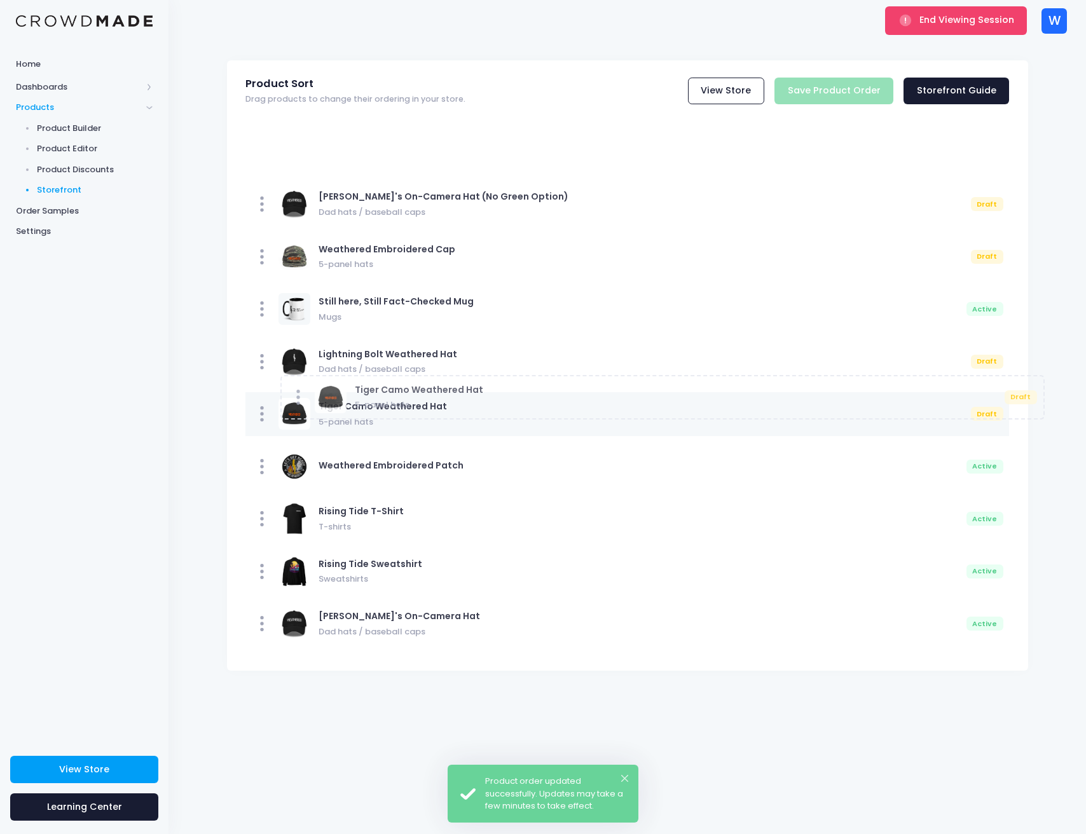
drag, startPoint x: 445, startPoint y: 150, endPoint x: 480, endPoint y: 395, distance: 247.8
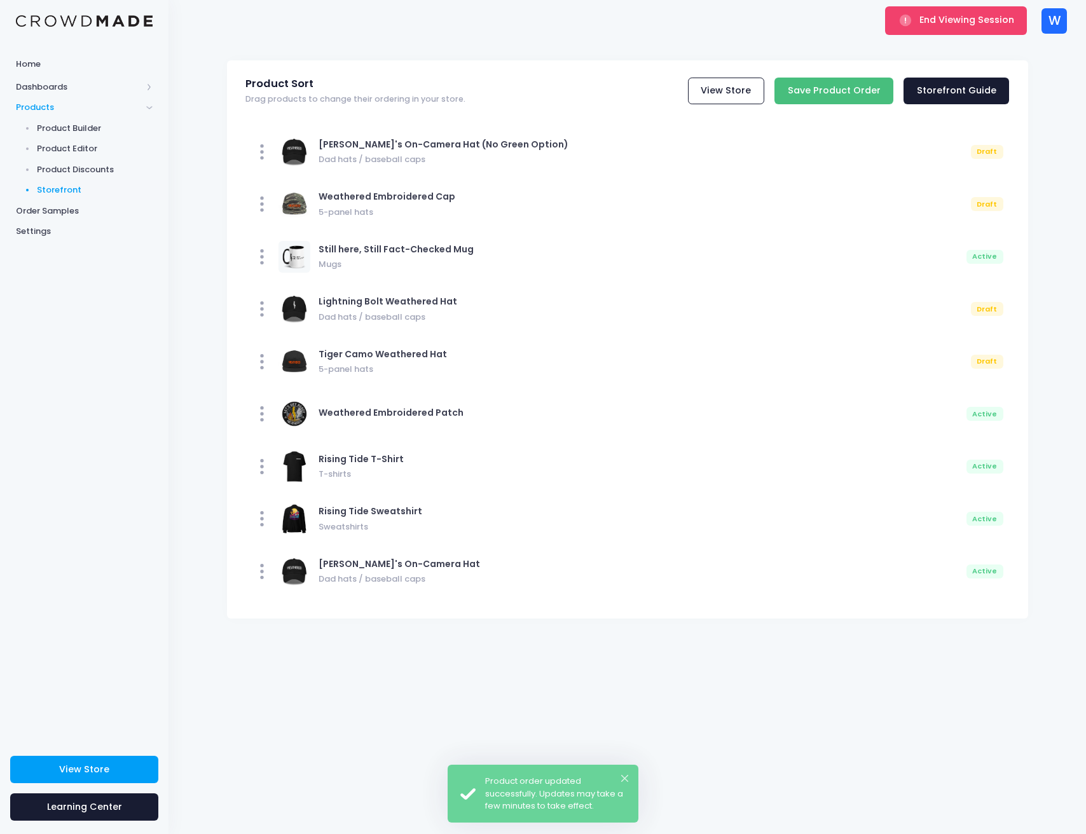
click at [840, 86] on input "Save Product Order" at bounding box center [833, 91] width 119 height 27
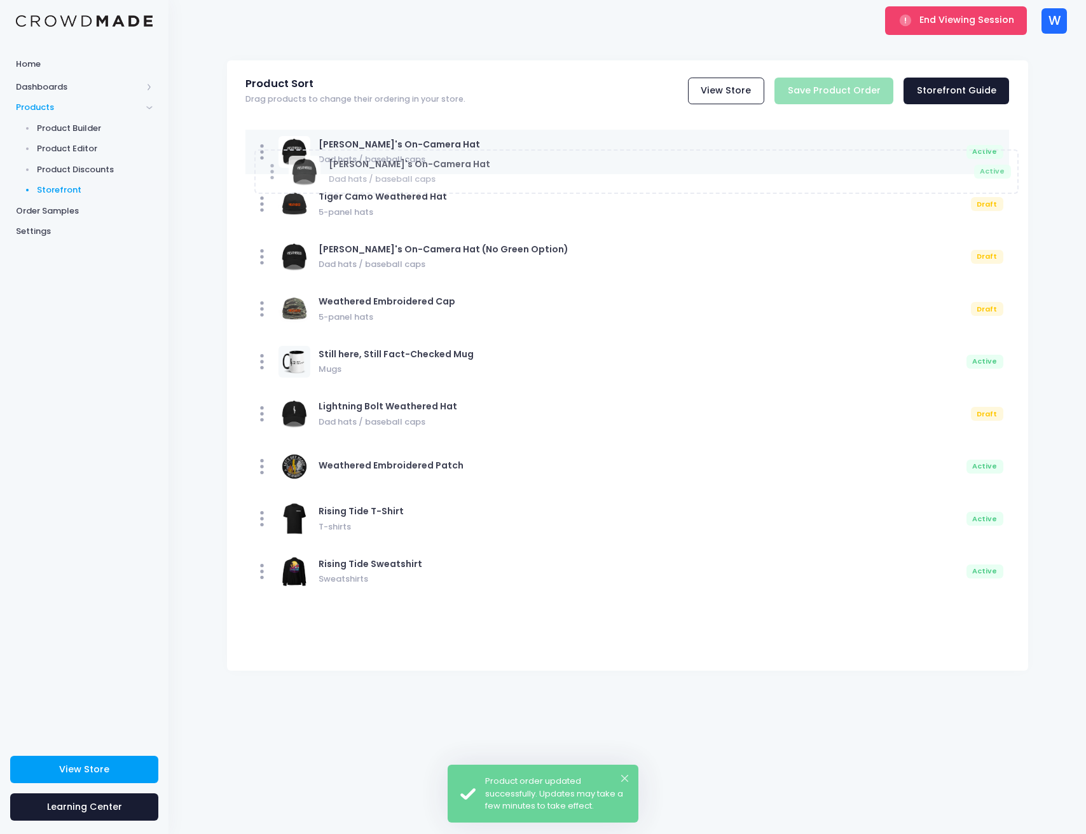
drag, startPoint x: 447, startPoint y: 569, endPoint x: 456, endPoint y: 169, distance: 399.9
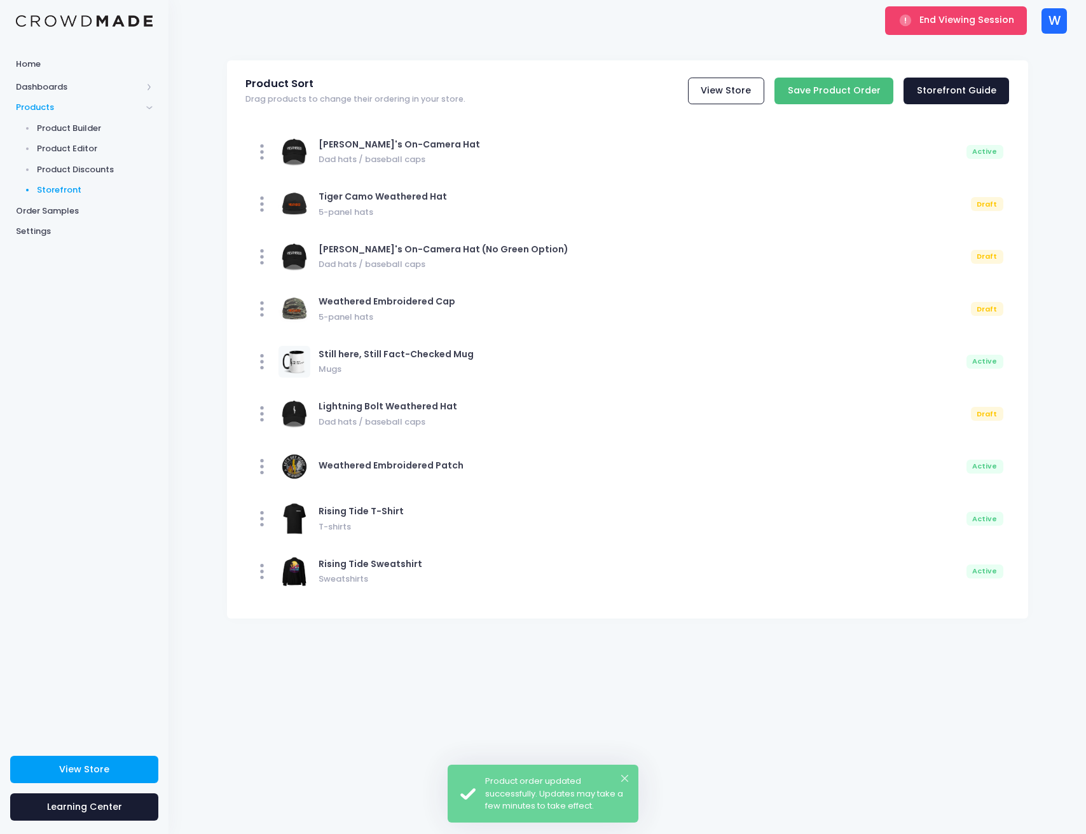
click at [816, 92] on input "Save Product Order" at bounding box center [833, 91] width 119 height 27
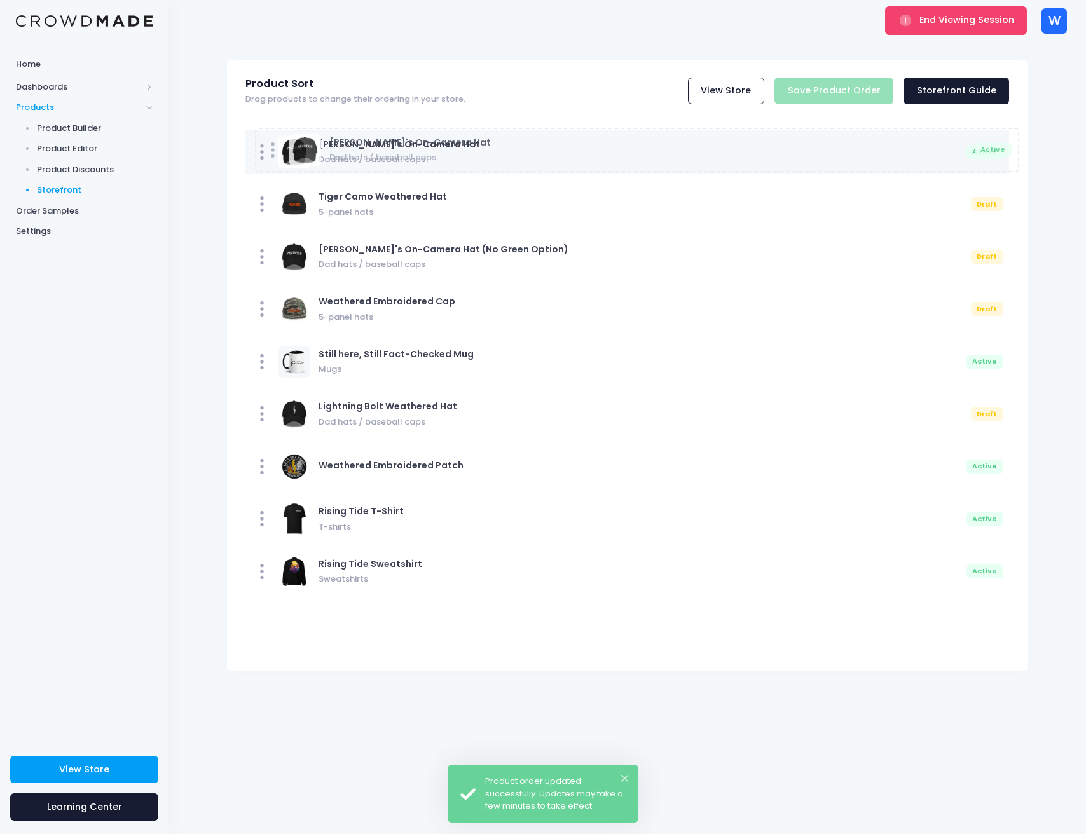
drag, startPoint x: 458, startPoint y: 582, endPoint x: 468, endPoint y: 160, distance: 421.5
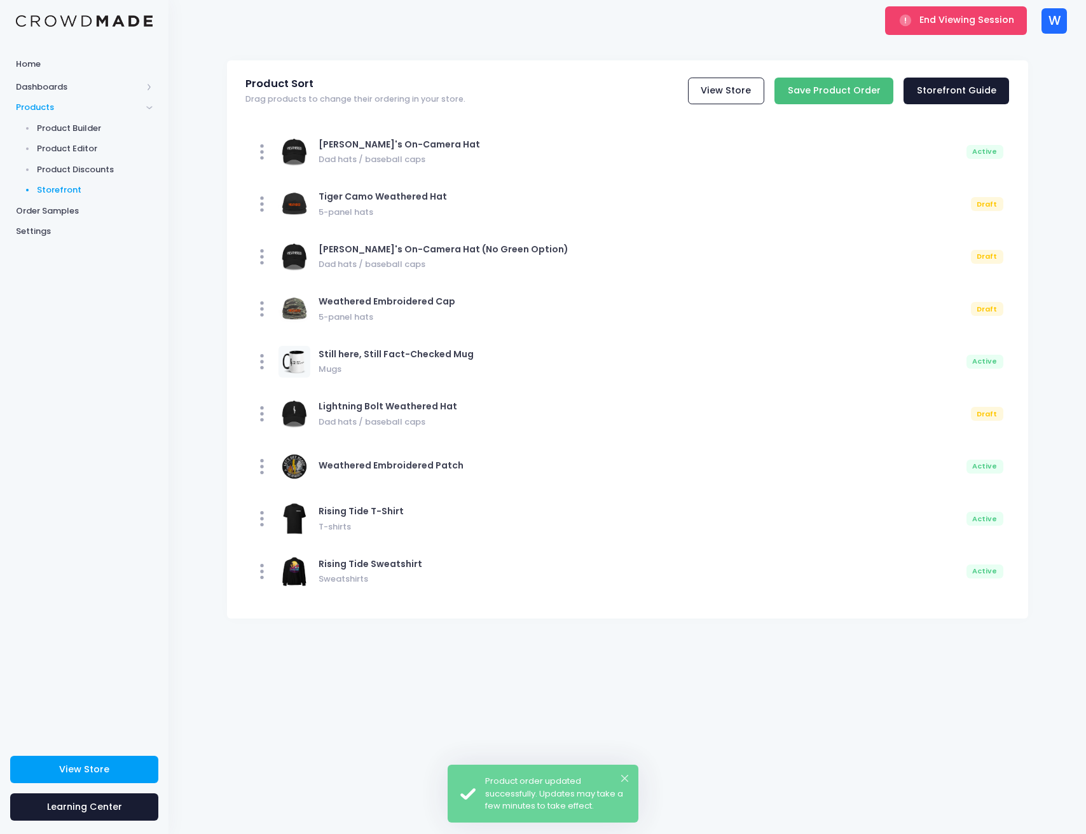
click at [852, 95] on input "Save Product Order" at bounding box center [833, 91] width 119 height 27
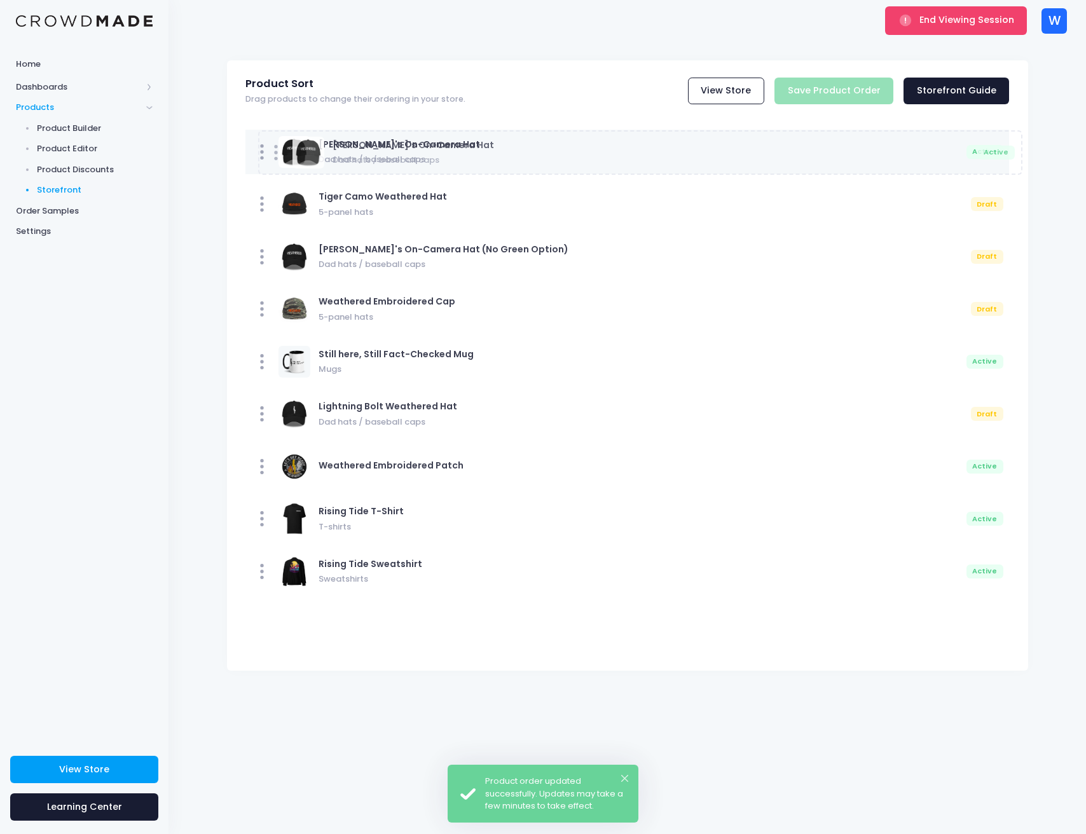
drag, startPoint x: 526, startPoint y: 573, endPoint x: 538, endPoint y: 154, distance: 419.0
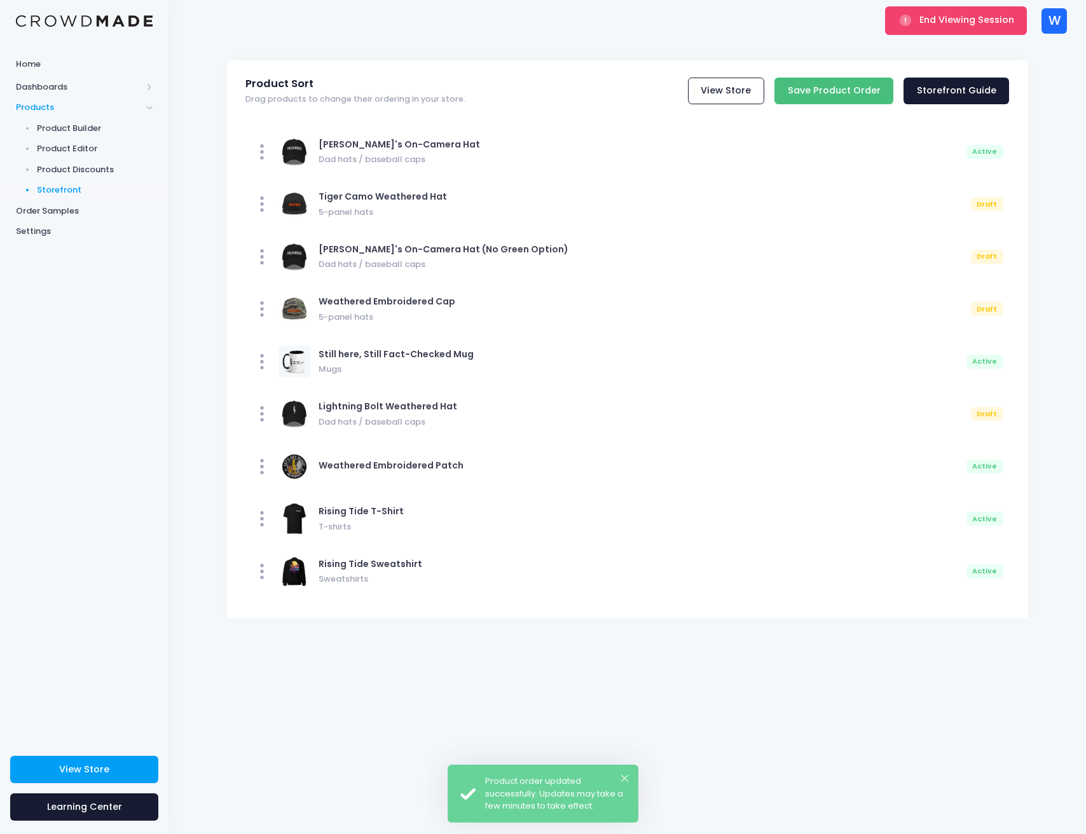
click at [833, 84] on input "Save Product Order" at bounding box center [833, 91] width 119 height 27
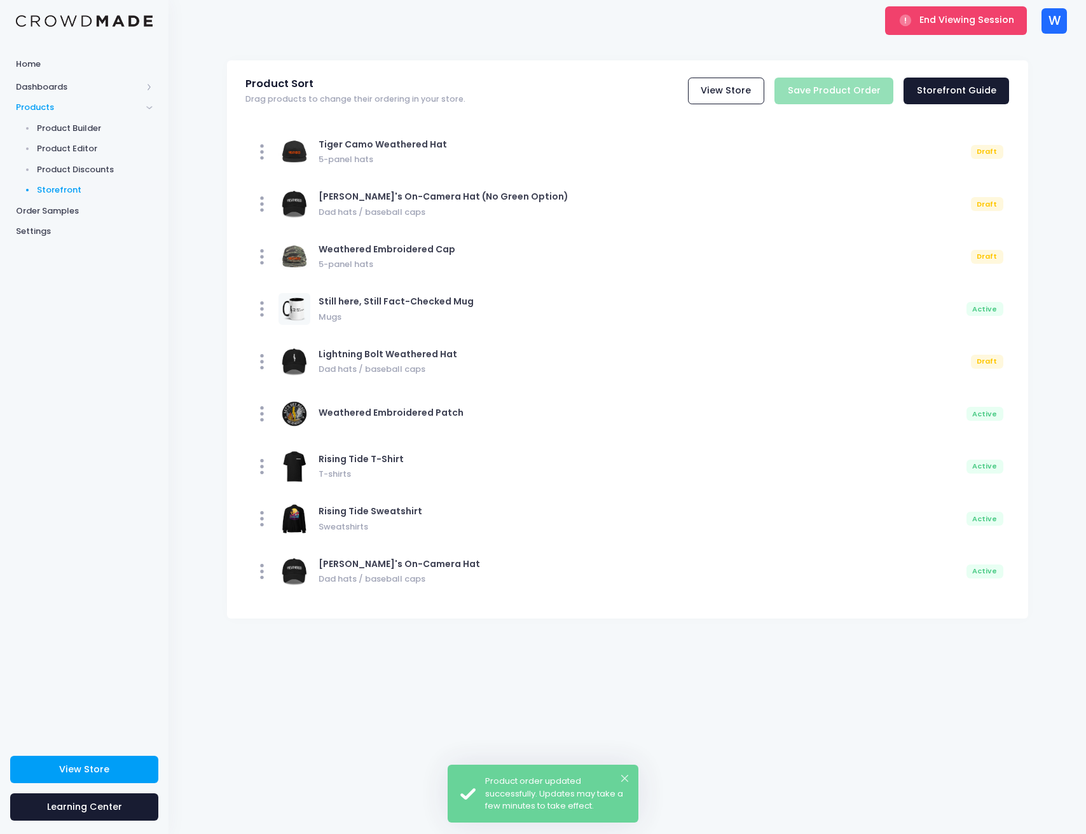
drag, startPoint x: 622, startPoint y: 597, endPoint x: 613, endPoint y: 582, distance: 18.2
click at [613, 582] on div "Tiger Camo Weathered Hat 5-panel hats Draft Maiya's On-Camera Hat (No Green Opt…" at bounding box center [627, 365] width 801 height 505
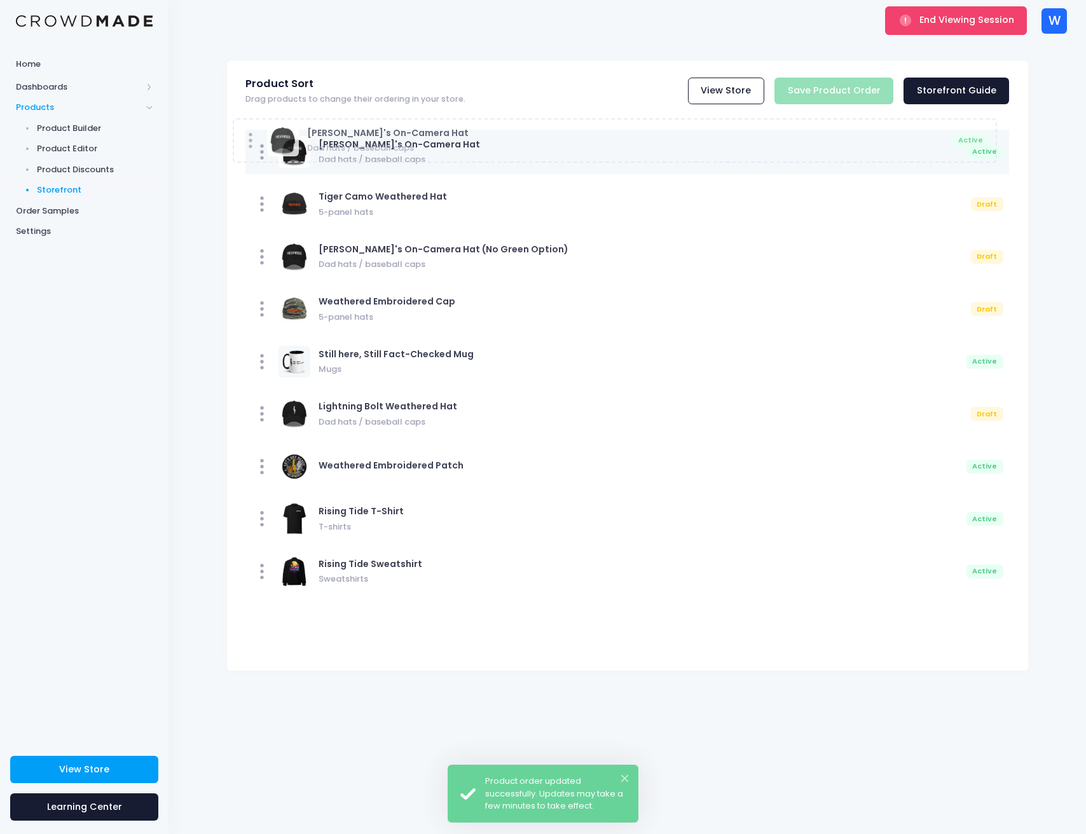
drag, startPoint x: 561, startPoint y: 578, endPoint x: 548, endPoint y: 147, distance: 431.1
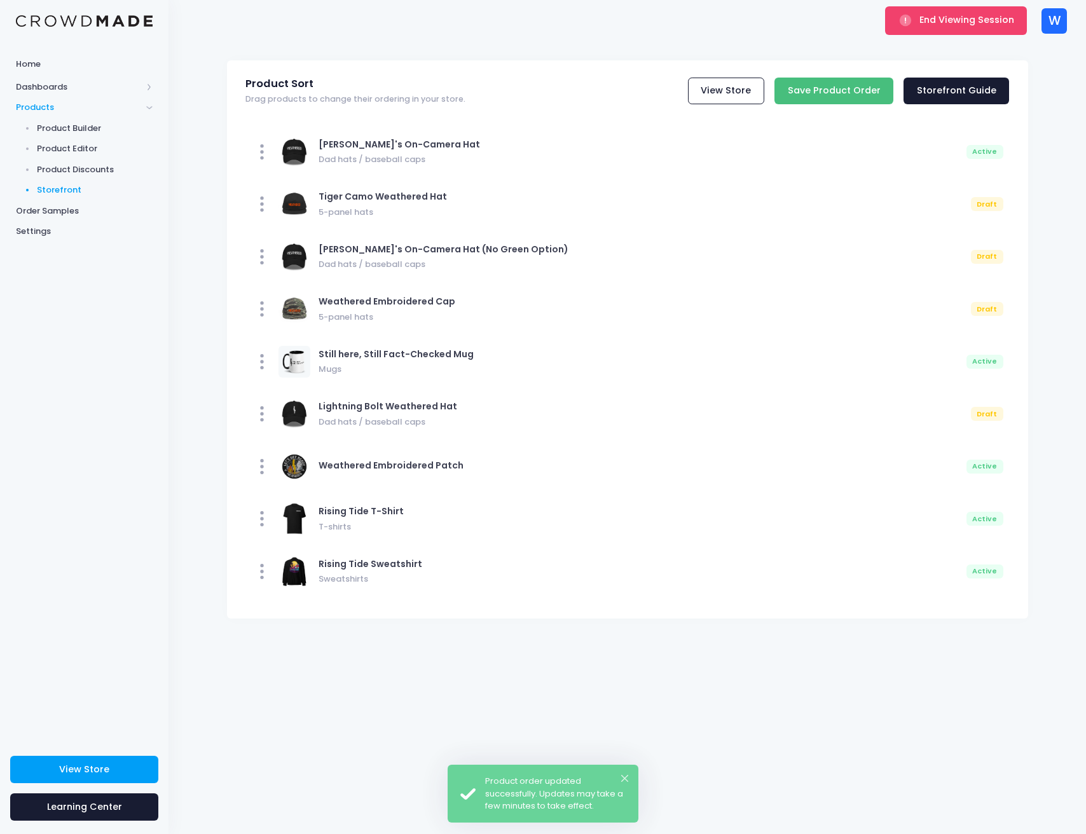
click at [810, 98] on input "Save Product Order" at bounding box center [833, 91] width 119 height 27
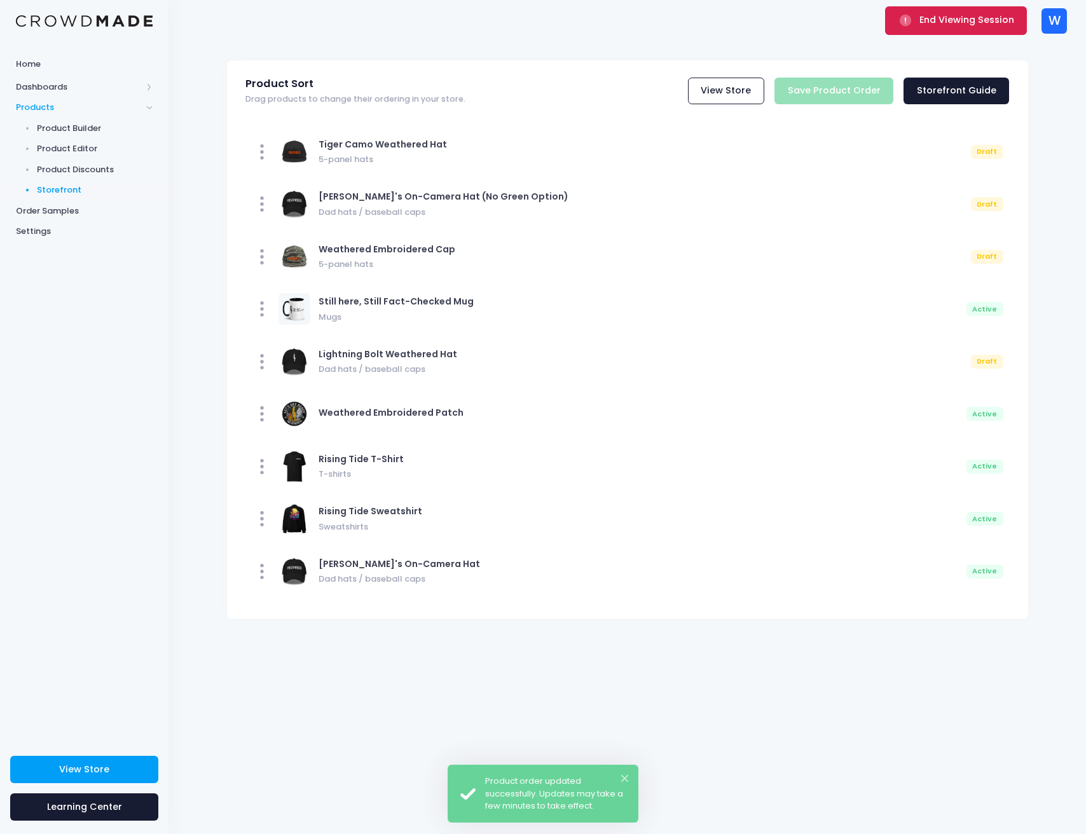
click at [963, 17] on span "End Viewing Session" at bounding box center [966, 19] width 95 height 13
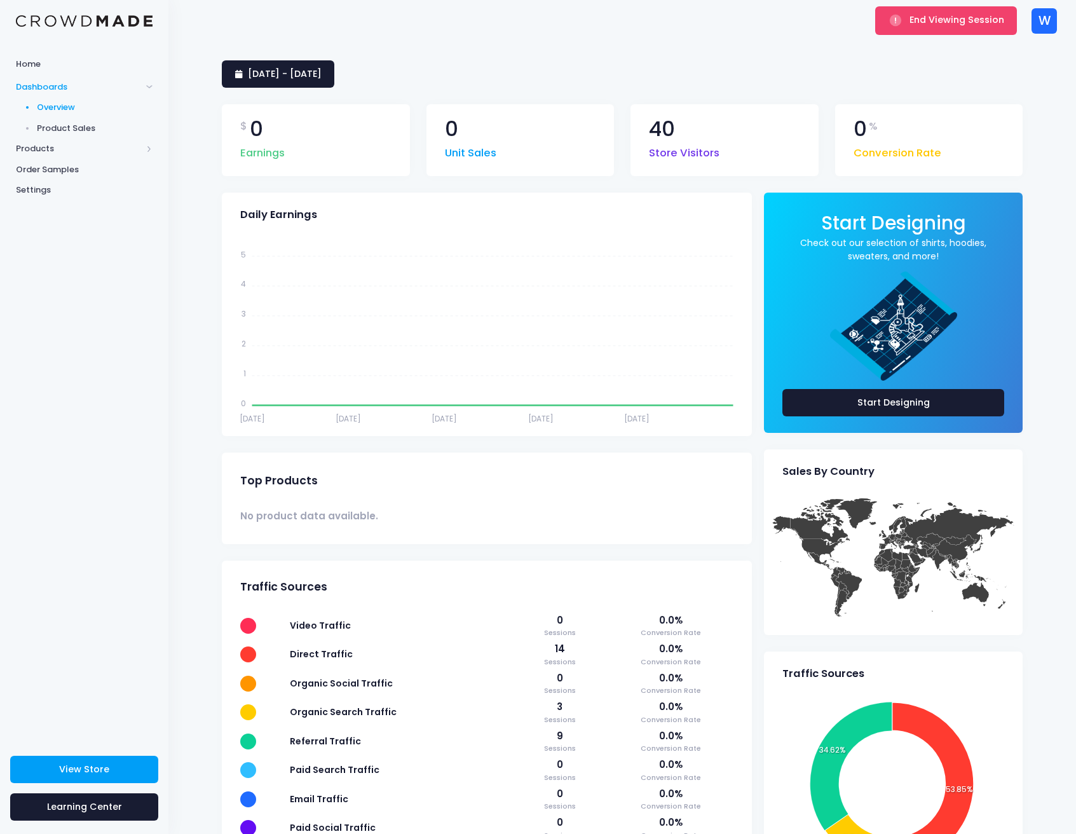
click at [1049, 28] on div "W" at bounding box center [1044, 20] width 25 height 25
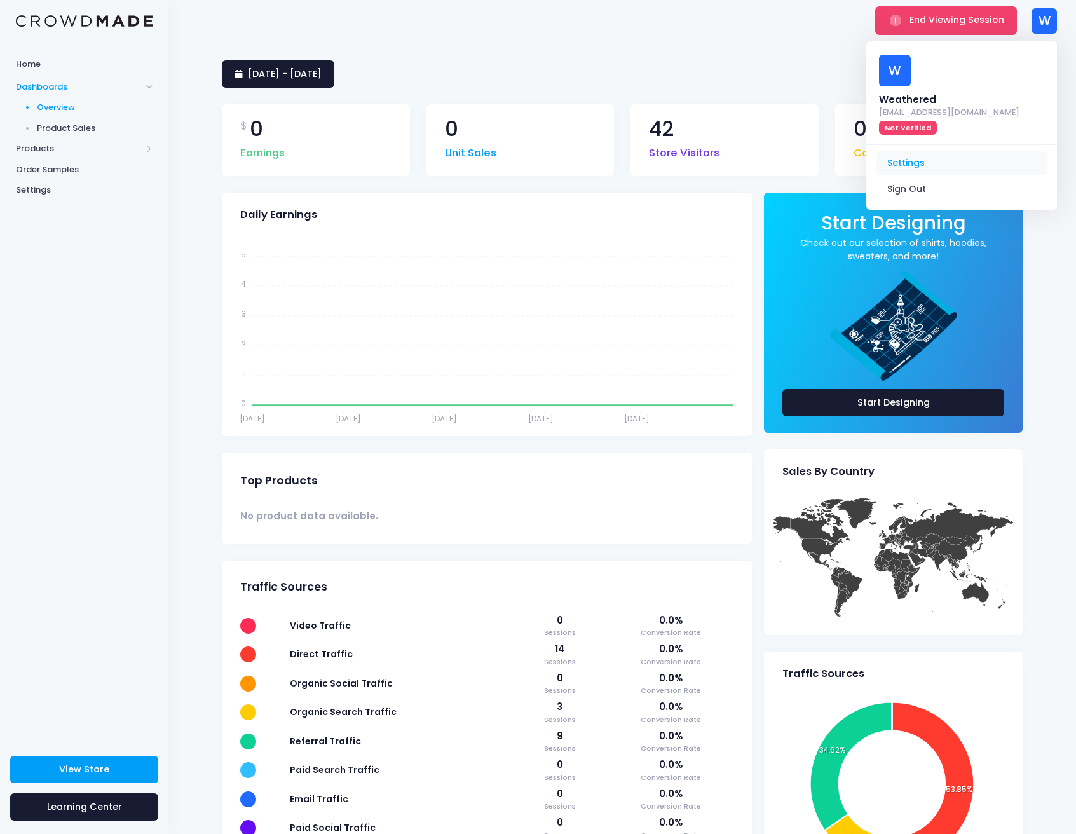
click at [944, 151] on link "Settings" at bounding box center [961, 163] width 170 height 24
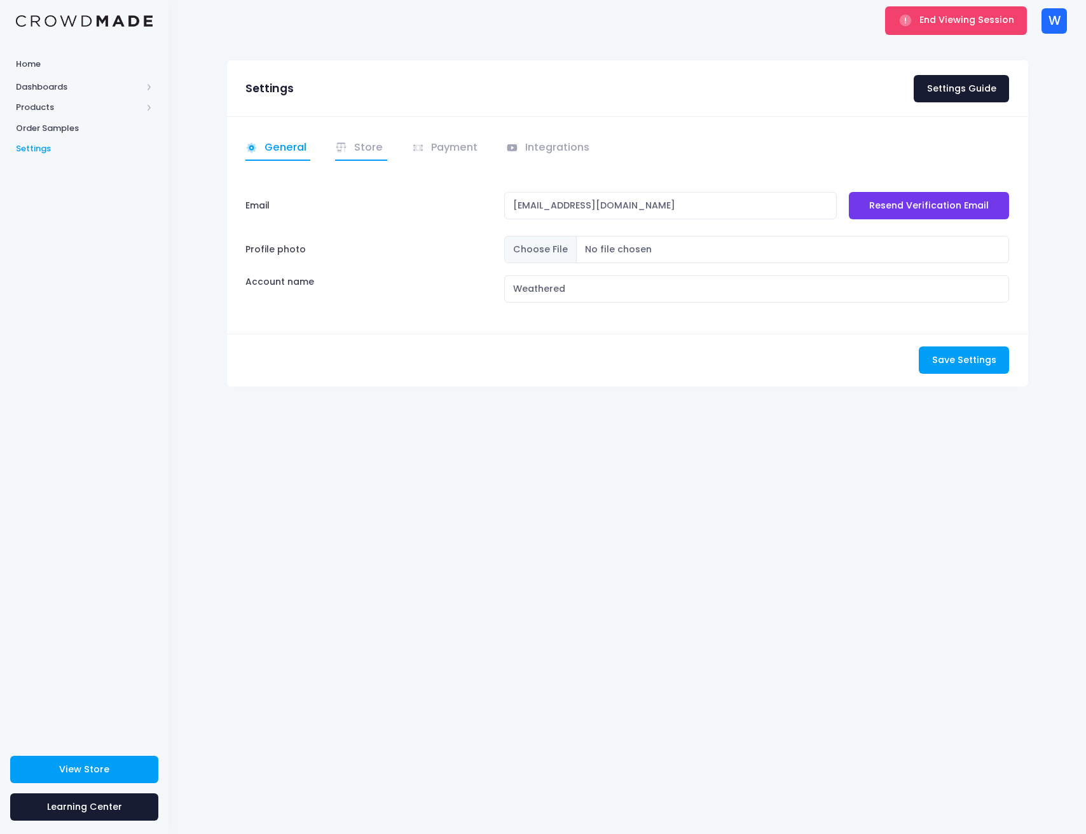
click at [367, 147] on link "Store" at bounding box center [361, 148] width 52 height 25
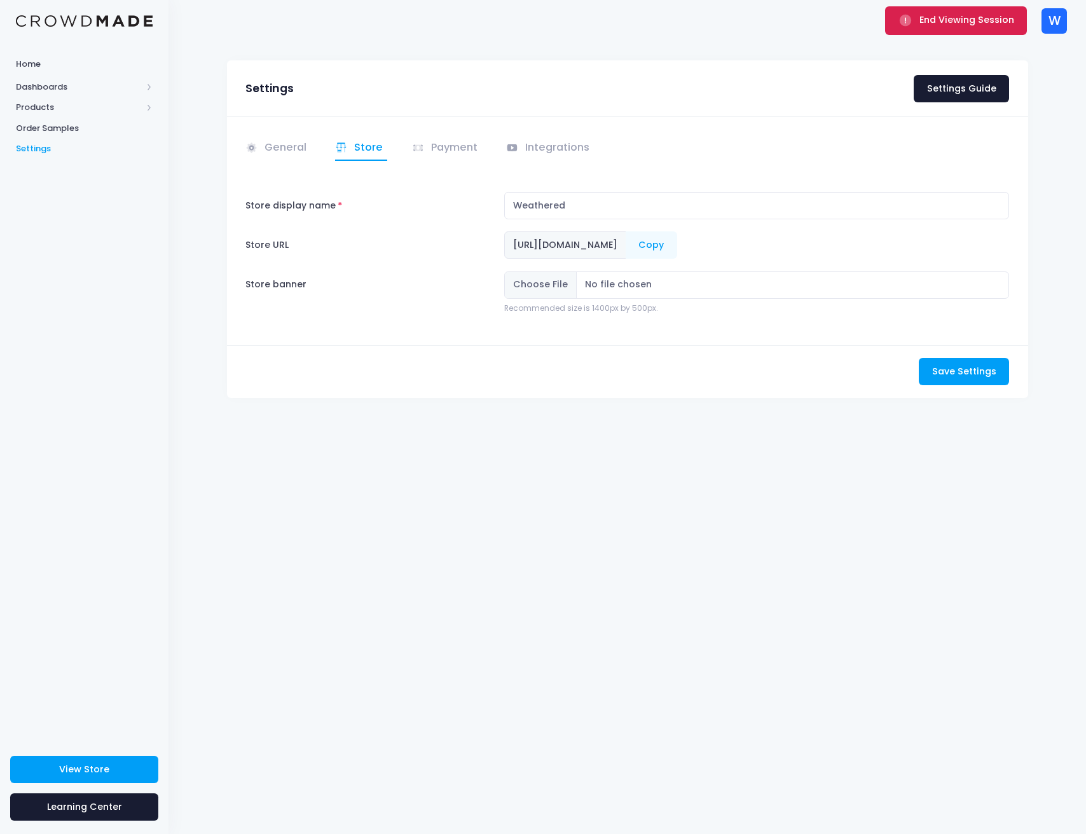
click at [1002, 26] on button "End Viewing Session" at bounding box center [956, 20] width 142 height 28
